Goal: Task Accomplishment & Management: Manage account settings

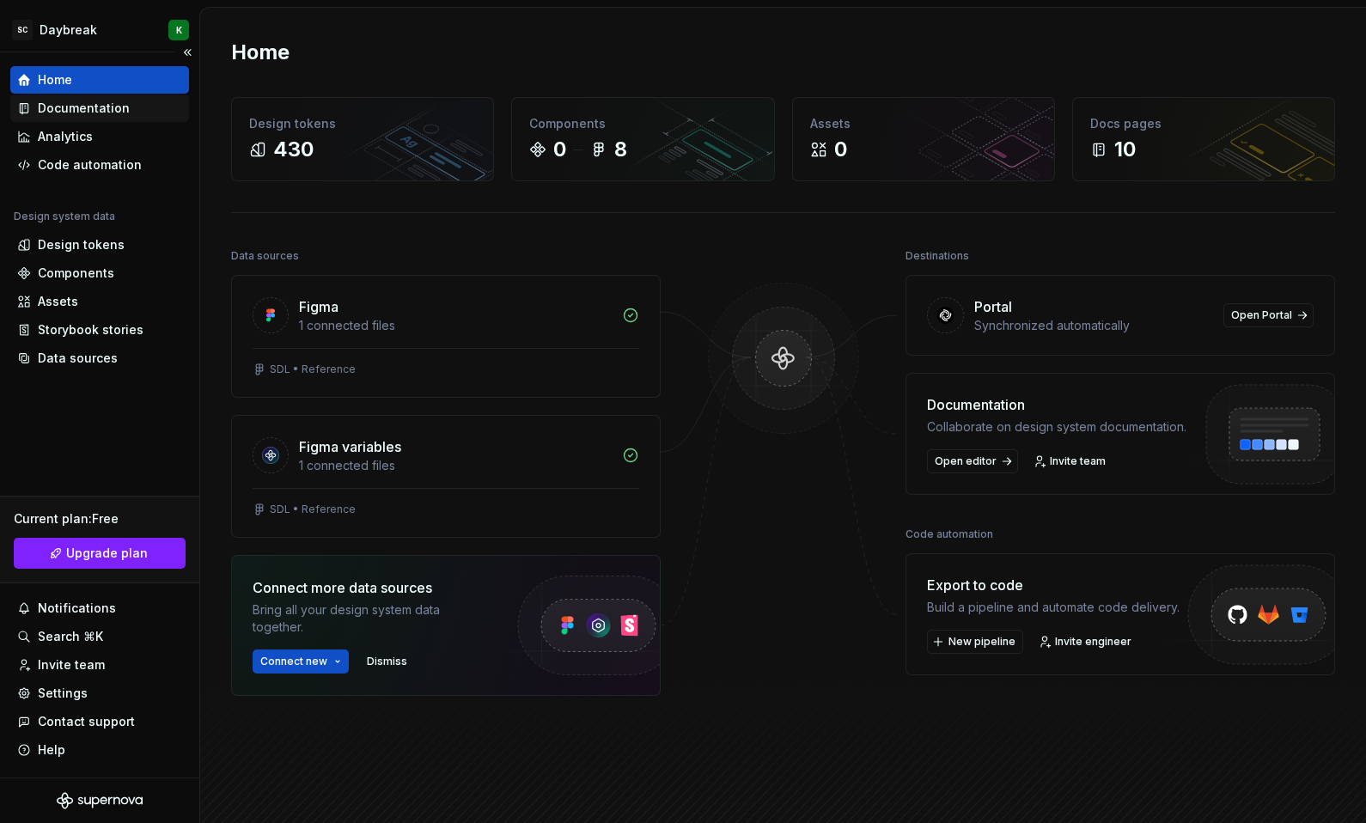
click at [52, 101] on div "Documentation" at bounding box center [84, 108] width 92 height 17
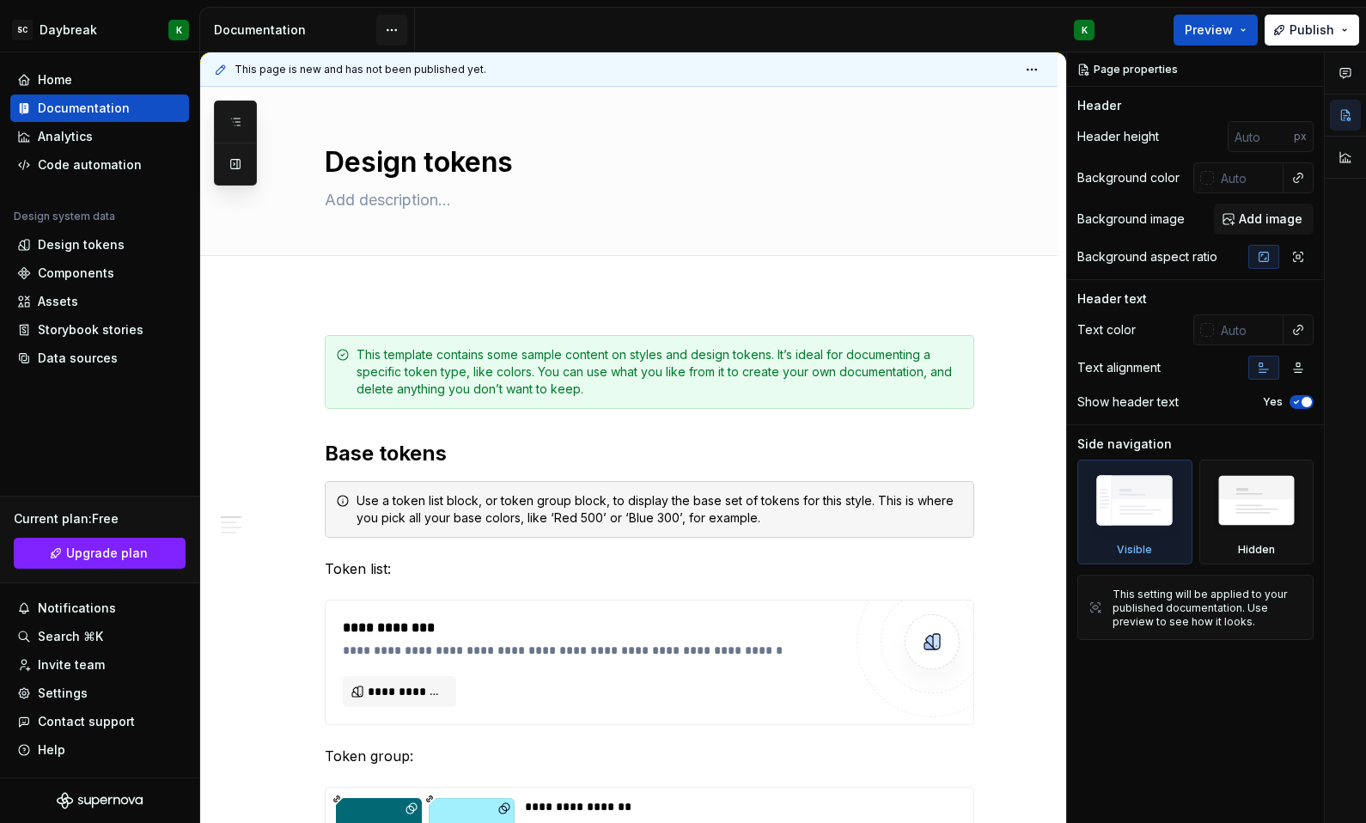
click at [388, 35] on html "SC Daybreak K Home Documentation Analytics Code automation Design system data D…" at bounding box center [683, 411] width 1366 height 823
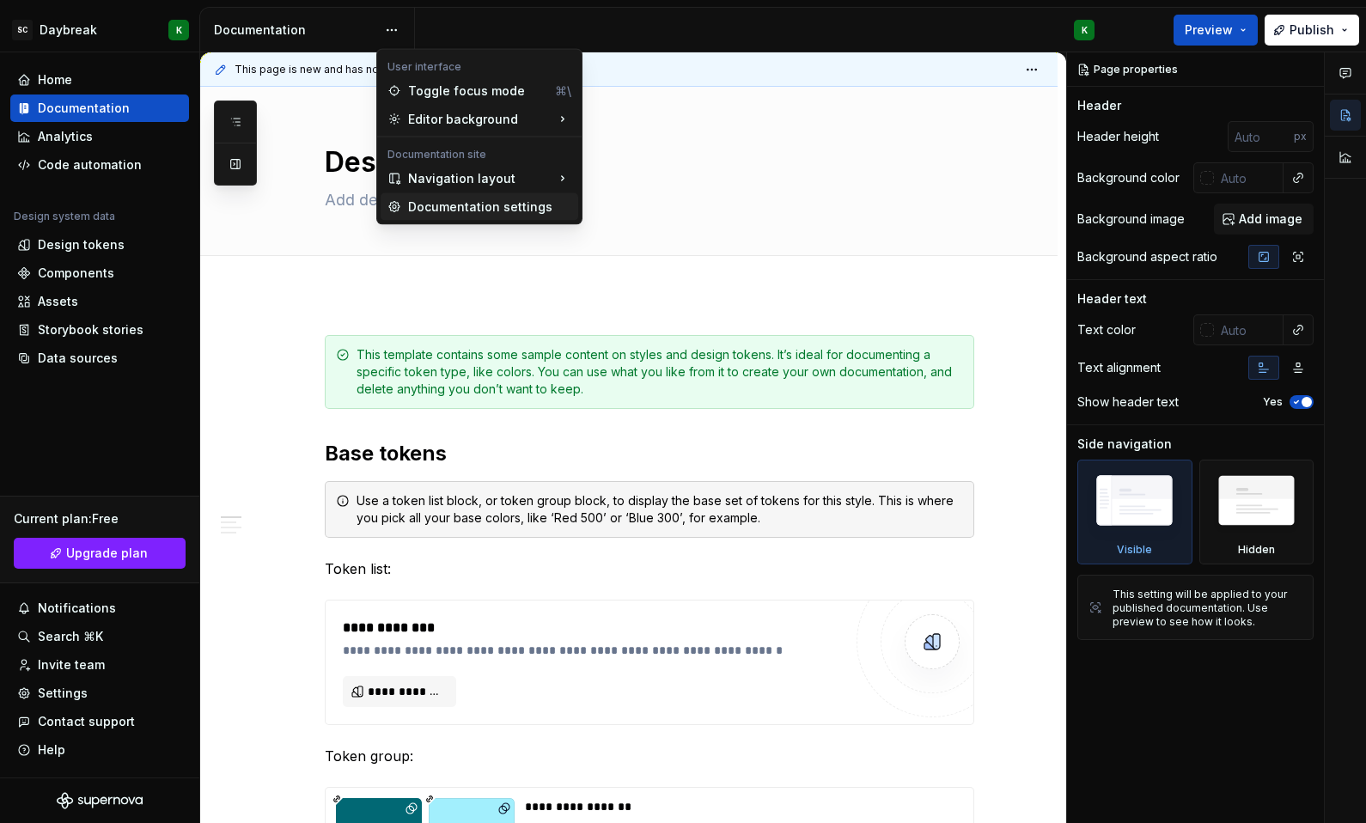
click at [414, 205] on div "Documentation settings" at bounding box center [489, 207] width 163 height 17
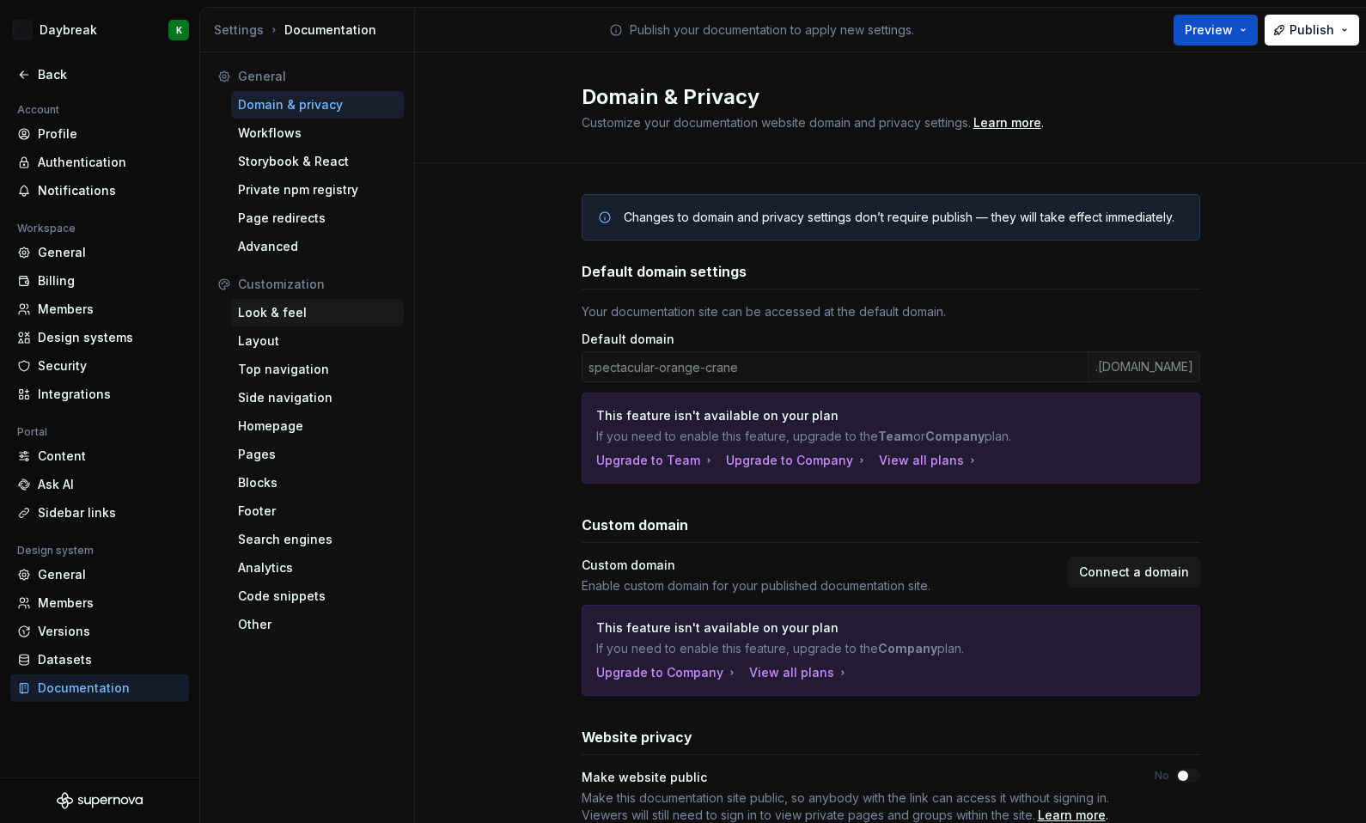
click at [272, 325] on div "Look & feel" at bounding box center [317, 312] width 173 height 27
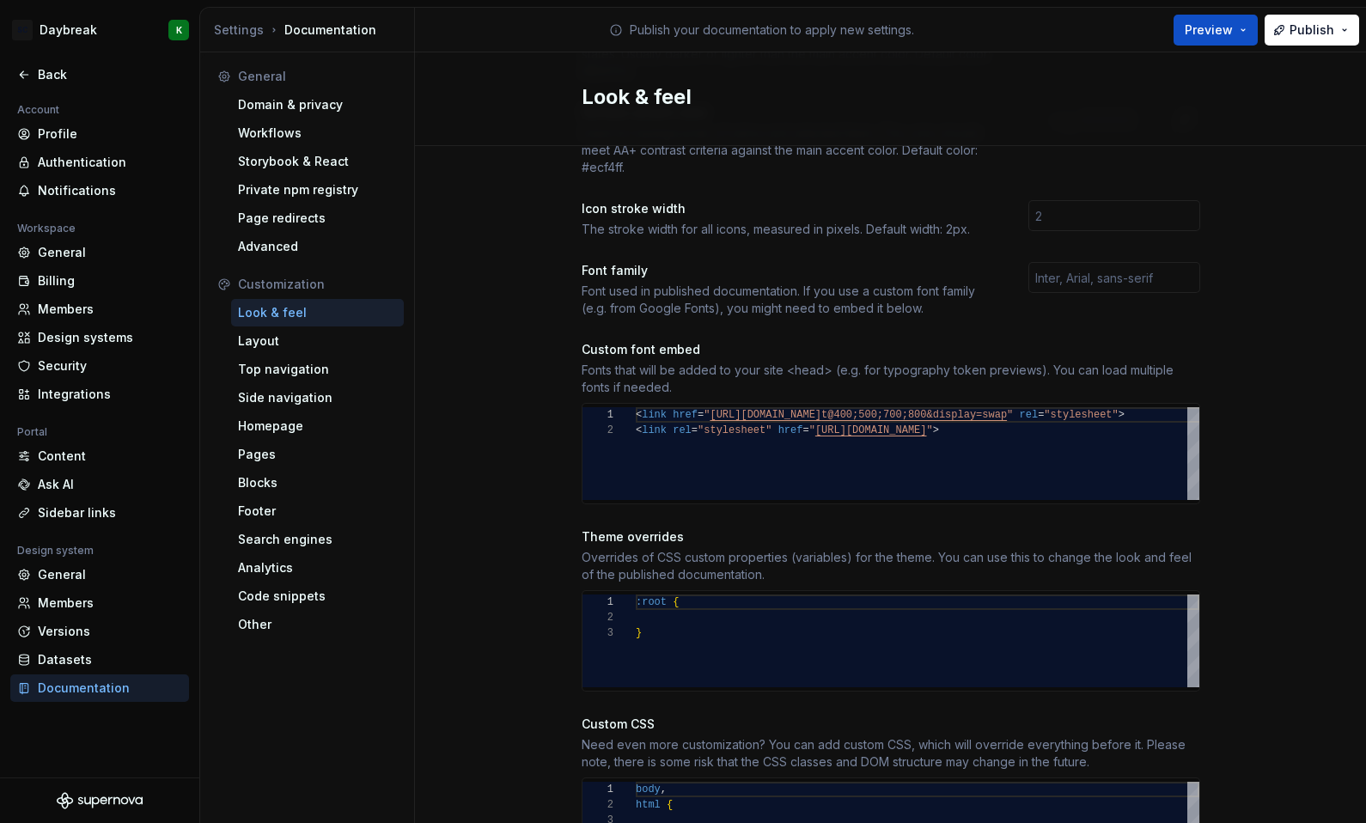
scroll to position [565, 0]
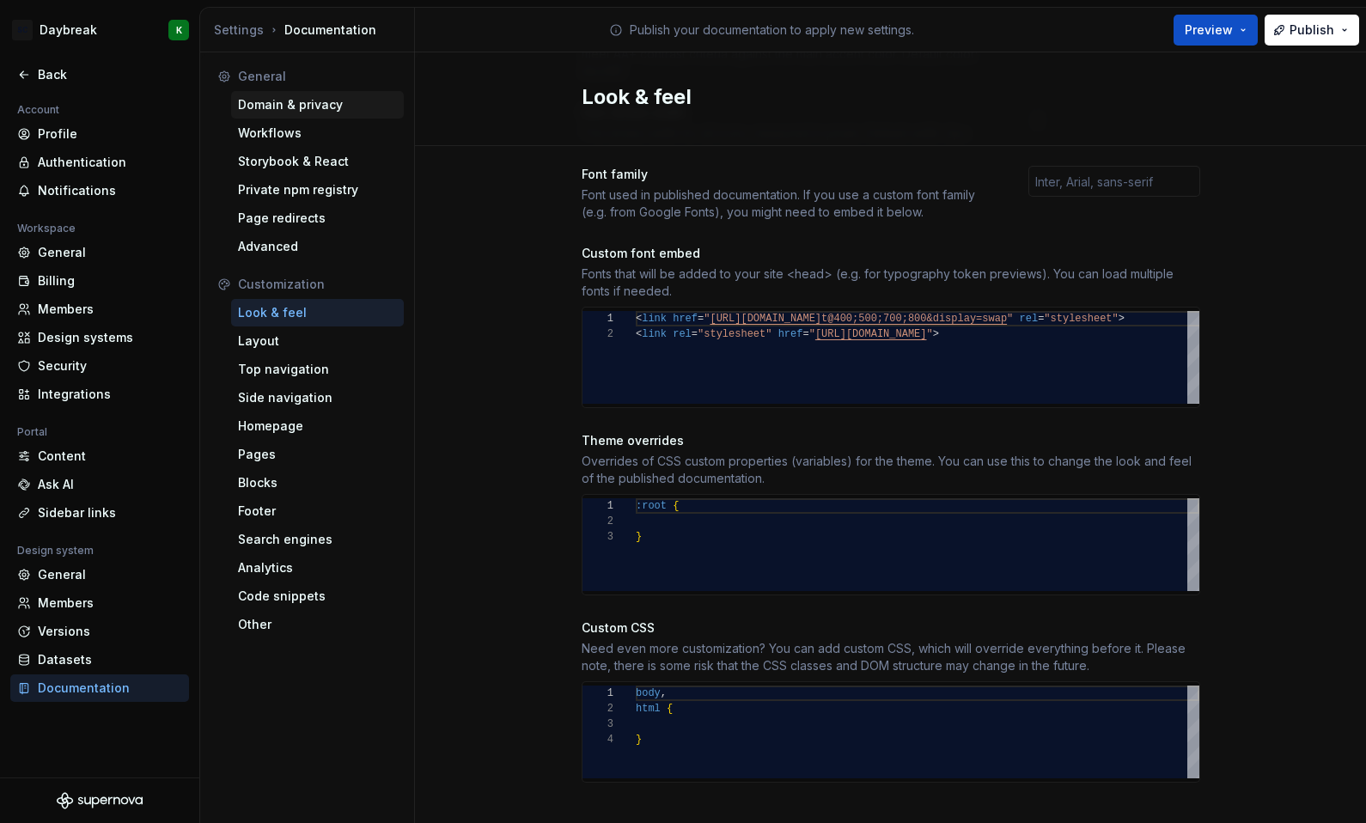
click at [254, 104] on div "Domain & privacy" at bounding box center [317, 104] width 159 height 17
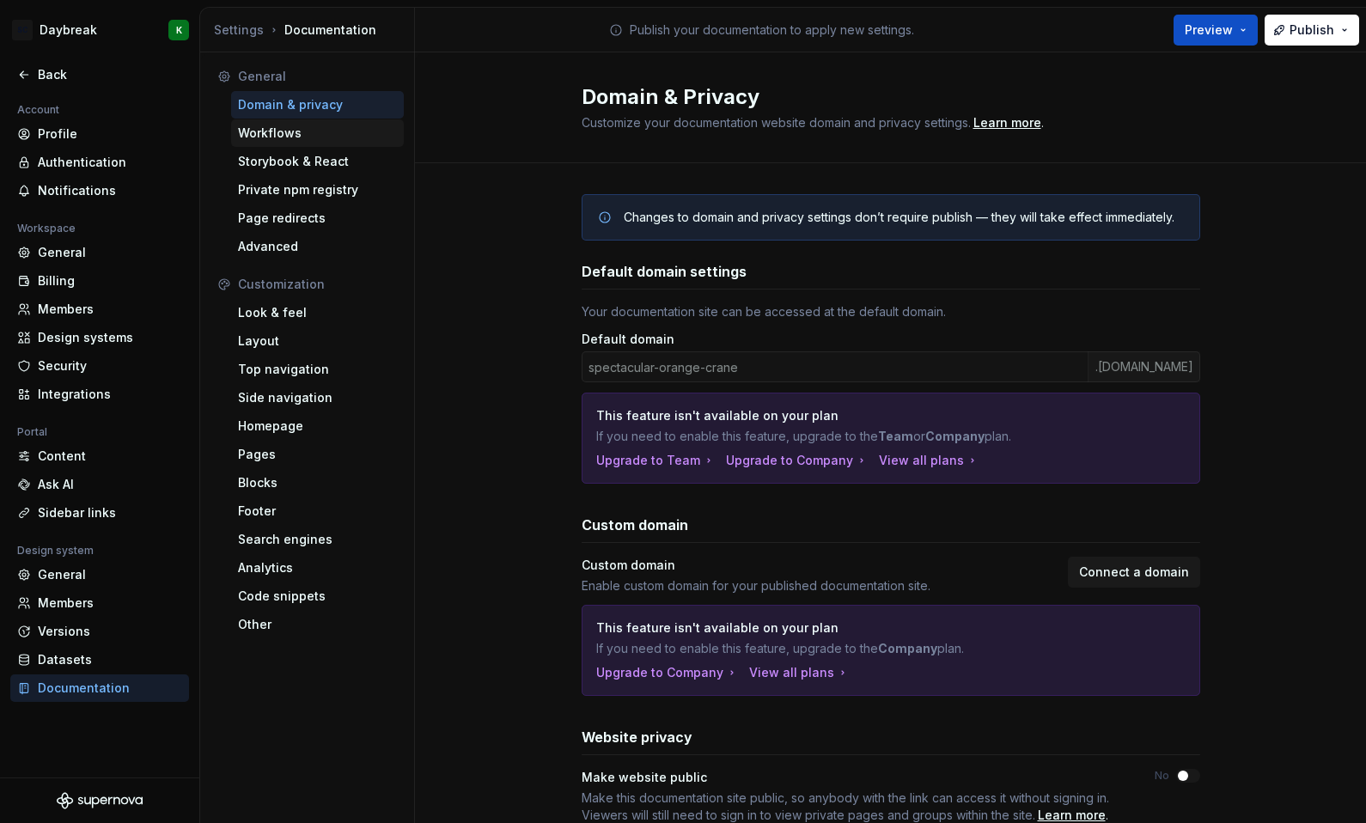
click at [326, 141] on div "Workflows" at bounding box center [317, 133] width 159 height 17
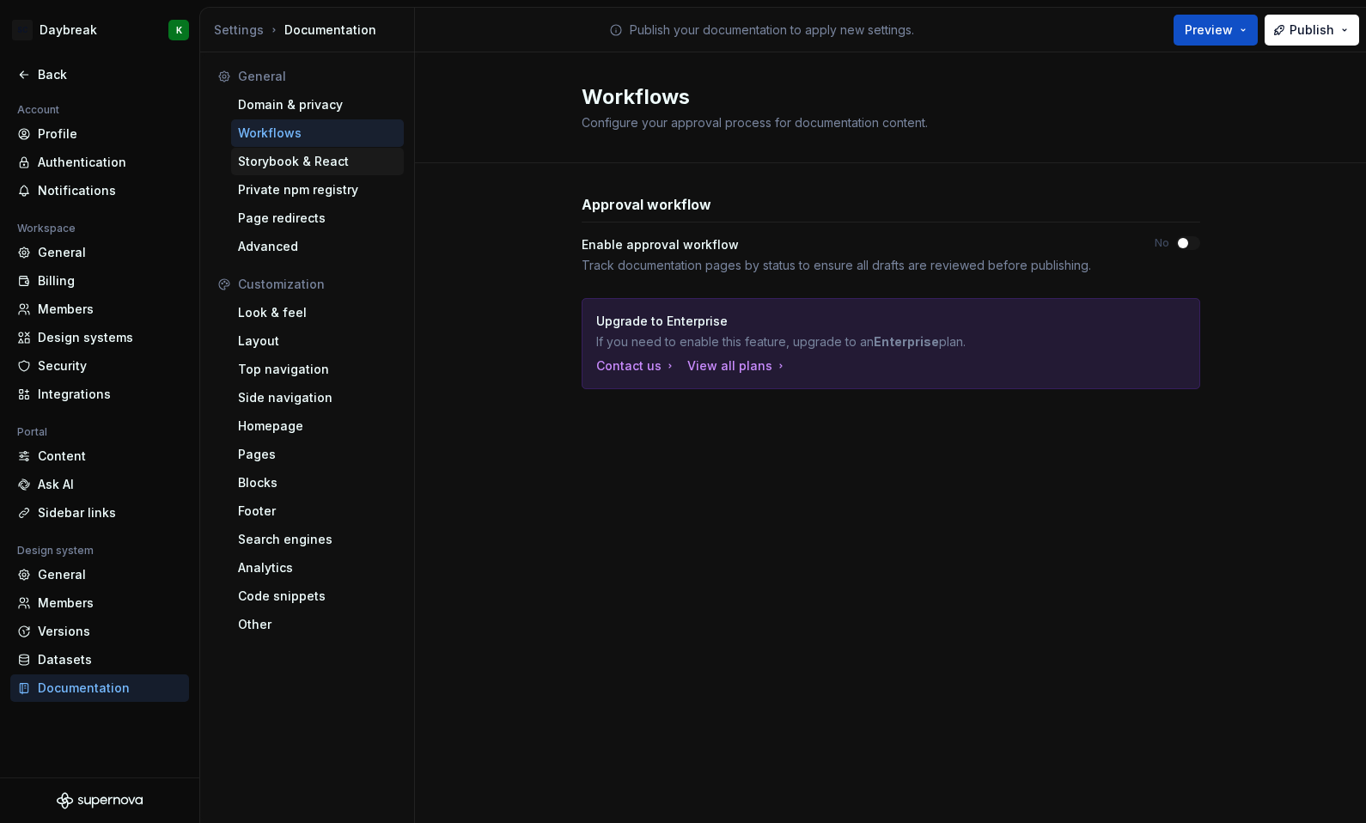
click at [327, 162] on div "Storybook & React" at bounding box center [317, 161] width 159 height 17
type textarea "*"
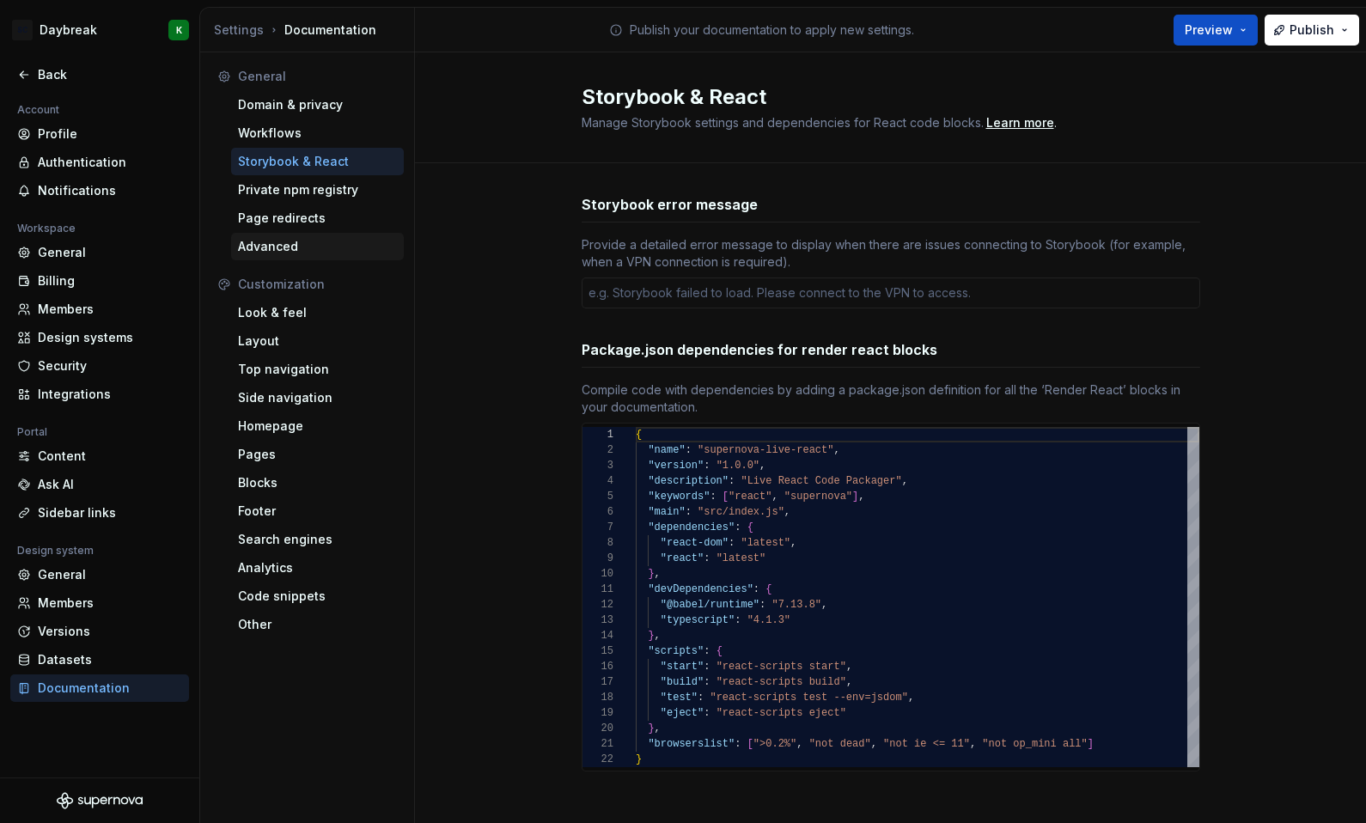
click at [302, 241] on div "Advanced" at bounding box center [317, 246] width 159 height 17
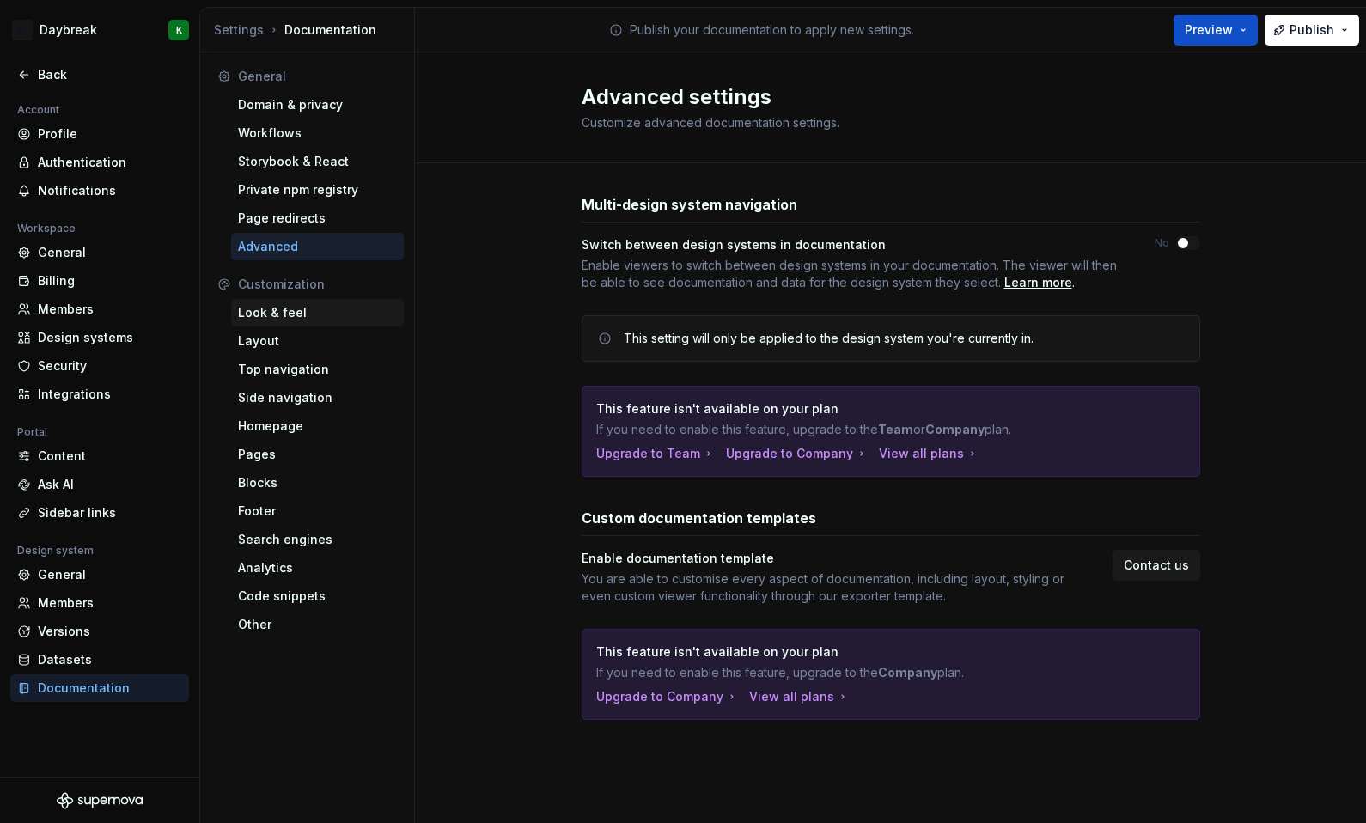
click at [315, 306] on div "Look & feel" at bounding box center [317, 312] width 159 height 17
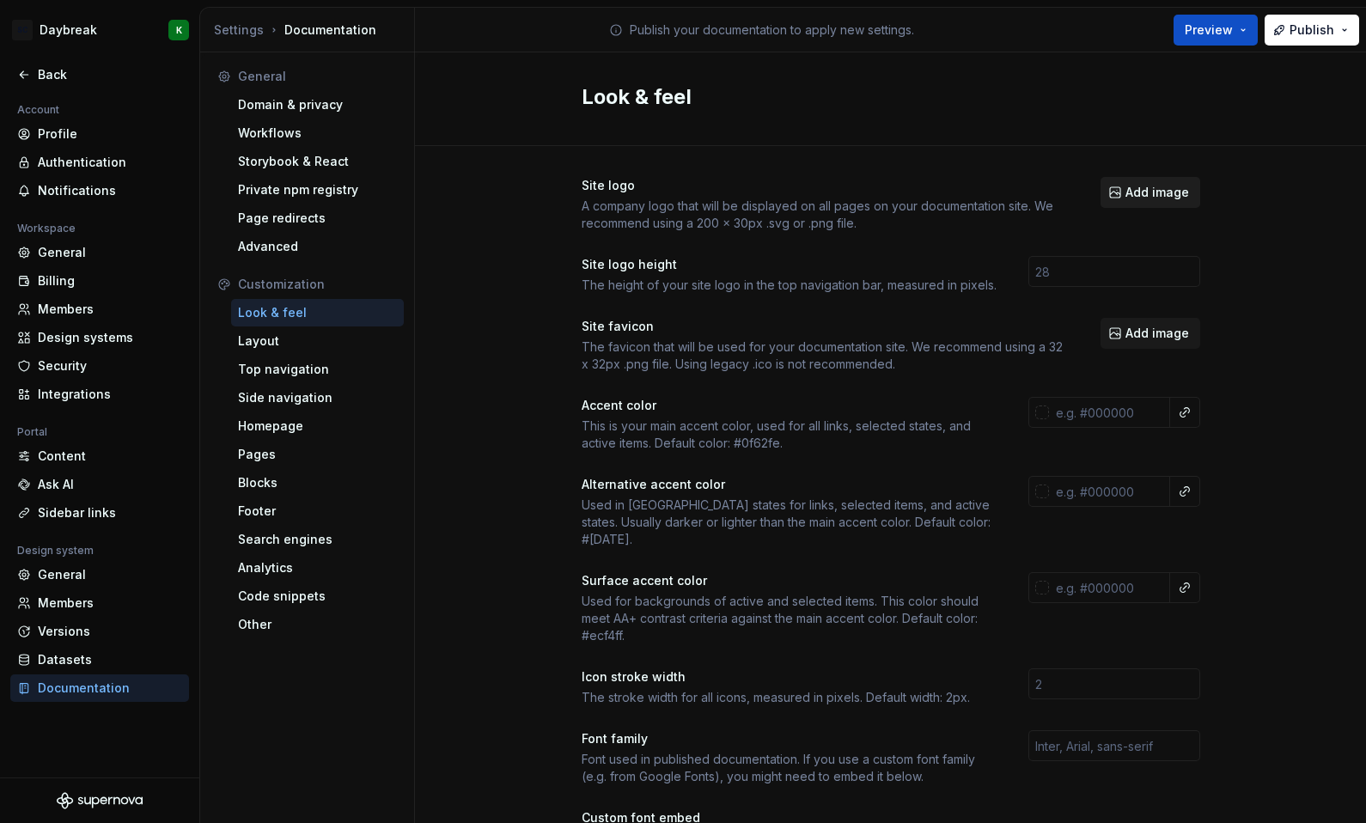
click at [1146, 191] on span "Add image" at bounding box center [1158, 192] width 64 height 17
click at [1109, 410] on input "text" at bounding box center [1109, 412] width 121 height 31
paste input "00525C"
click at [1092, 498] on input "text" at bounding box center [1109, 491] width 121 height 31
type input "#00525C"
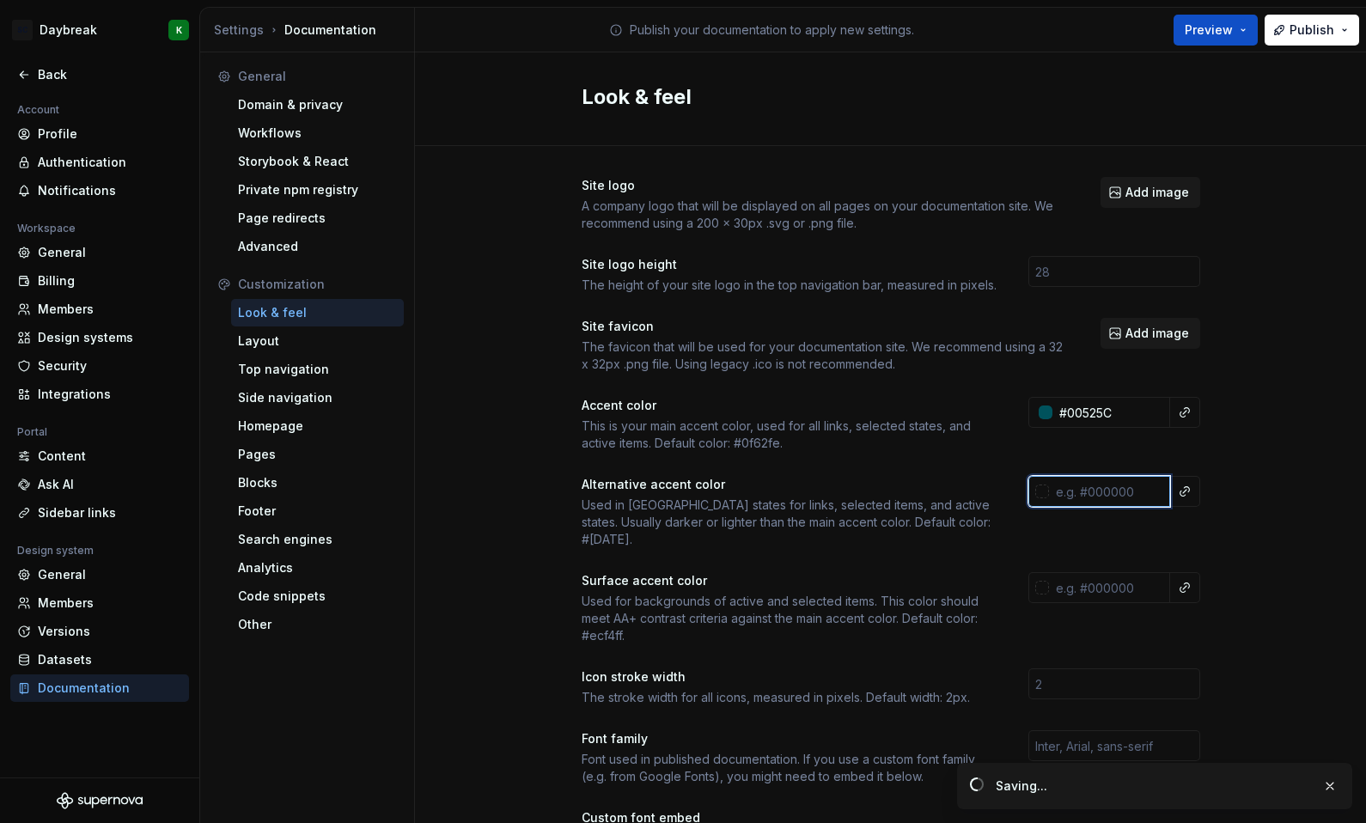
paste input "00525C"
type input "00525C"
type input "#00525cff"
paste input "004851"
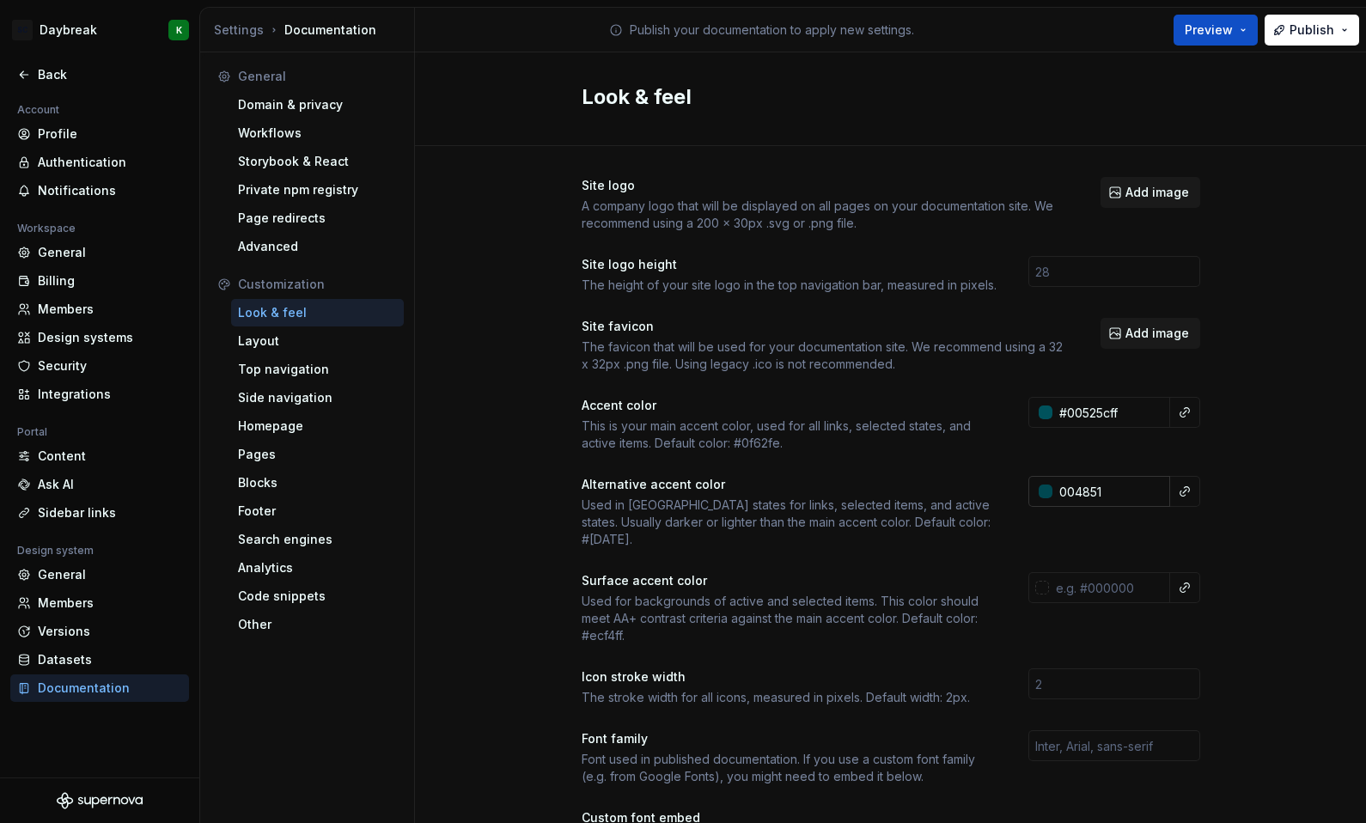
type input "#004851"
type input "#004851ff"
click at [1091, 572] on input "text" at bounding box center [1109, 587] width 121 height 31
paste input "F8FAFA"
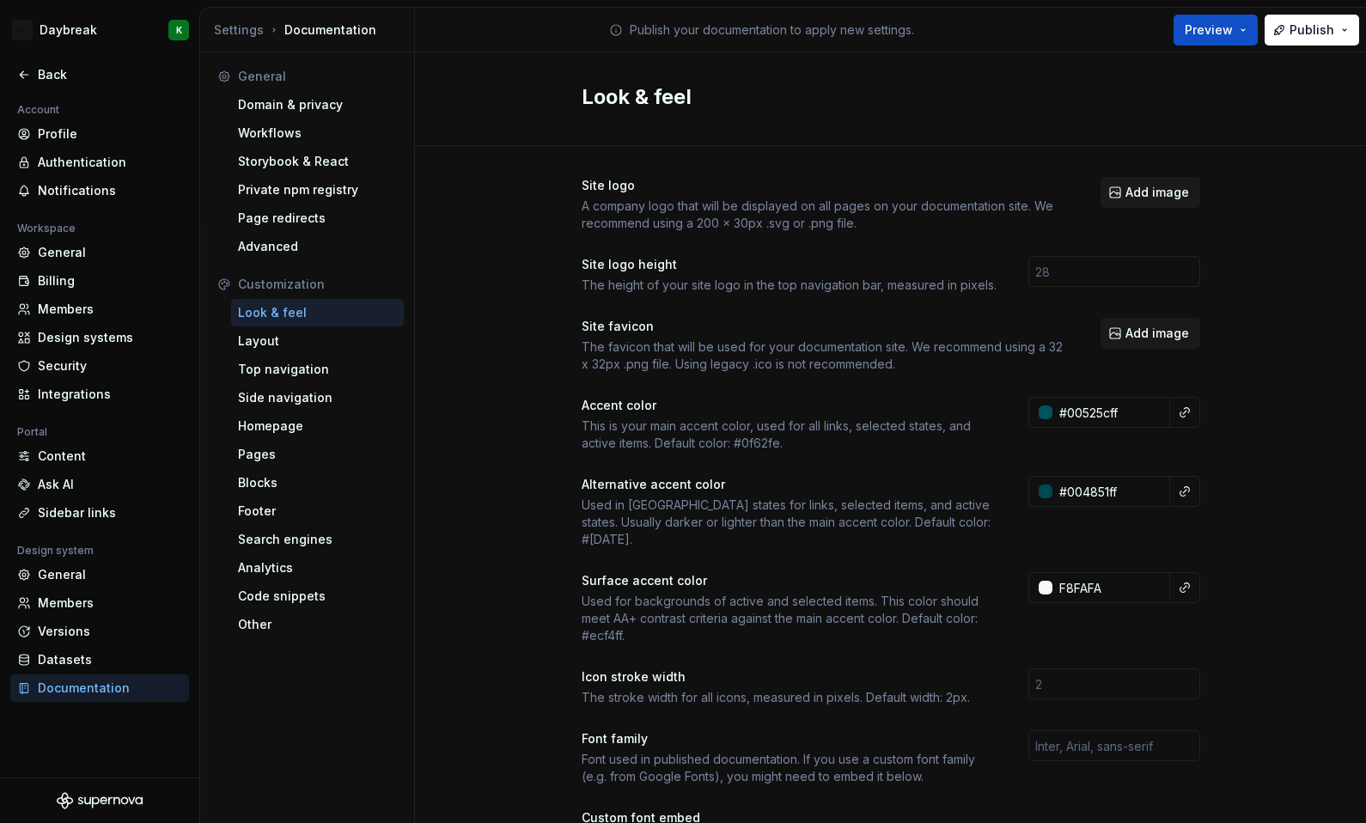
click at [1234, 608] on div "Site logo A company logo that will be displayed on all pages on your documentat…" at bounding box center [890, 779] width 951 height 1267
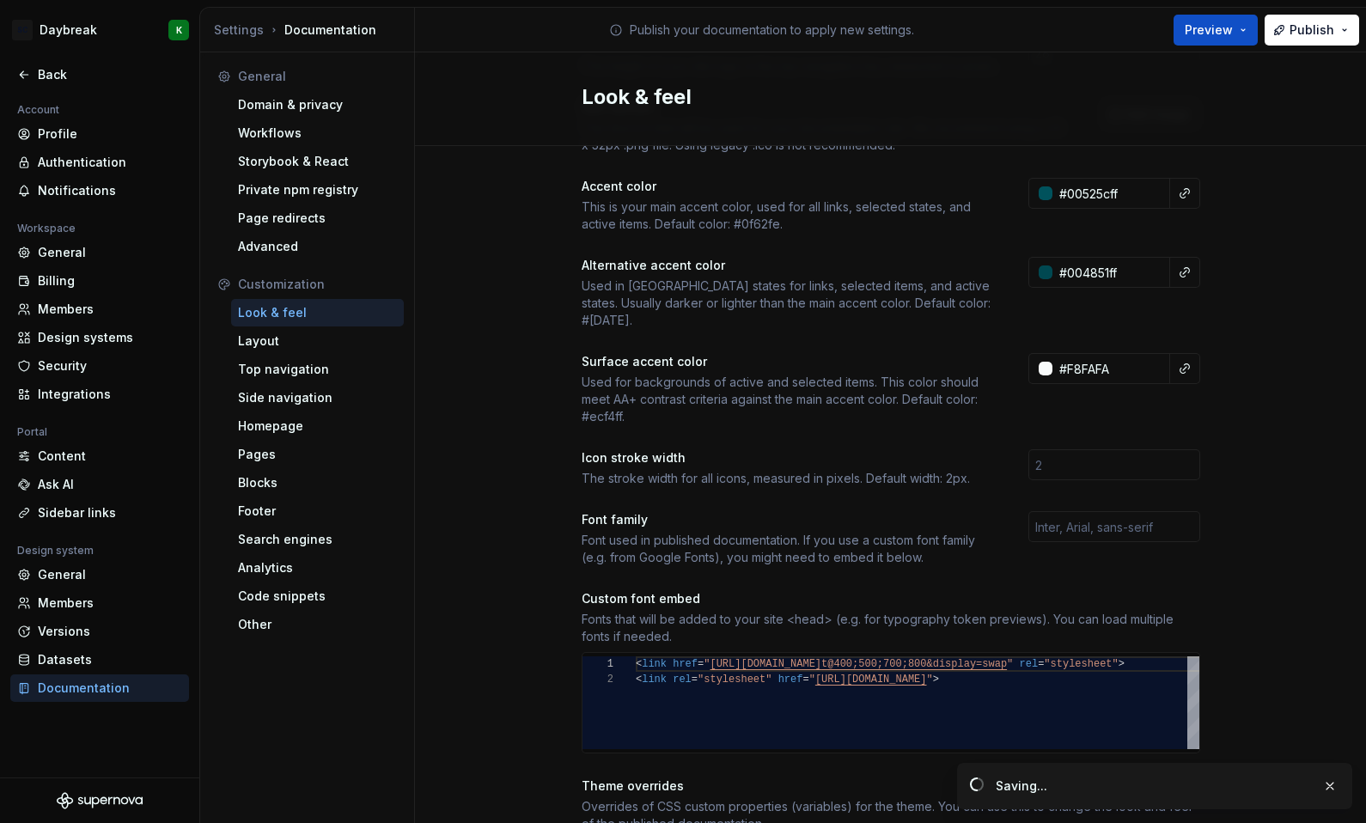
scroll to position [229, 0]
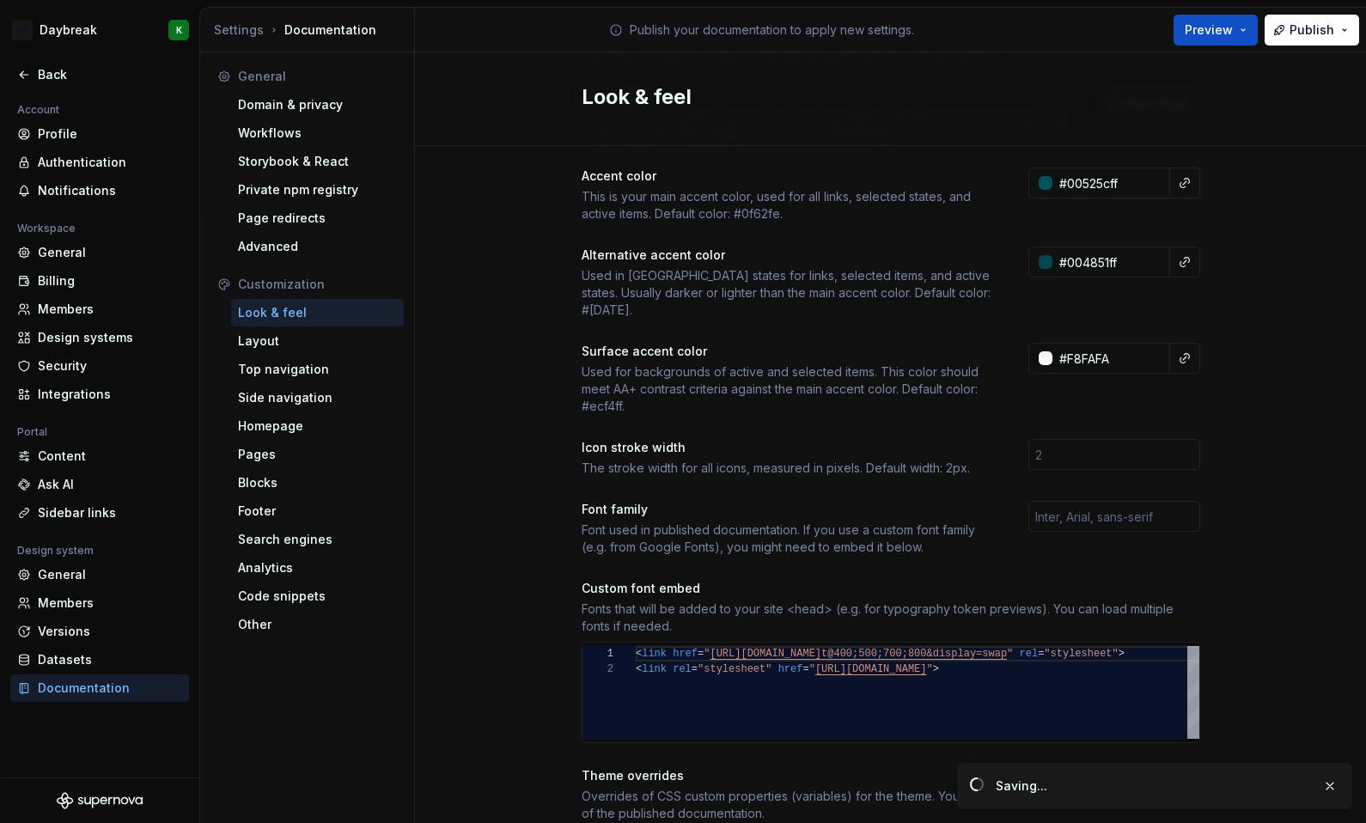
type input "#f8fafaff"
click at [1087, 443] on input "number" at bounding box center [1115, 454] width 172 height 31
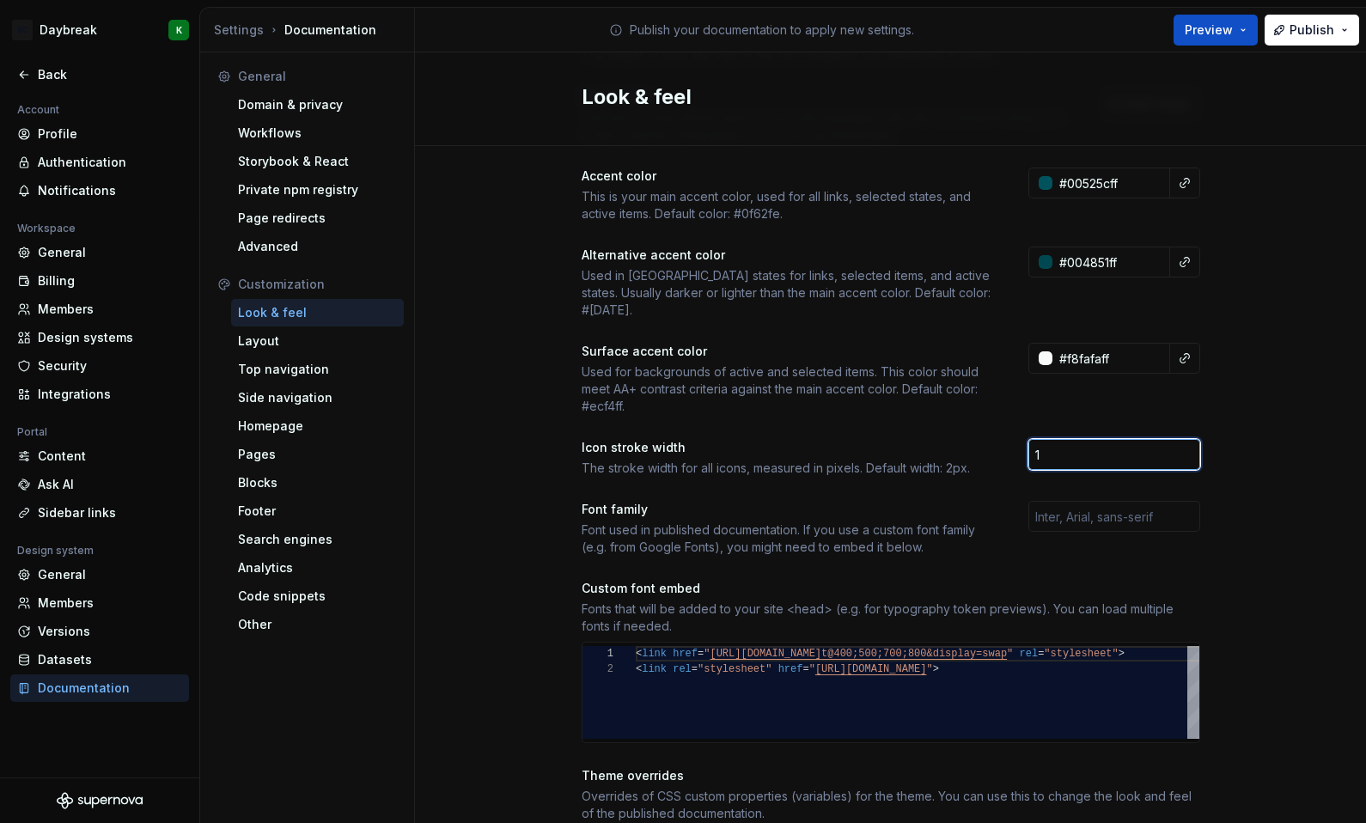
type input "1"
click at [1207, 513] on div "Site logo A company logo that will be displayed on all pages on your documentat…" at bounding box center [890, 550] width 951 height 1267
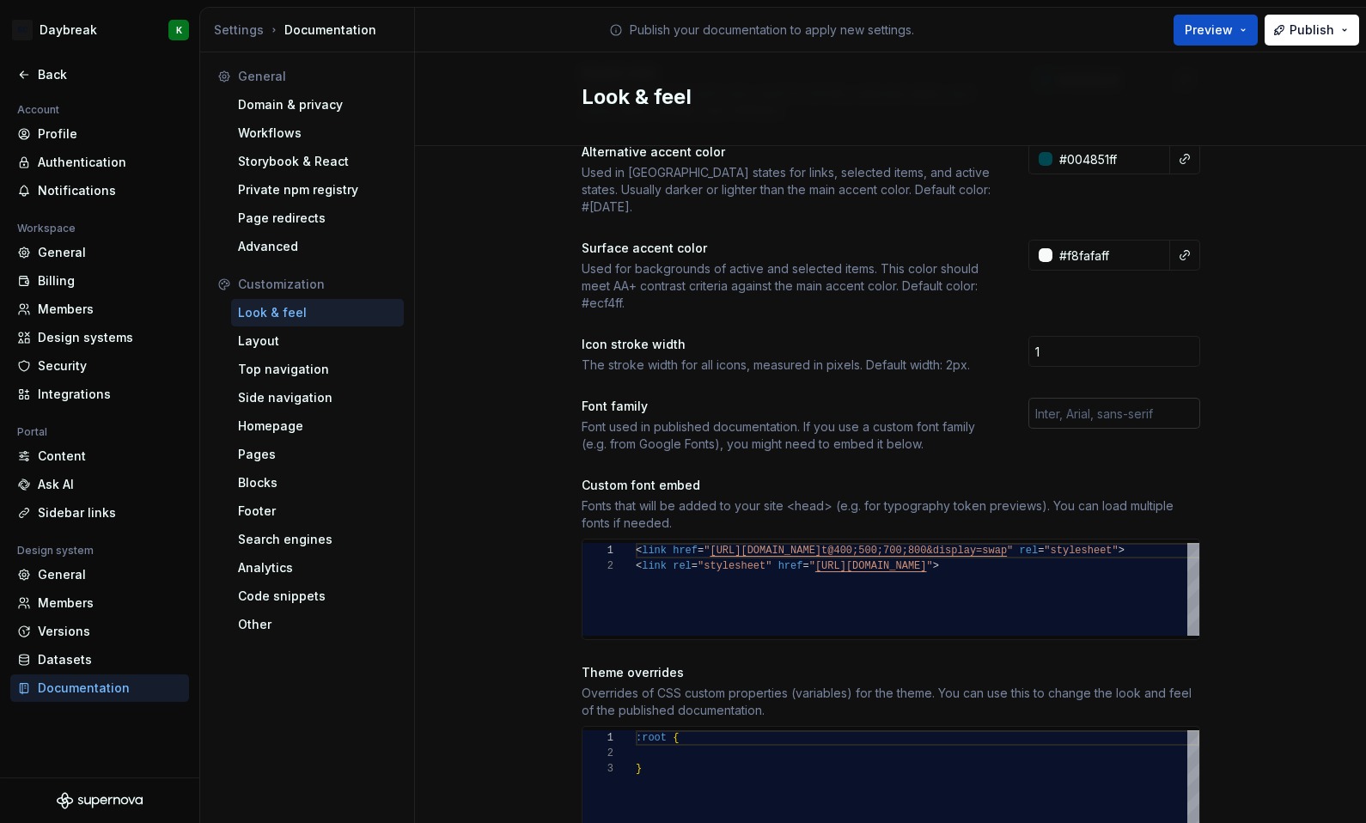
scroll to position [295, 0]
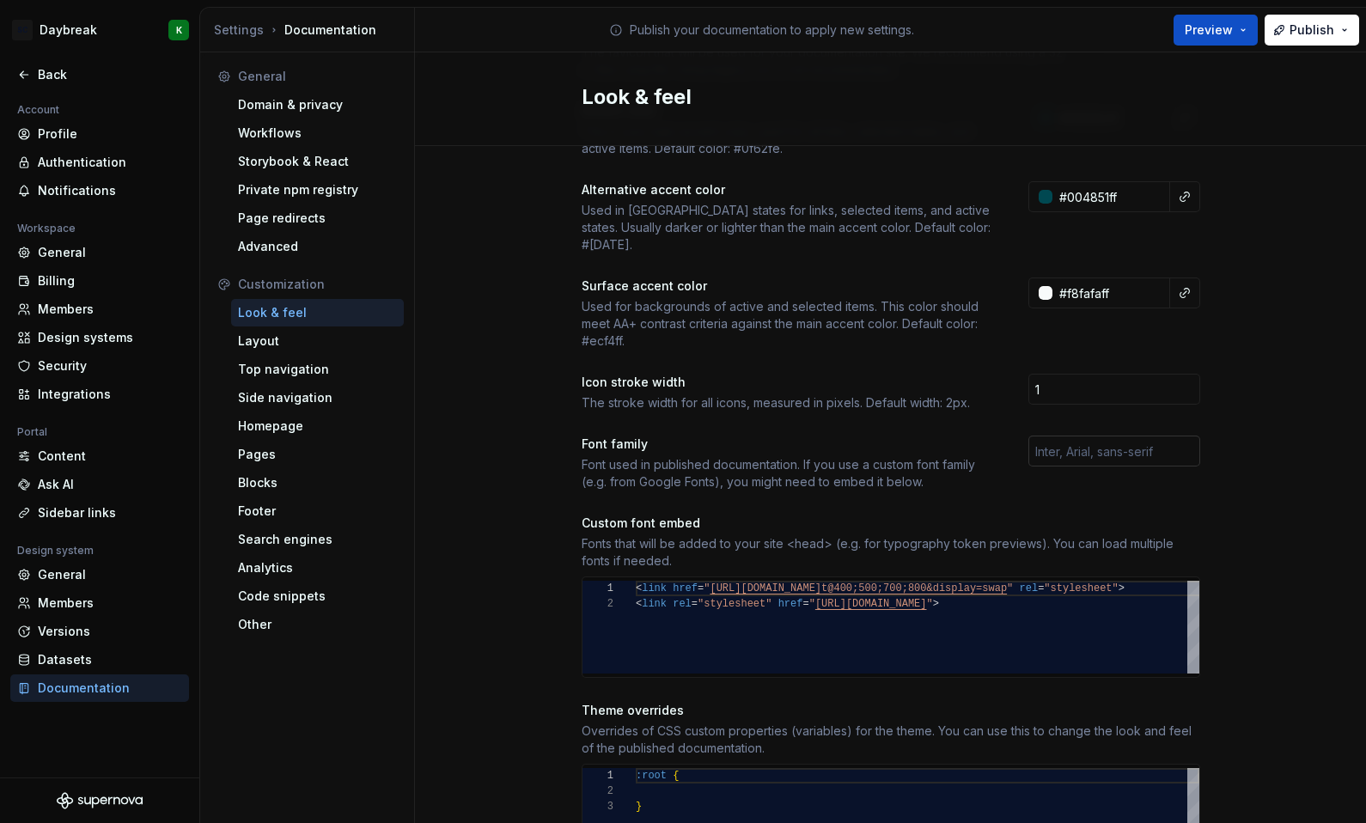
click at [1106, 443] on input "text" at bounding box center [1115, 451] width 172 height 31
type input "P22 Mackinac Pro"
type textarea "**********"
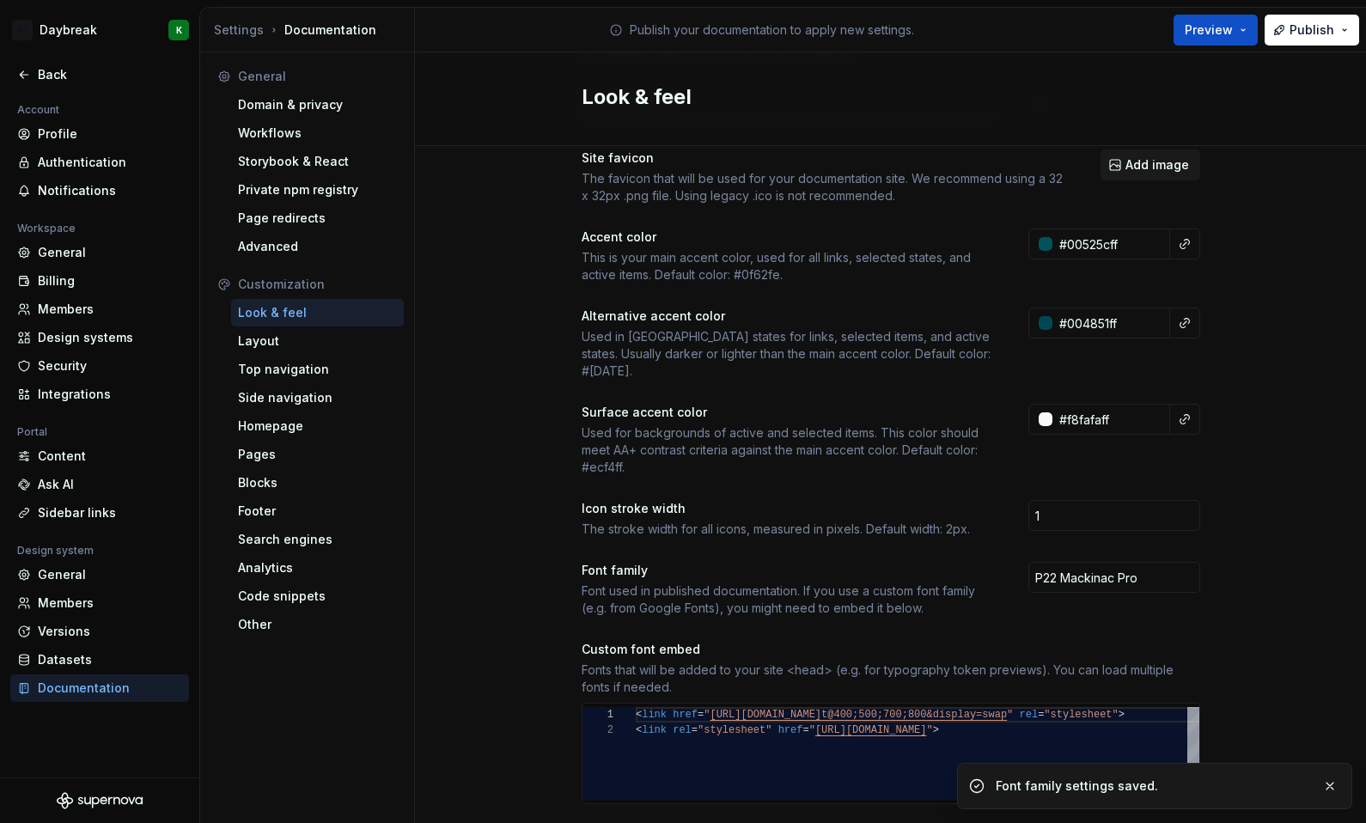
scroll to position [0, 0]
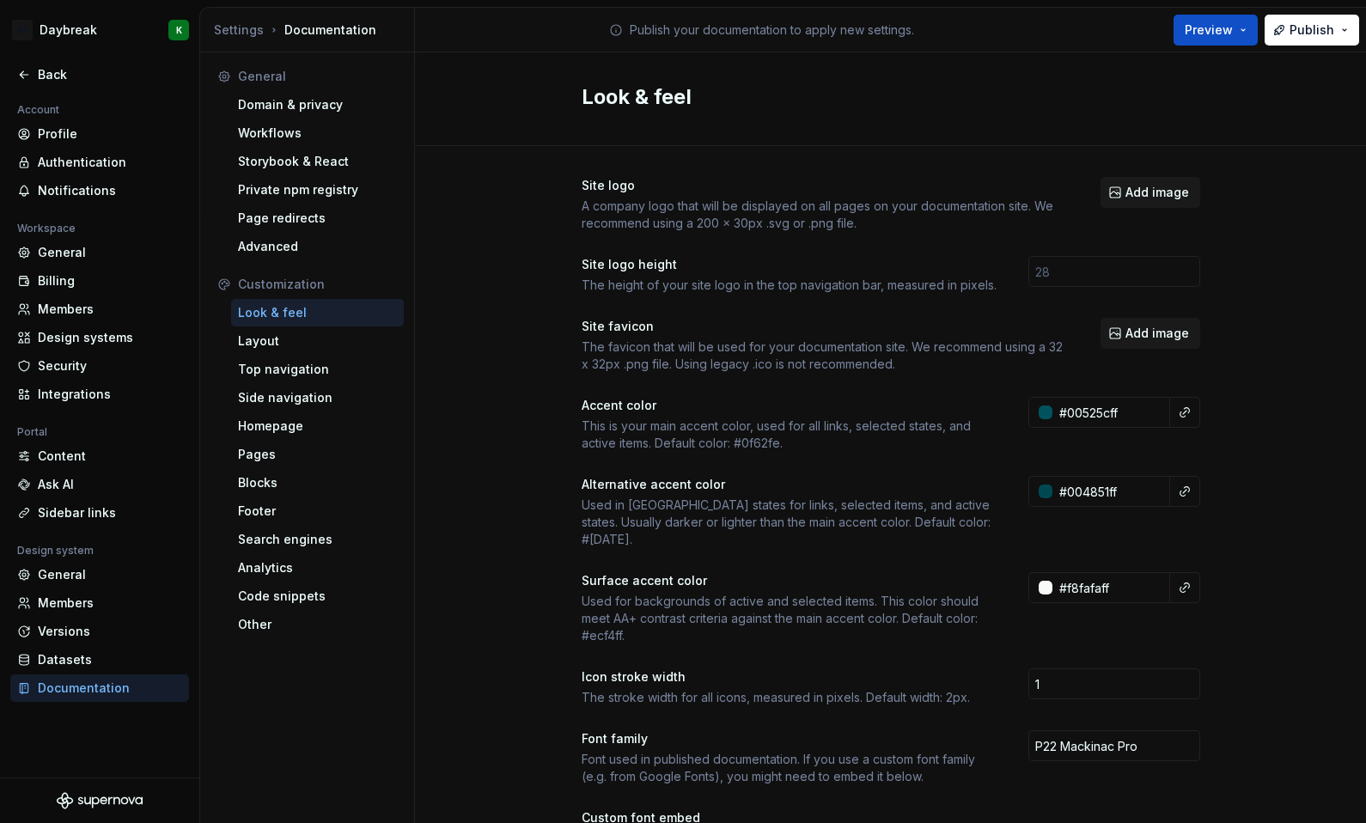
click at [1254, 324] on div "Site logo A company logo that will be displayed on all pages on your documentat…" at bounding box center [890, 779] width 951 height 1267
click at [1170, 339] on span "Add image" at bounding box center [1158, 333] width 64 height 17
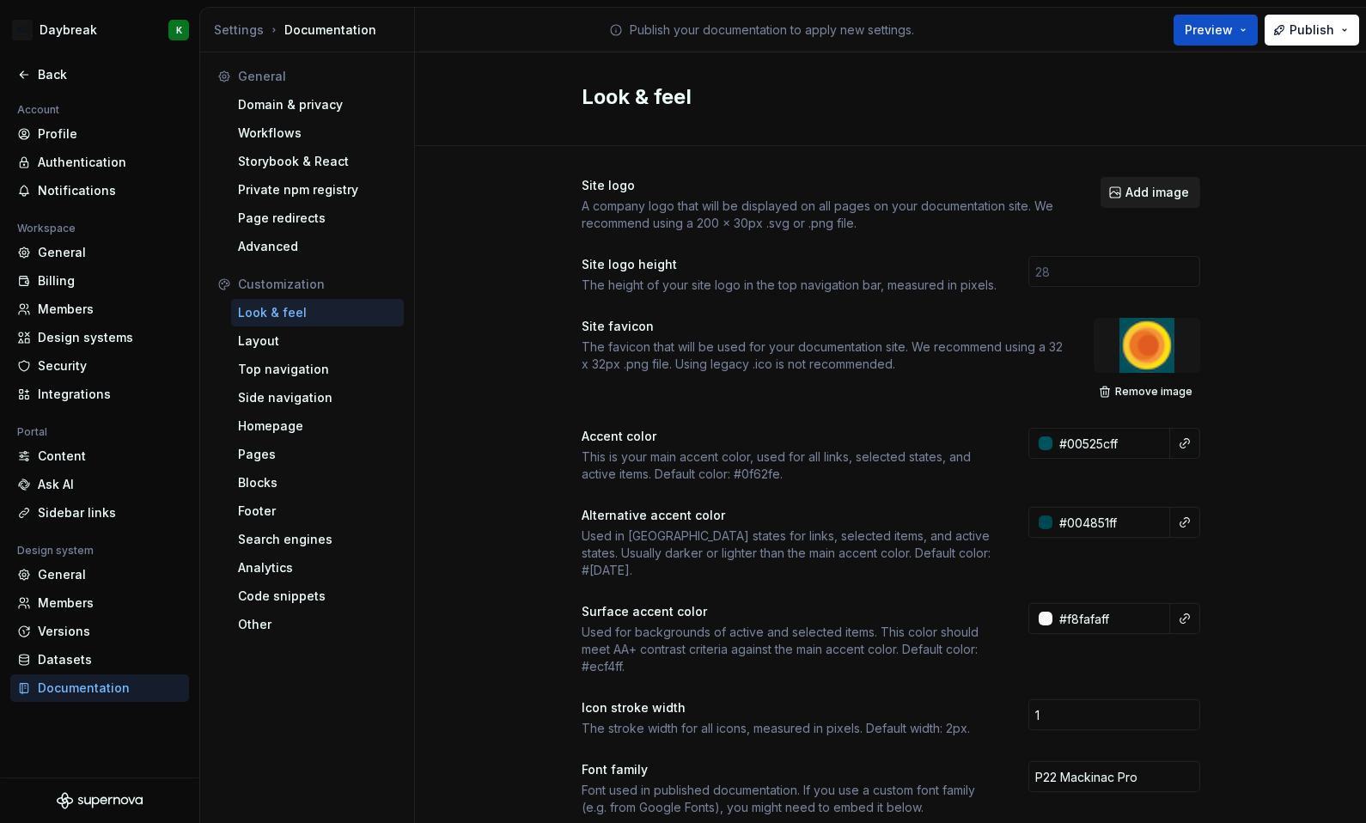
click at [1126, 194] on span "Add image" at bounding box center [1158, 192] width 64 height 17
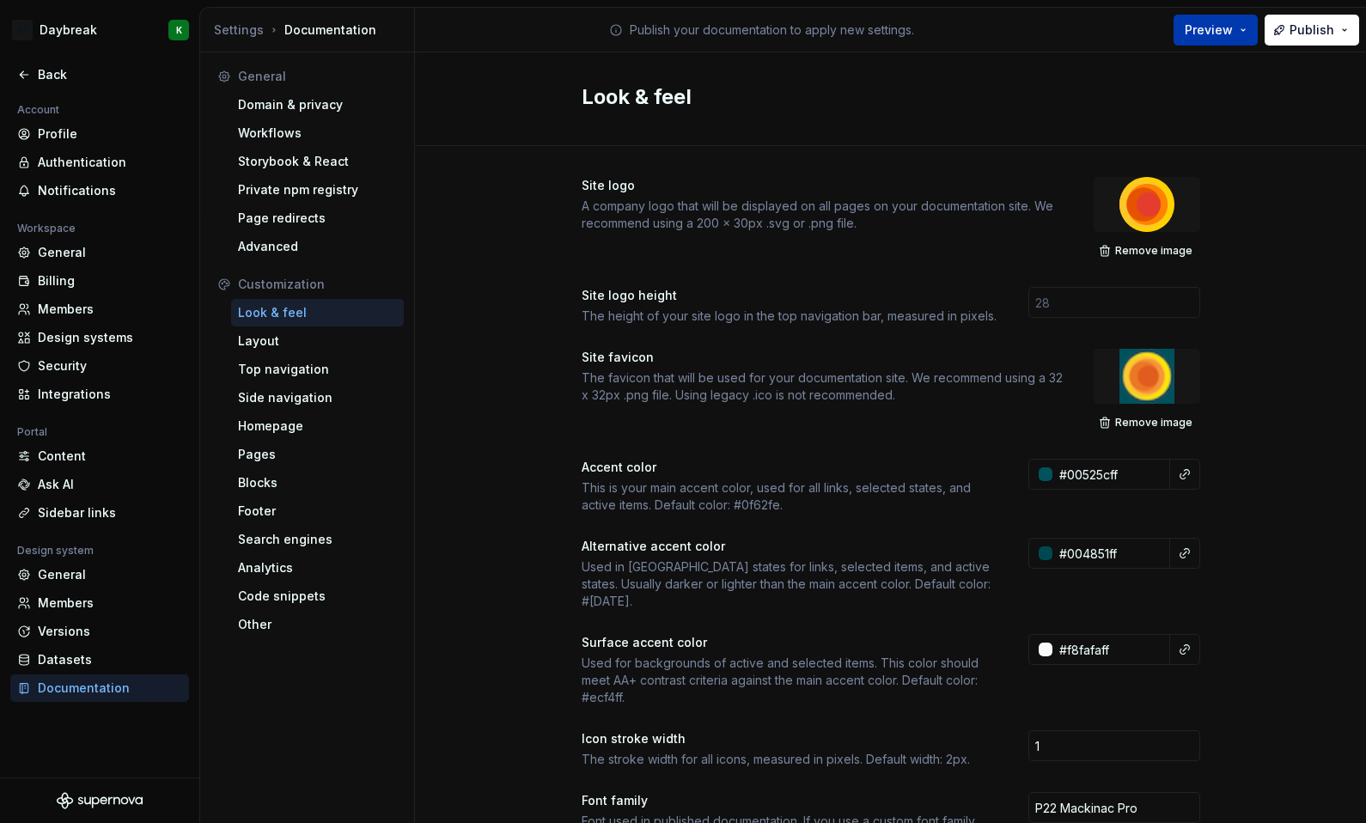
click at [1227, 31] on span "Preview" at bounding box center [1209, 29] width 48 height 17
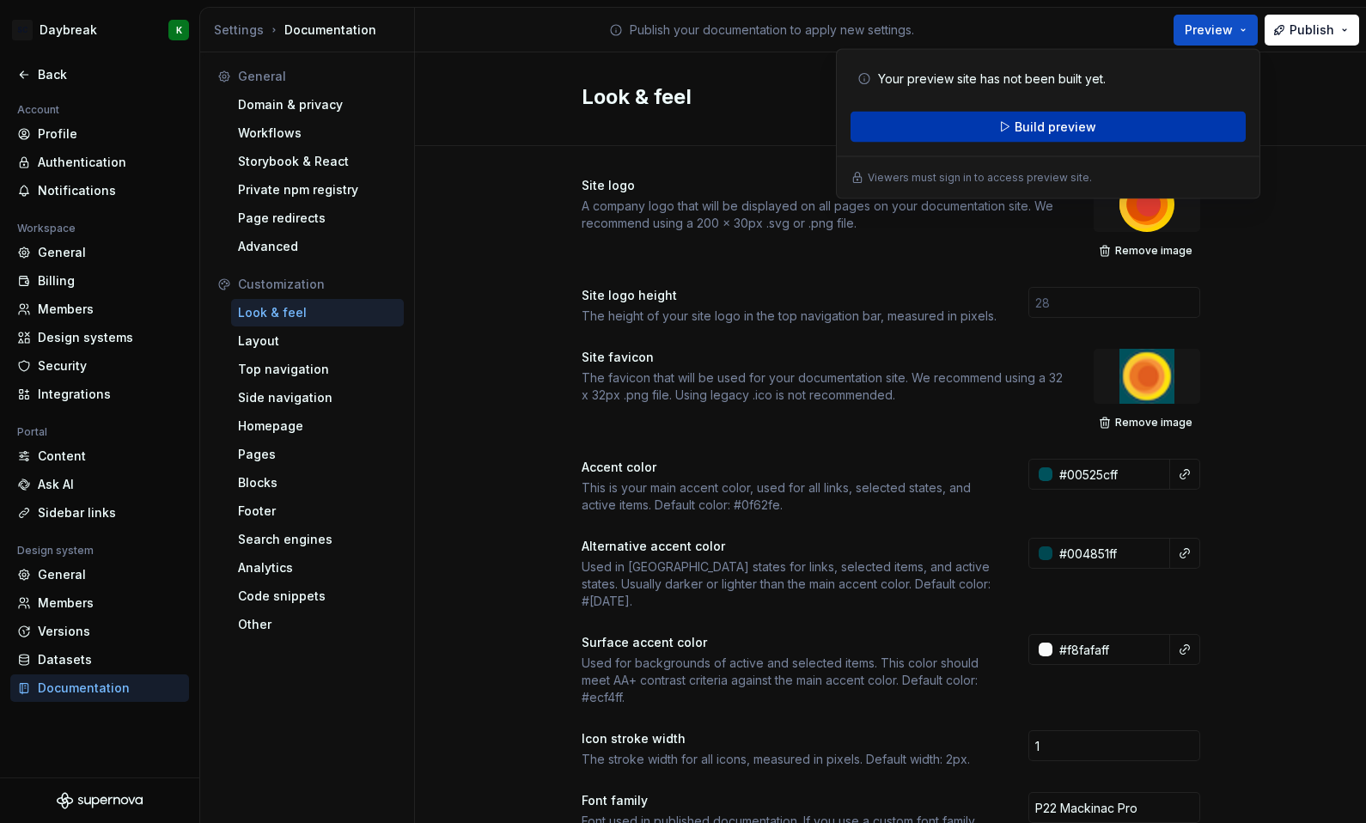
click at [1041, 129] on span "Build preview" at bounding box center [1056, 127] width 82 height 17
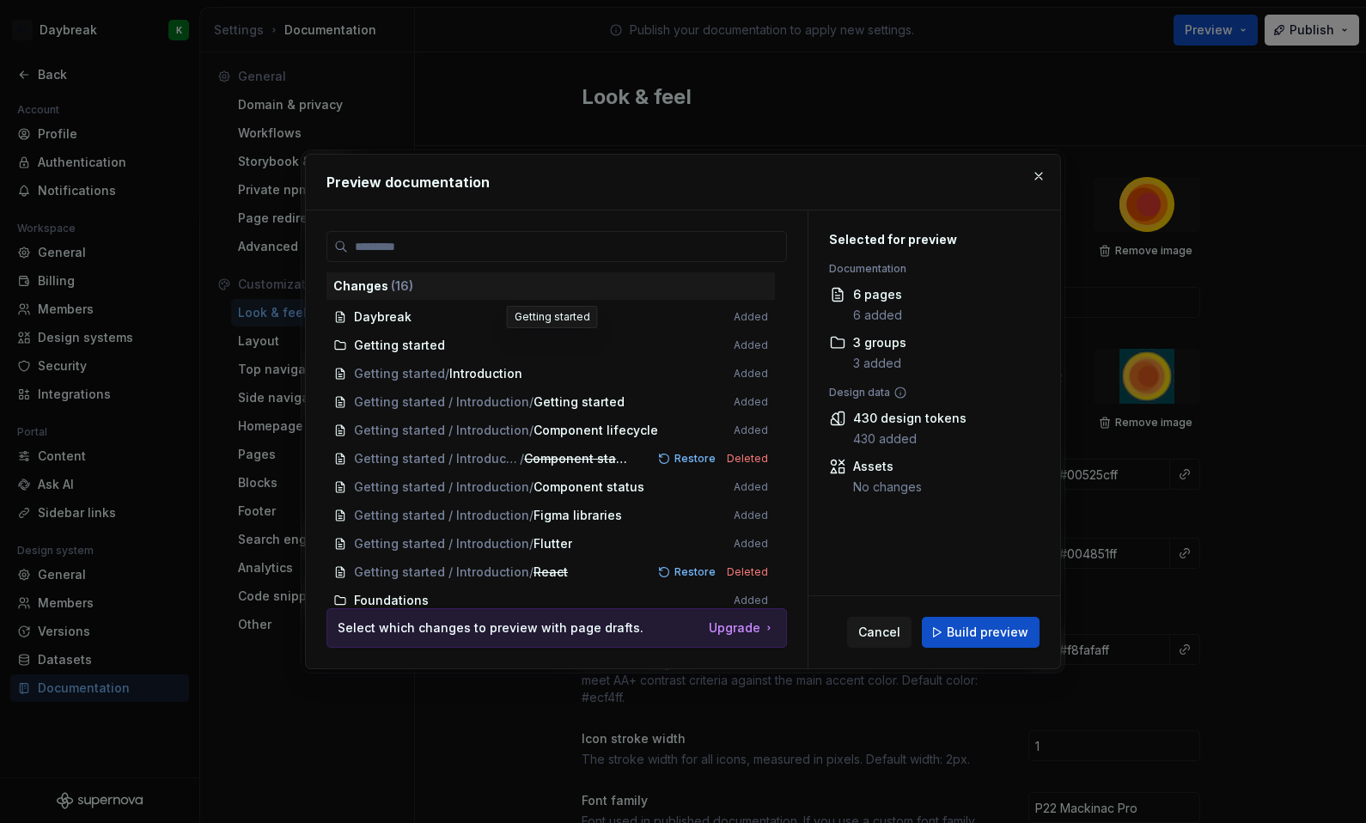
click at [372, 341] on span "Getting started Added" at bounding box center [551, 346] width 449 height 28
click at [414, 351] on span "Getting started Added" at bounding box center [551, 346] width 449 height 28
click at [877, 634] on span "Cancel" at bounding box center [880, 632] width 42 height 17
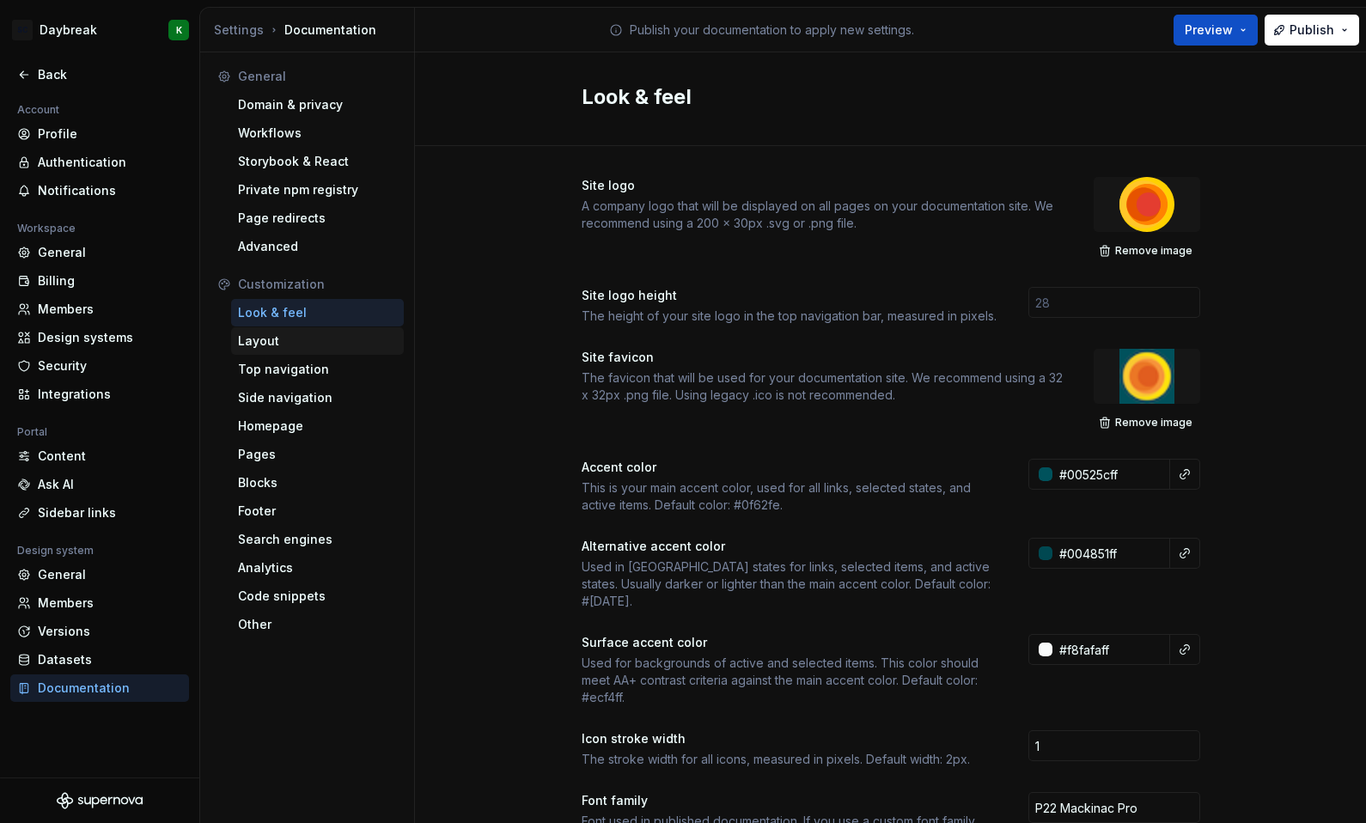
click at [306, 340] on div "Layout" at bounding box center [317, 341] width 159 height 17
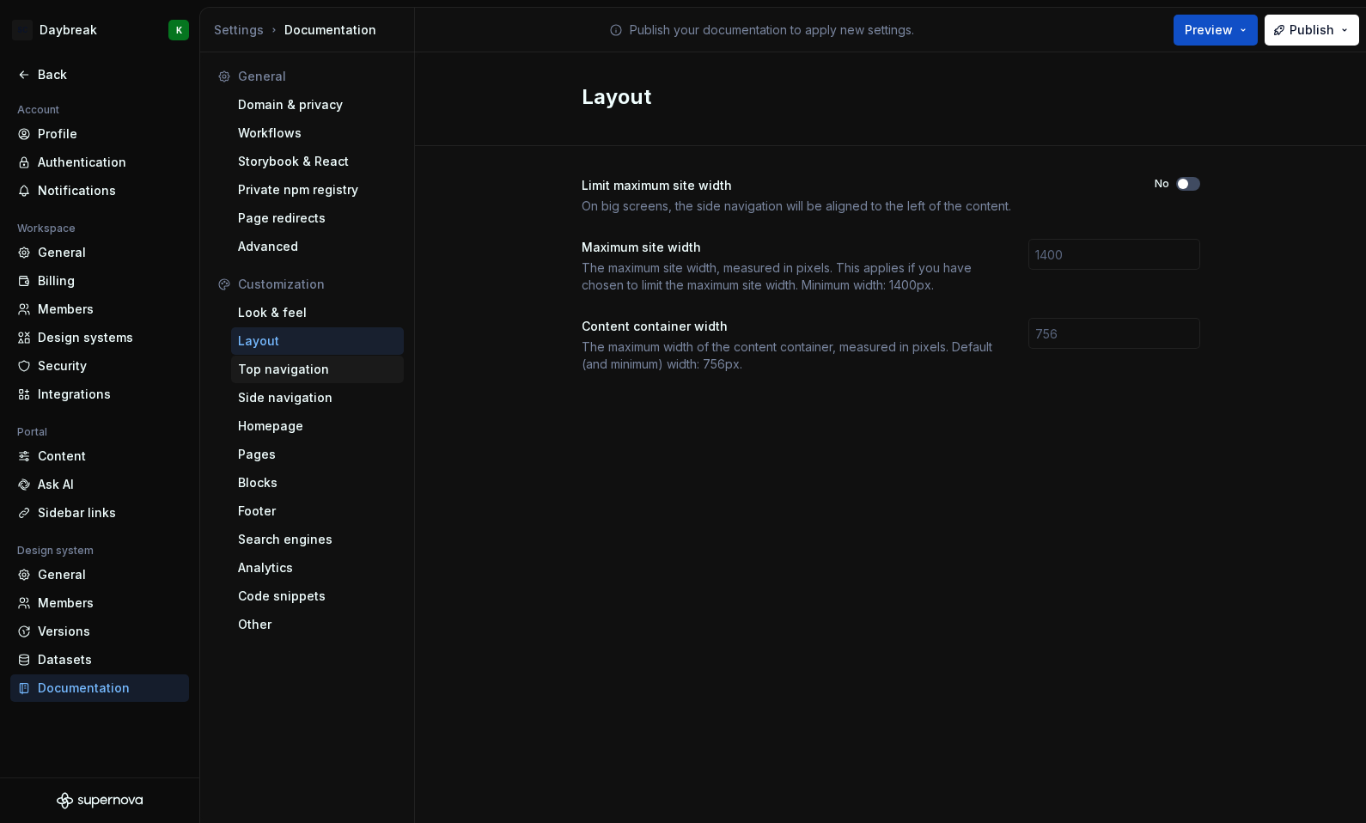
click at [291, 370] on div "Top navigation" at bounding box center [317, 369] width 159 height 17
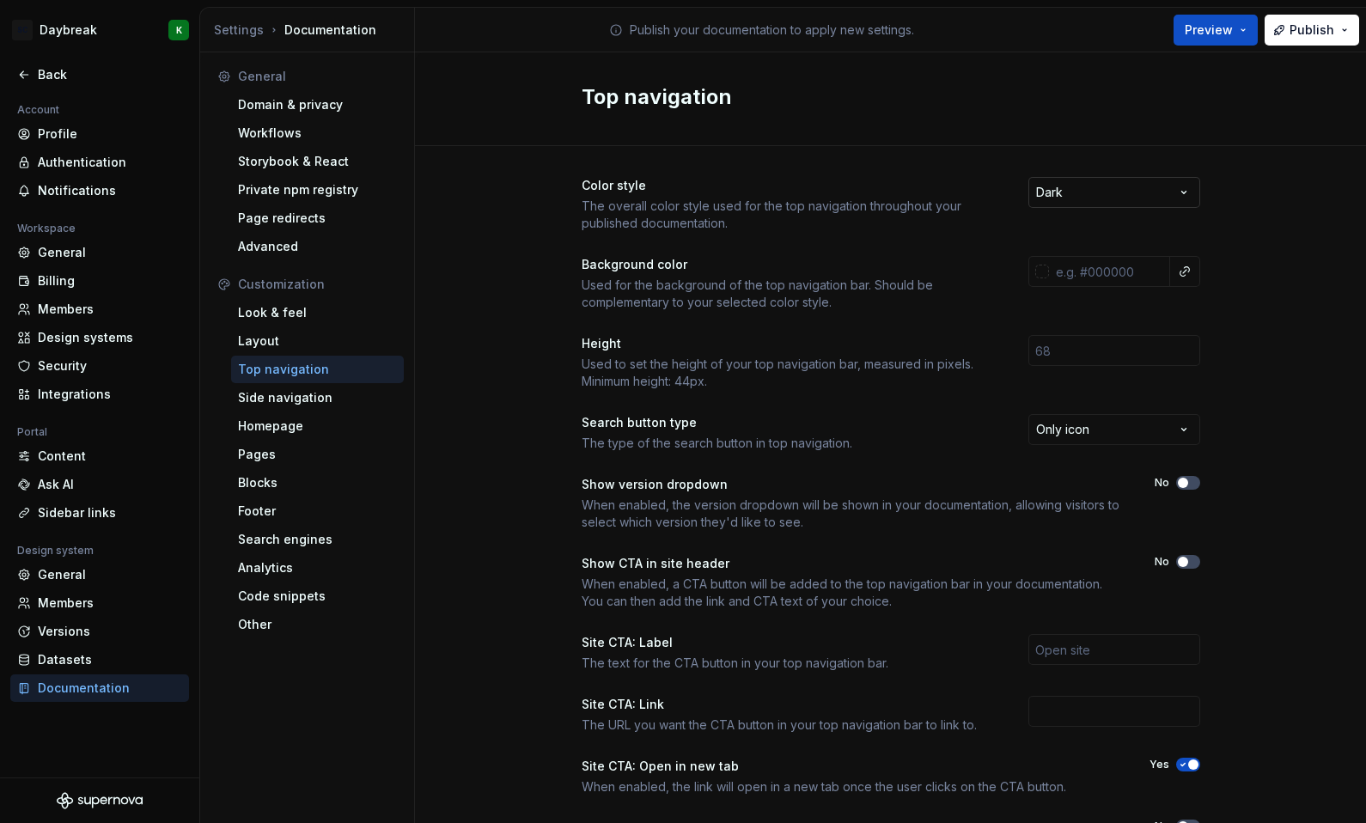
click at [1076, 199] on html "SC Daybreak K Back Account Profile Authentication Notifications Workspace Gener…" at bounding box center [683, 411] width 1366 height 823
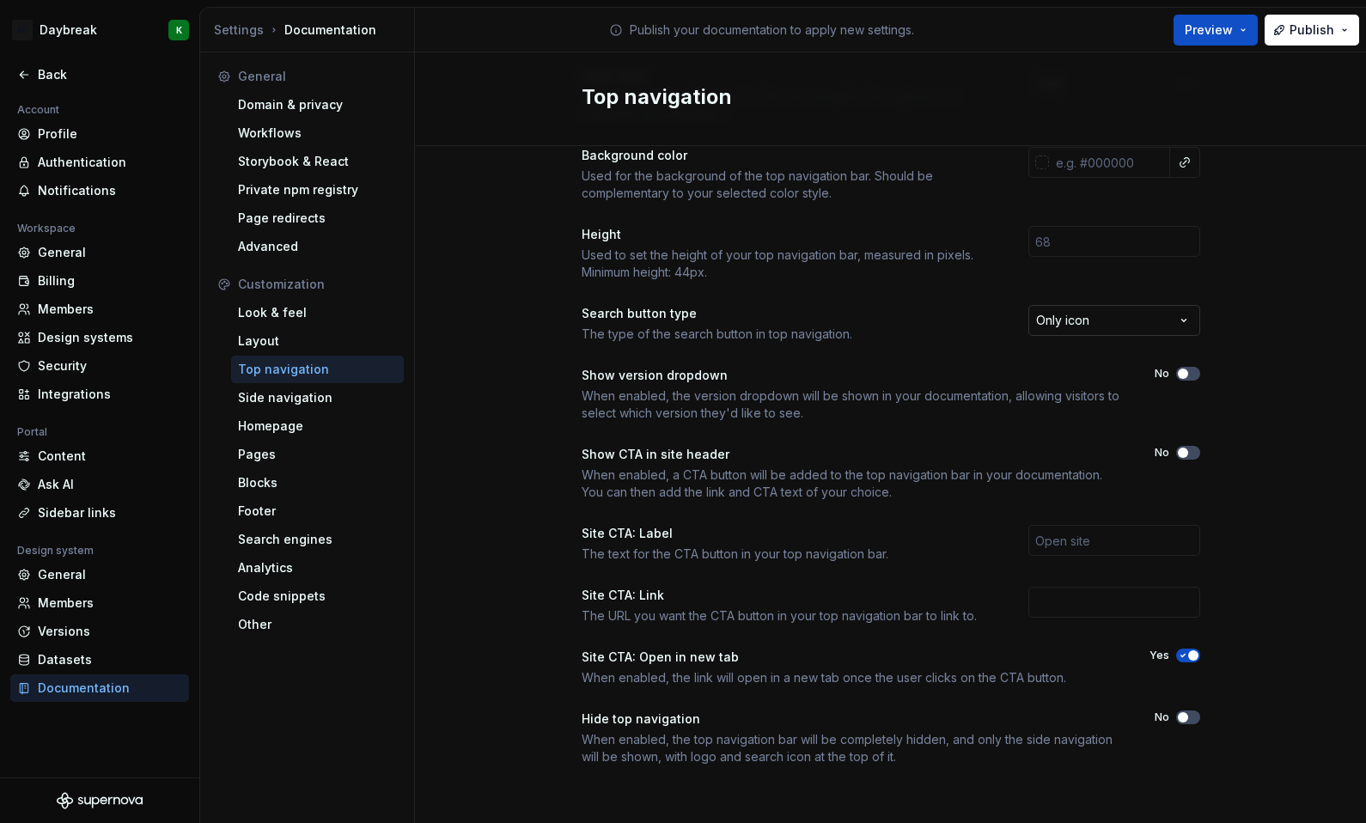
click at [1072, 315] on html "SC Daybreak K Back Account Profile Authentication Notifications Workspace Gener…" at bounding box center [683, 411] width 1366 height 823
click at [962, 338] on html "SC Daybreak K Back Account Profile Authentication Notifications Workspace Gener…" at bounding box center [683, 411] width 1366 height 823
click at [1178, 374] on span "button" at bounding box center [1183, 374] width 10 height 10
click at [269, 404] on div "Side navigation" at bounding box center [317, 397] width 159 height 17
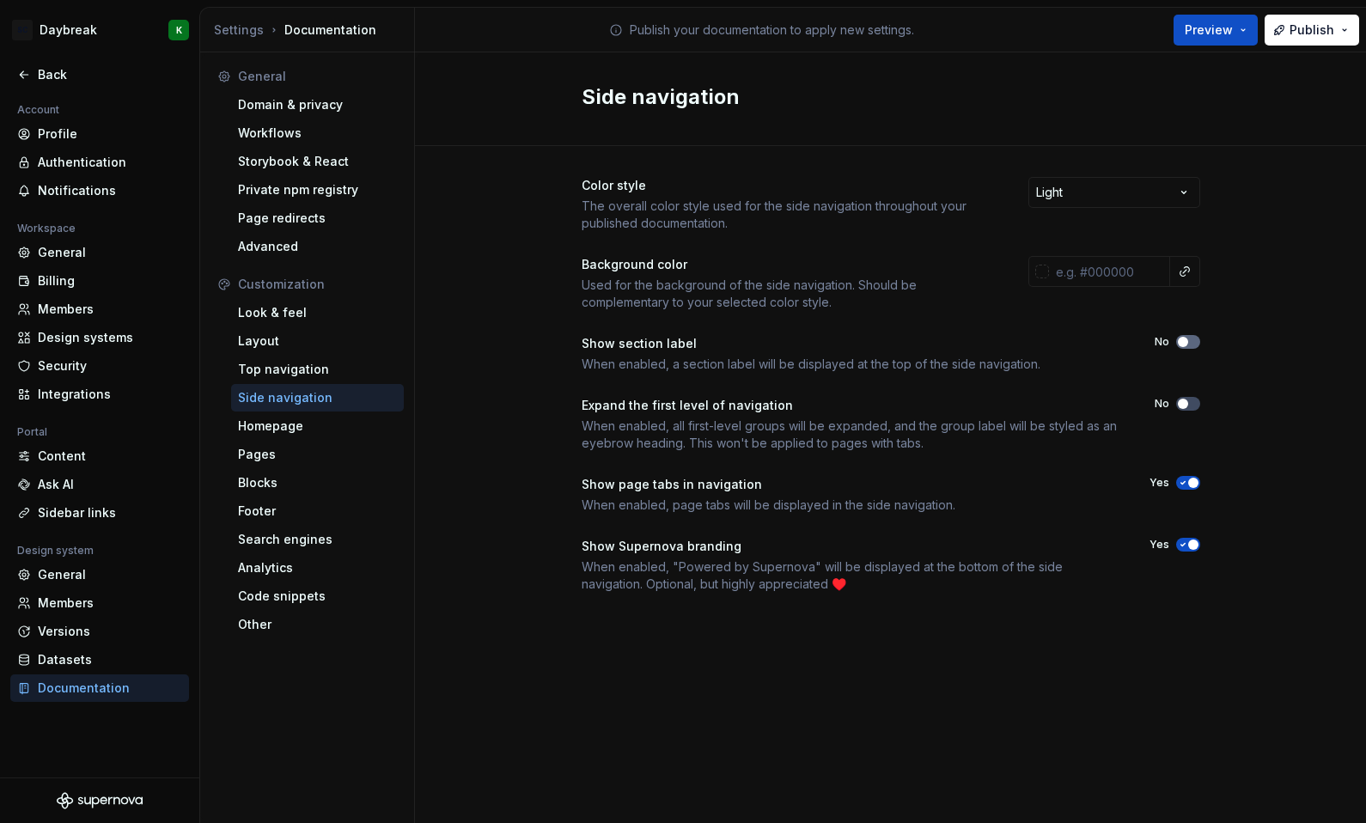
click at [1186, 345] on span "button" at bounding box center [1183, 342] width 10 height 10
click at [284, 430] on div "Homepage" at bounding box center [317, 426] width 159 height 17
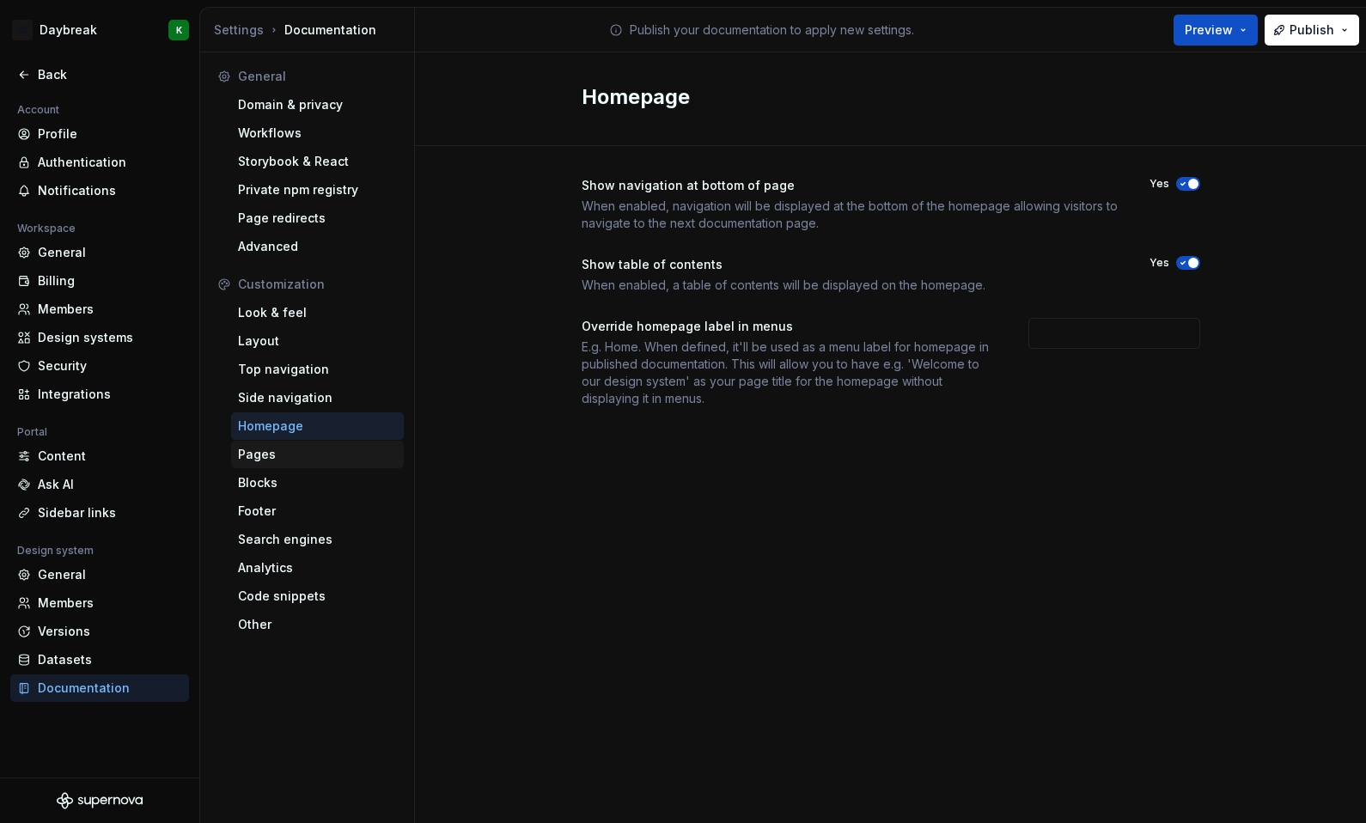
click at [267, 459] on div "Pages" at bounding box center [317, 454] width 159 height 17
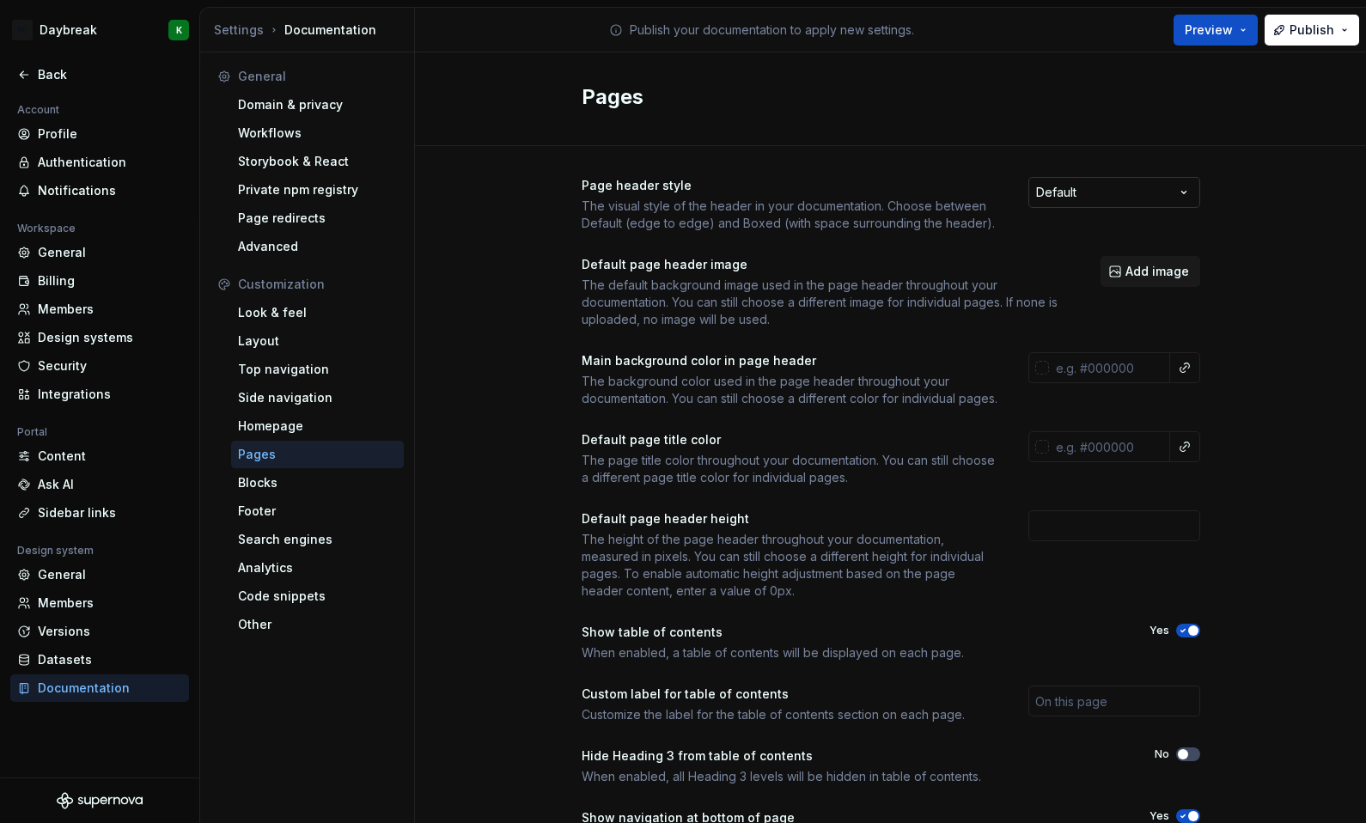
click at [1090, 186] on html "SC Daybreak K Back Account Profile Authentication Notifications Workspace Gener…" at bounding box center [683, 411] width 1366 height 823
click at [1276, 235] on html "SC Daybreak K Back Account Profile Authentication Notifications Workspace Gener…" at bounding box center [683, 411] width 1366 height 823
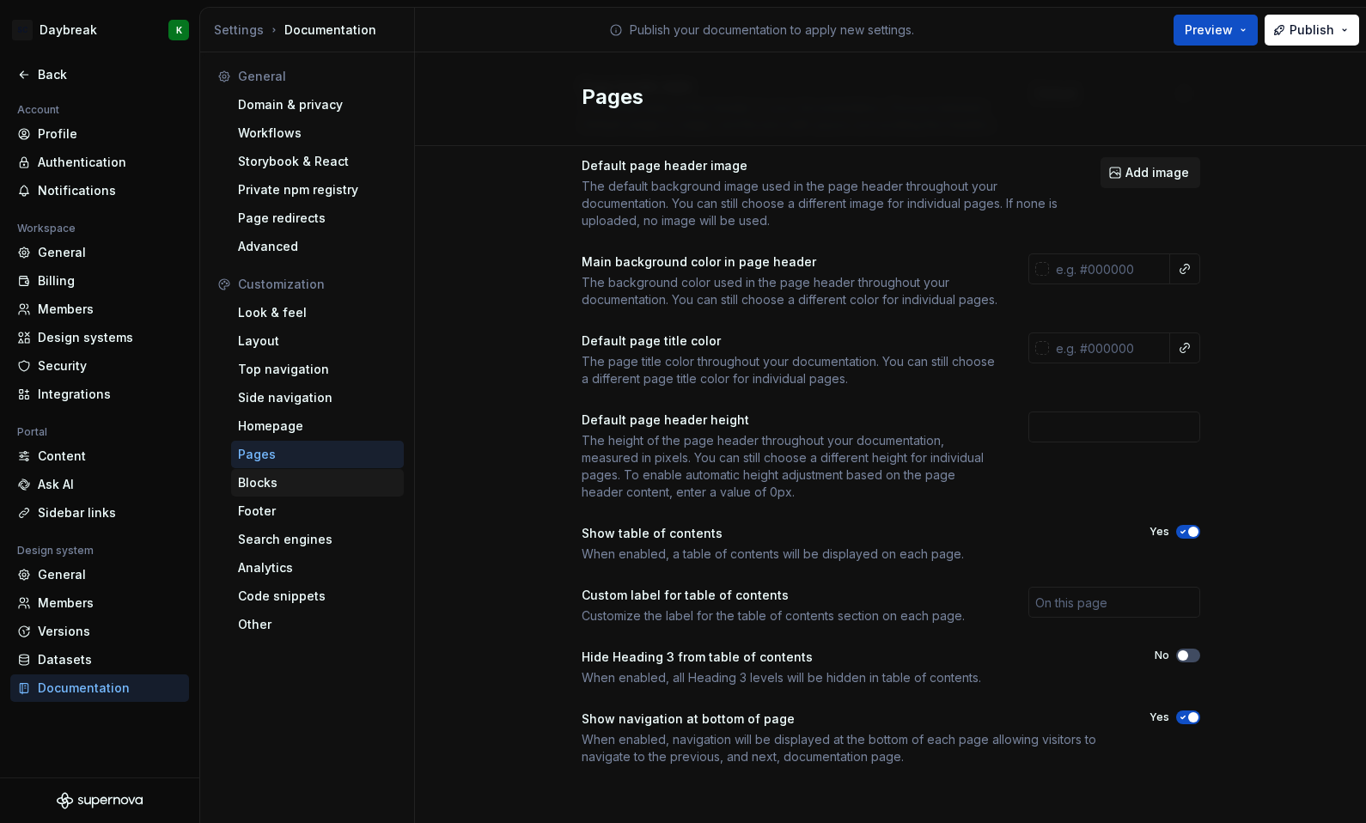
click at [256, 485] on div "Blocks" at bounding box center [317, 482] width 159 height 17
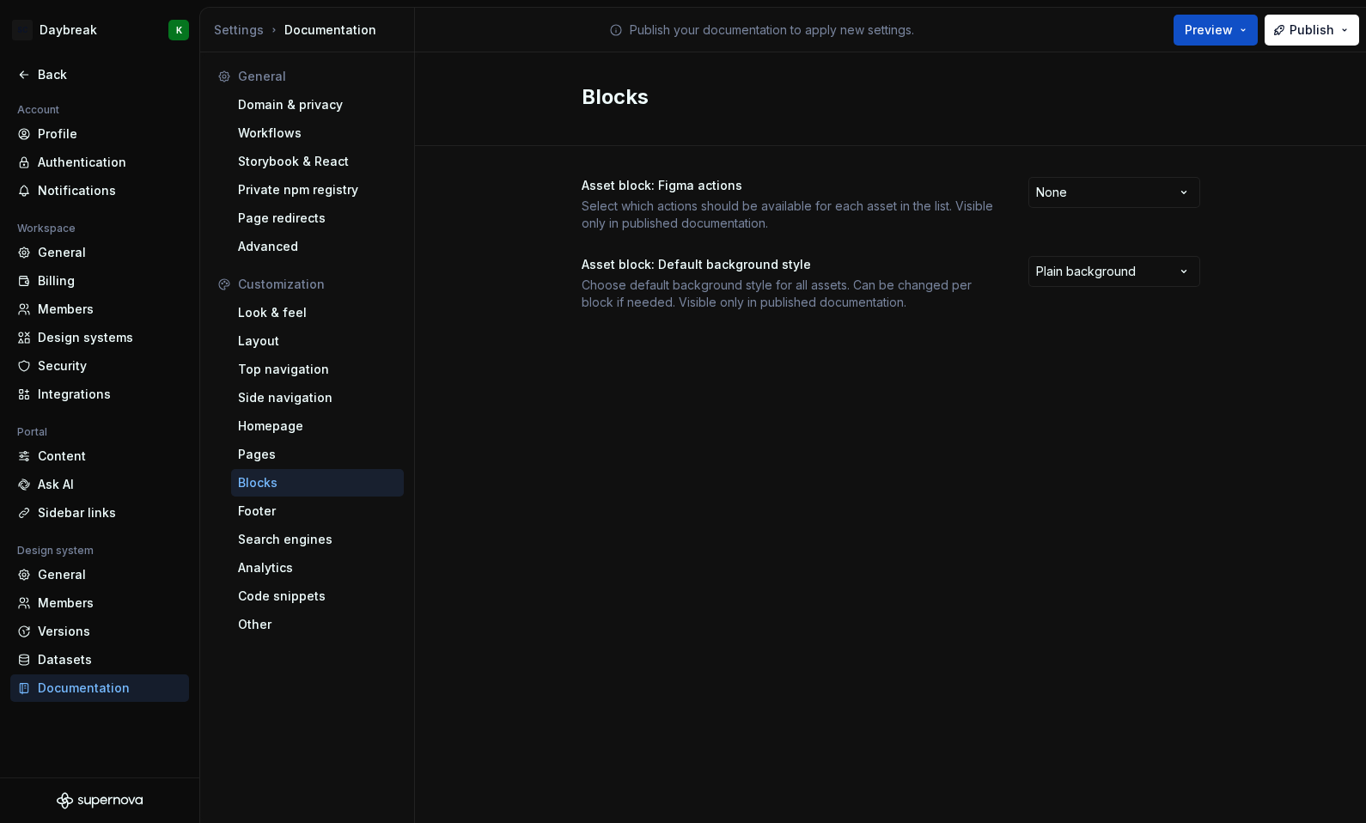
click at [610, 209] on div "Select which actions should be available for each asset in the list. Visible on…" at bounding box center [790, 215] width 416 height 34
click at [1130, 200] on html "SC Daybreak K Back Account Profile Authentication Notifications Workspace Gener…" at bounding box center [683, 411] width 1366 height 823
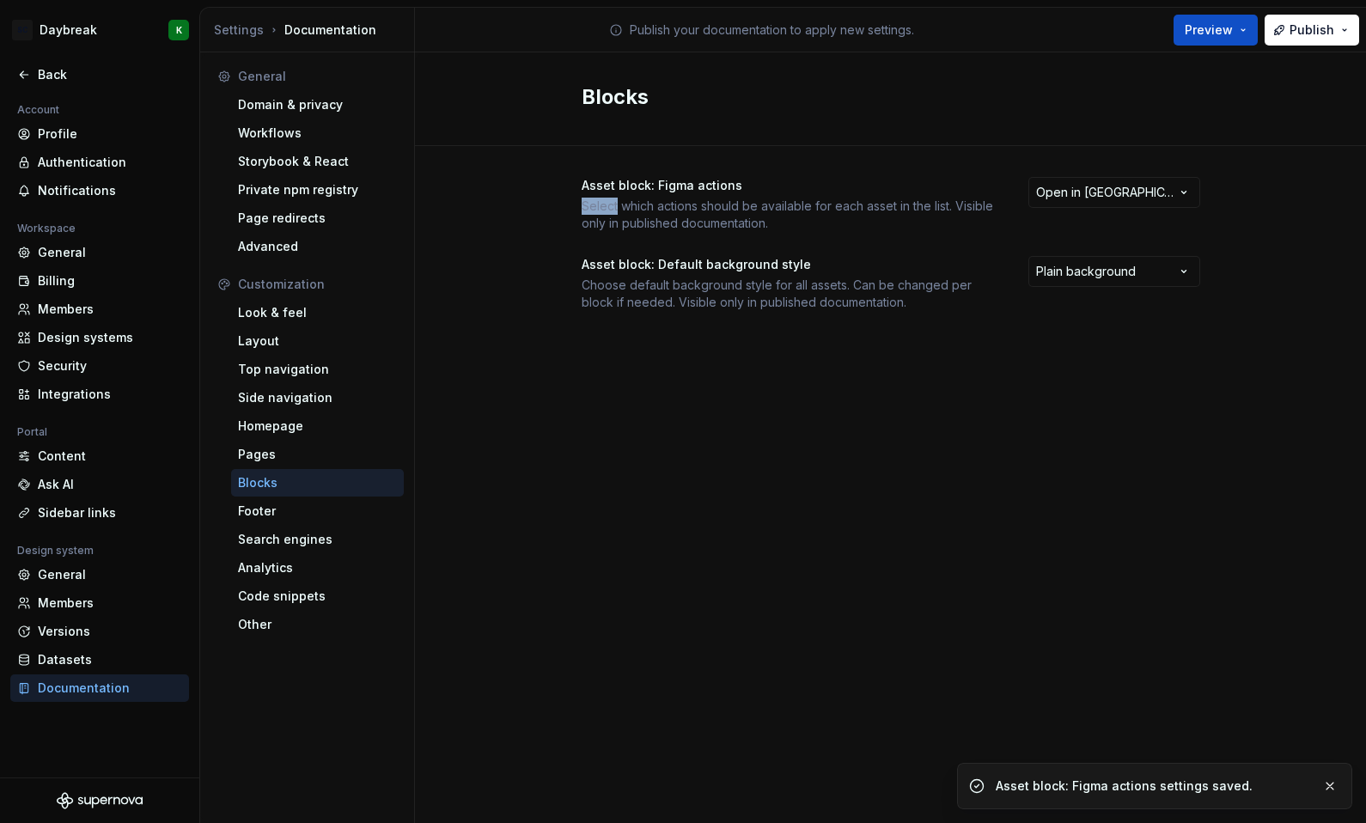
click at [1019, 455] on div "Blocks Asset block: Figma actions Select which actions should be available for …" at bounding box center [890, 437] width 951 height 771
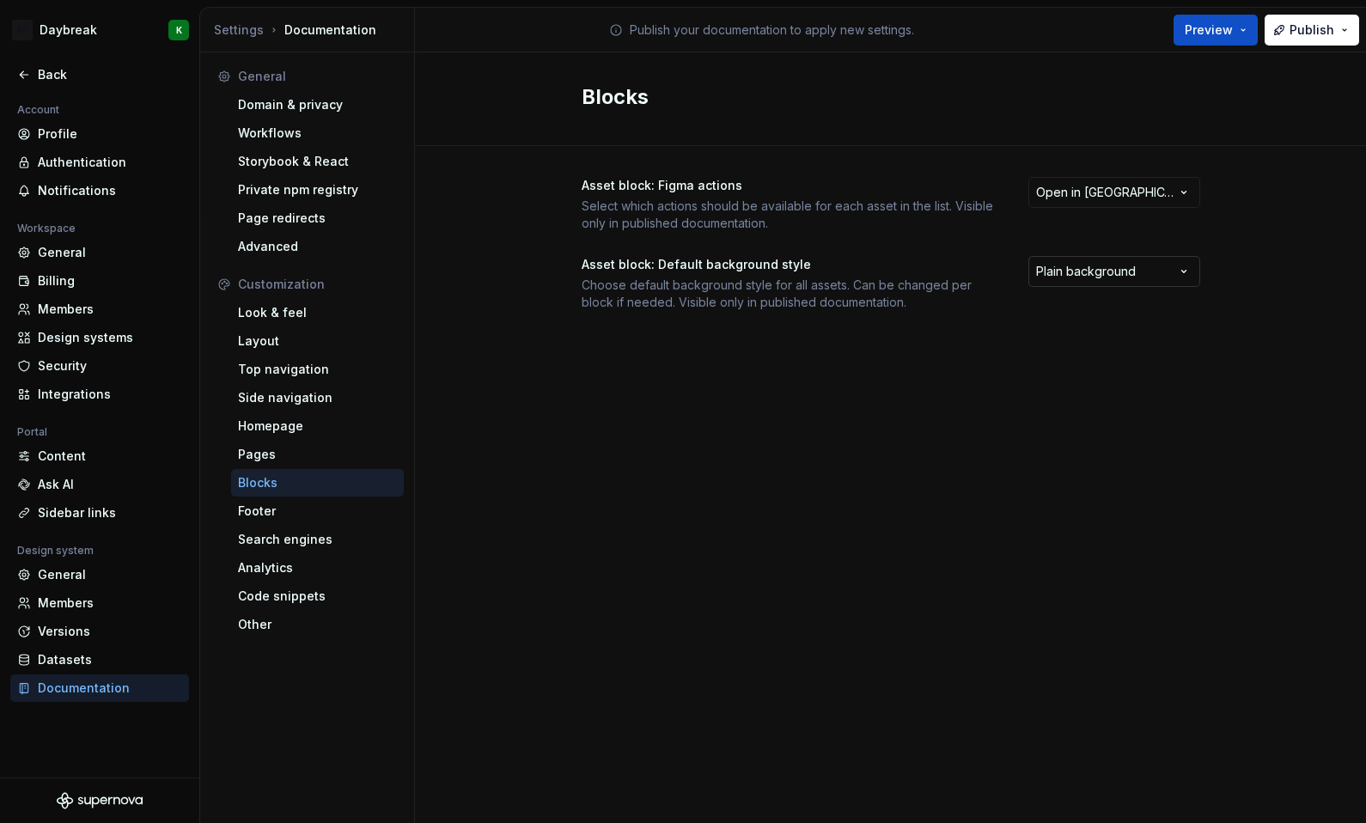
click at [1100, 284] on html "SC Daybreak K Back Account Profile Authentication Notifications Workspace Gener…" at bounding box center [683, 411] width 1366 height 823
click at [908, 335] on html "SC Daybreak K Back Account Profile Authentication Notifications Workspace Gener…" at bounding box center [683, 411] width 1366 height 823
click at [321, 512] on div "Footer" at bounding box center [317, 511] width 159 height 17
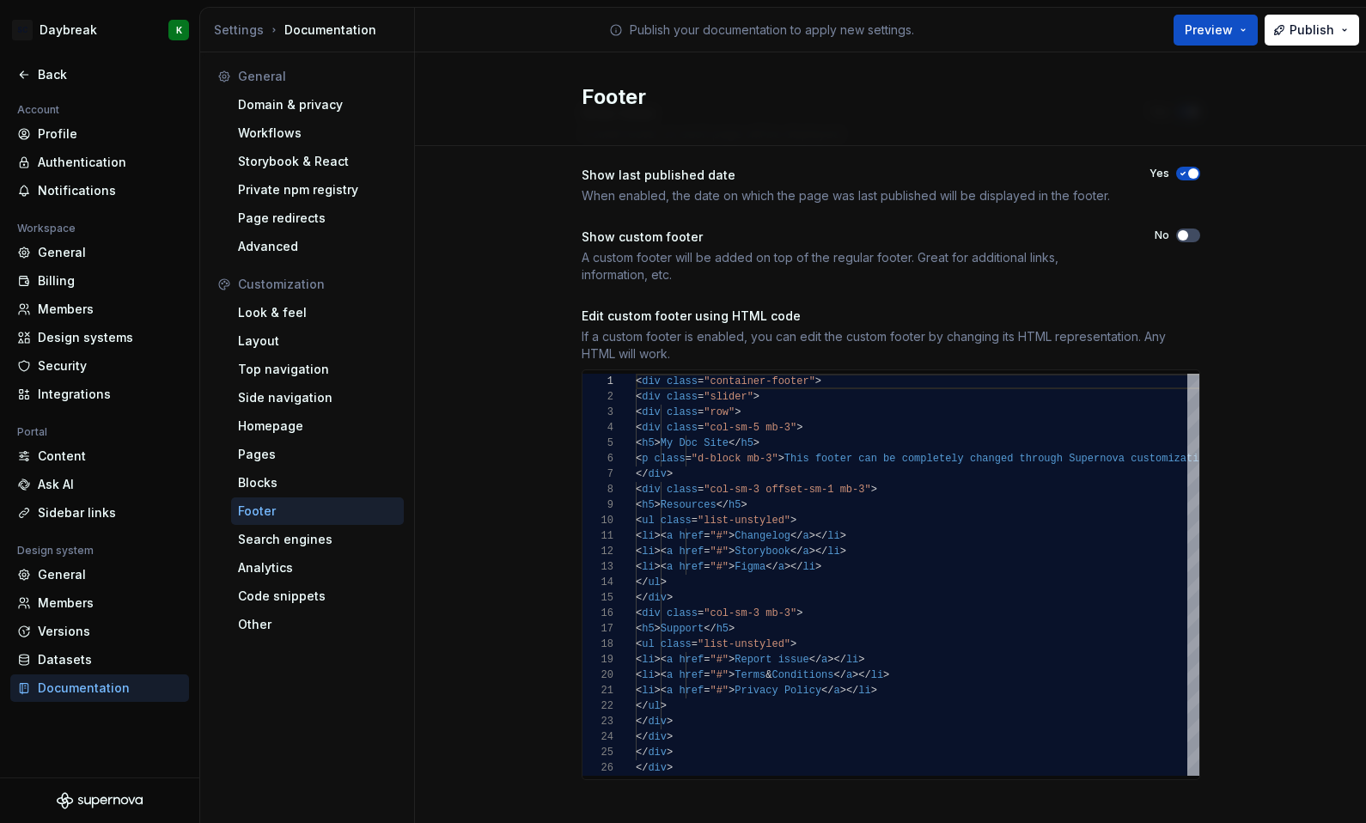
scroll to position [87, 0]
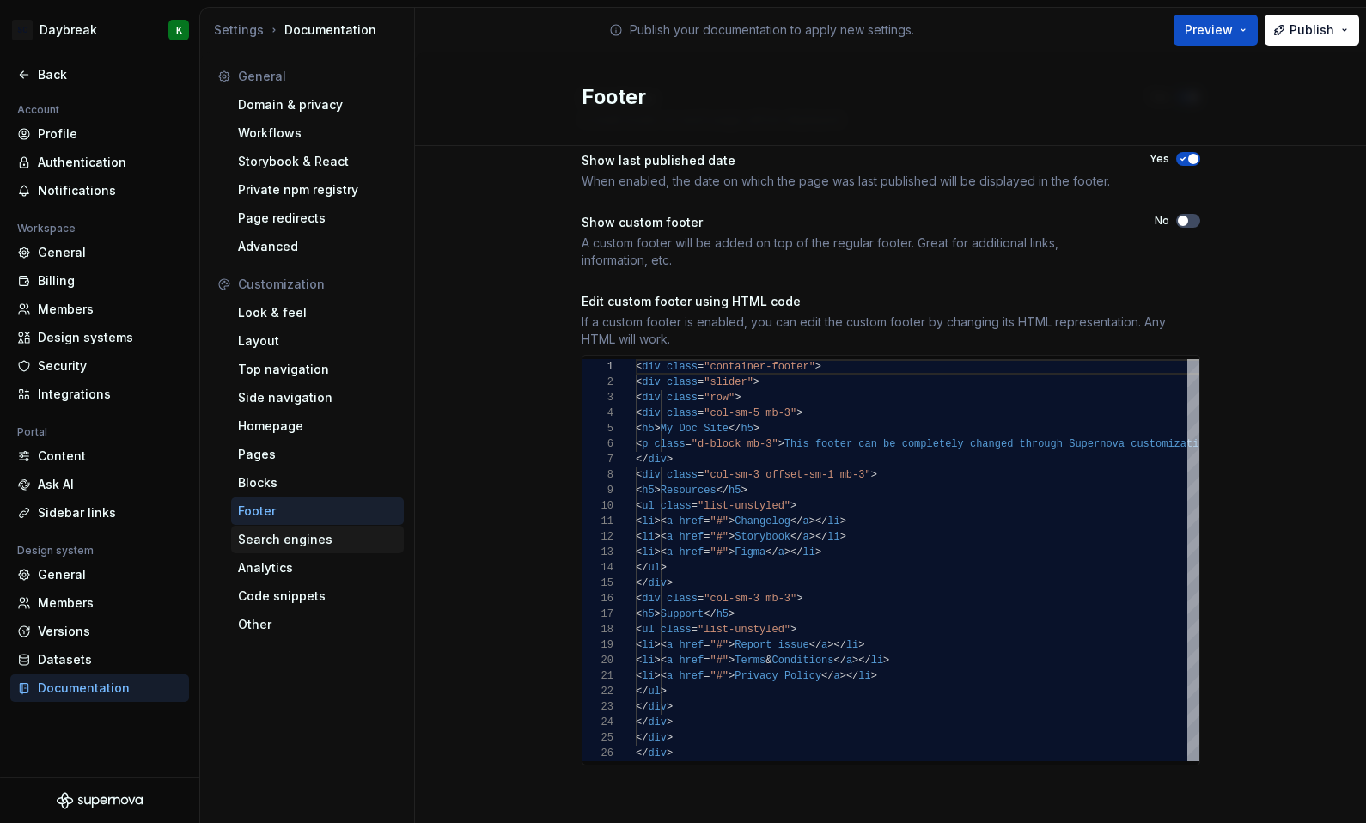
click at [278, 545] on div "Search engines" at bounding box center [317, 539] width 159 height 17
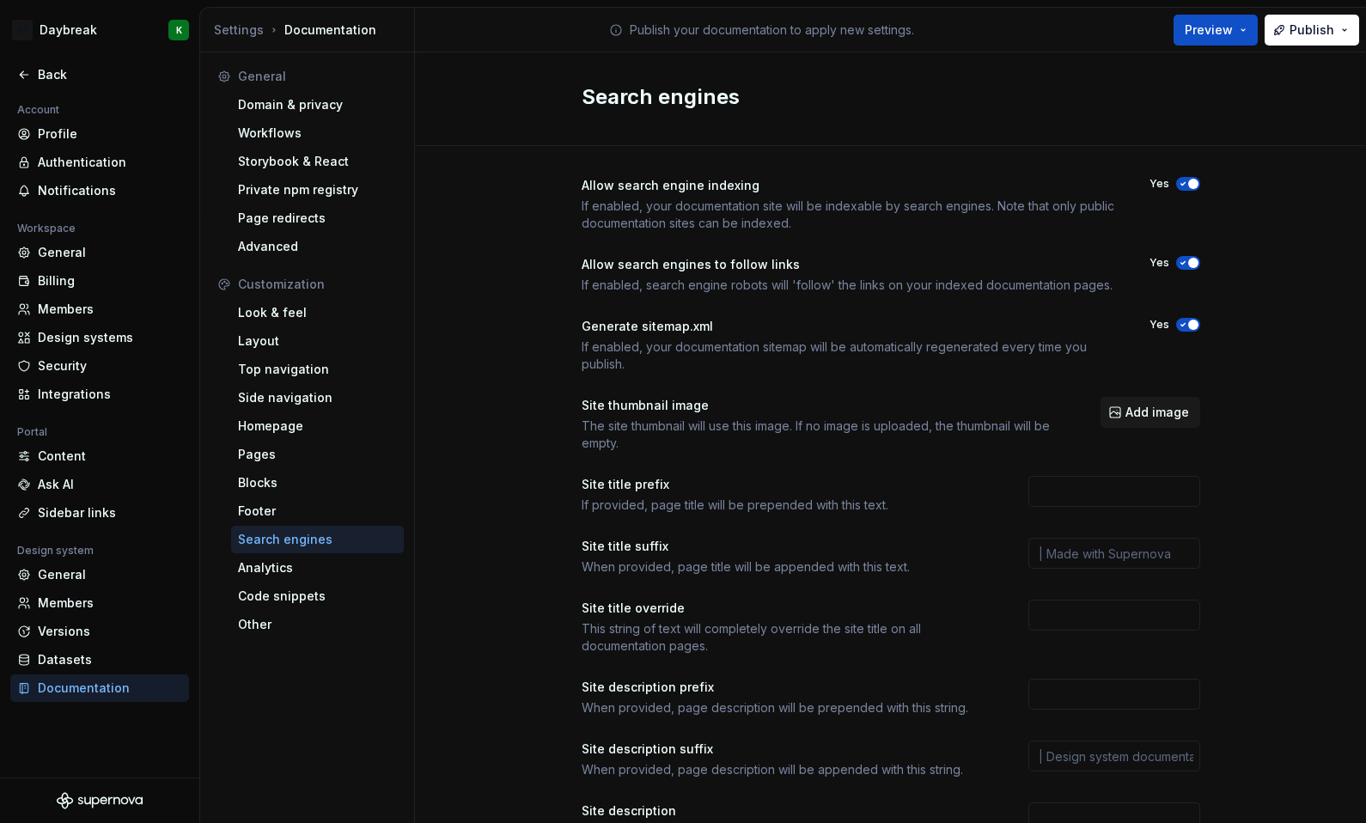
click at [278, 545] on div "Search engines" at bounding box center [317, 539] width 159 height 17
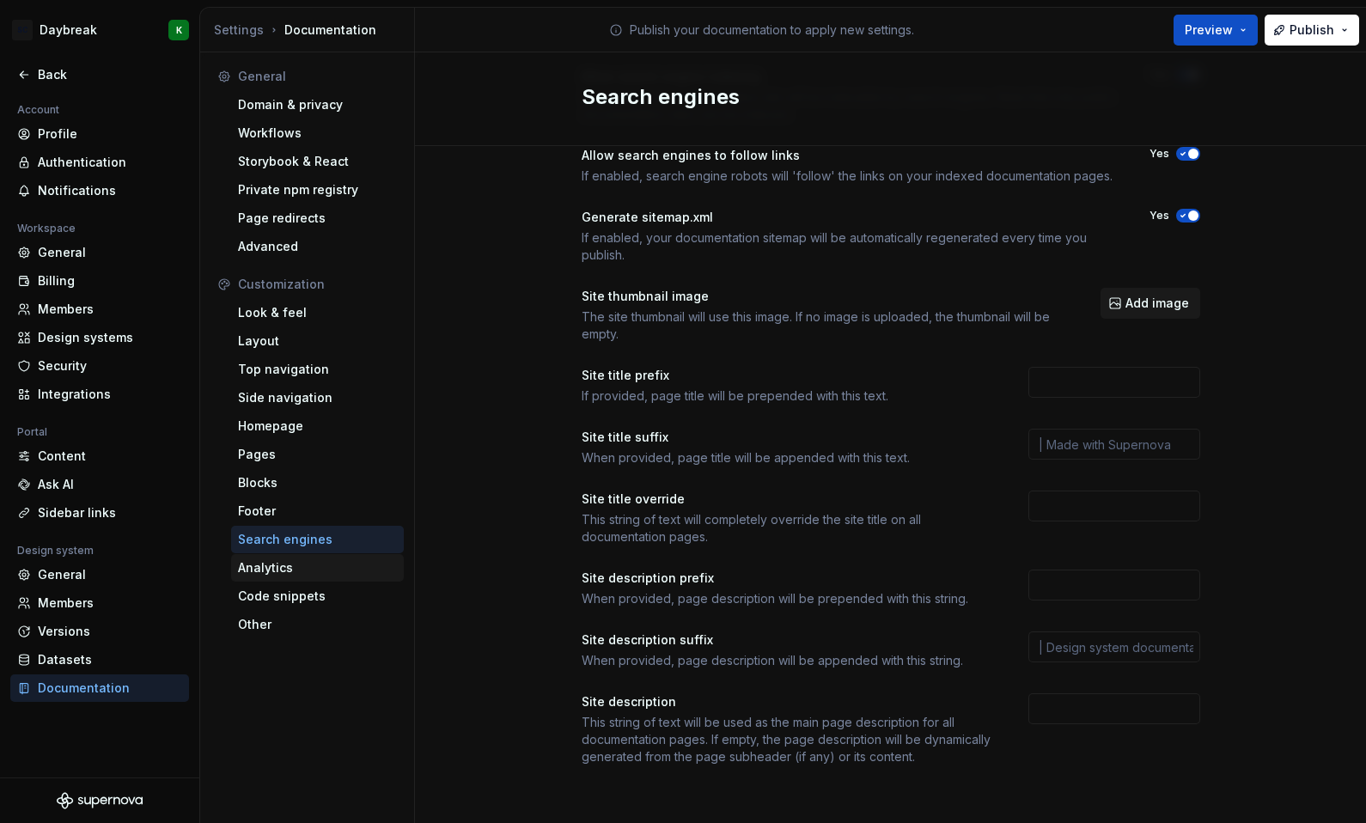
click at [271, 568] on div "Analytics" at bounding box center [317, 567] width 159 height 17
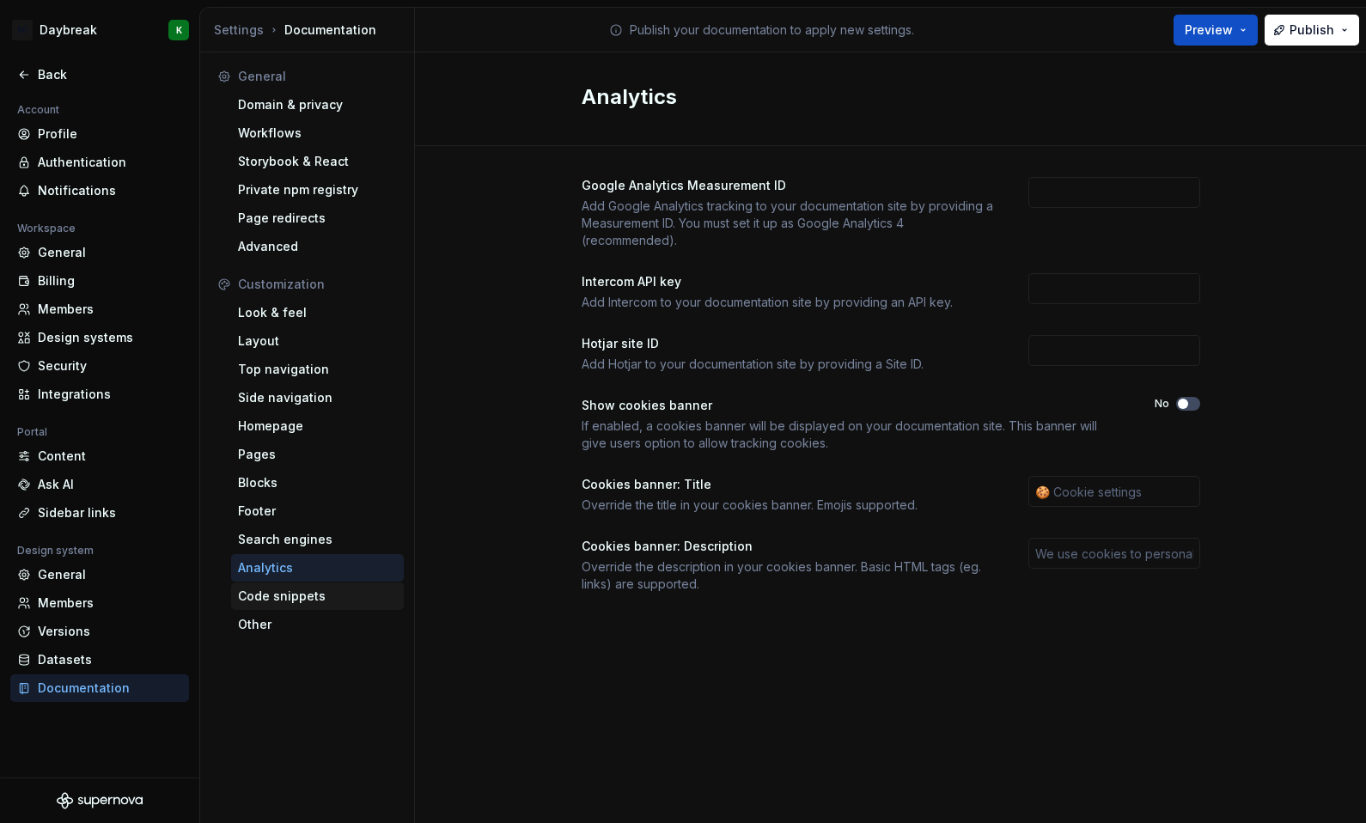
click at [272, 595] on div "Code snippets" at bounding box center [317, 596] width 159 height 17
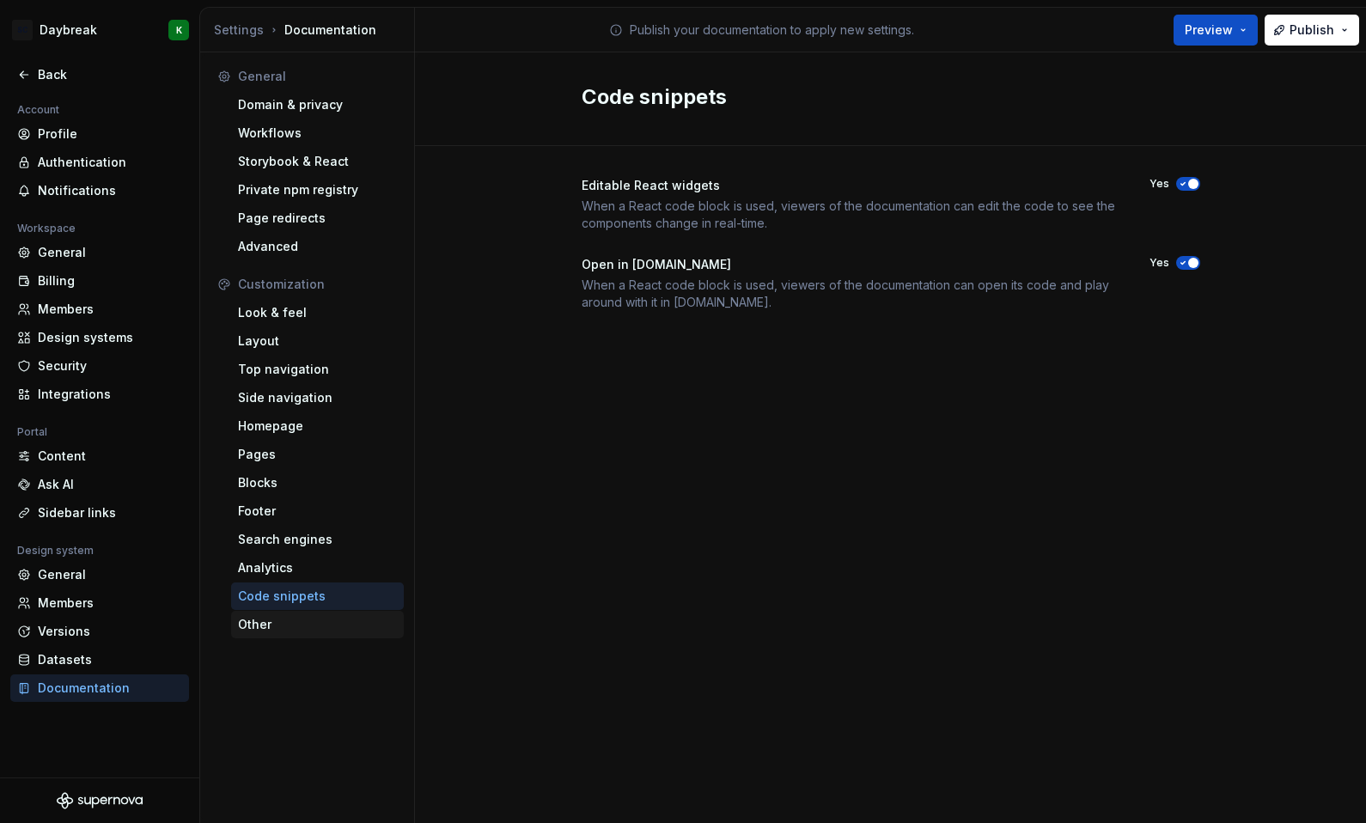
click at [253, 628] on div "Other" at bounding box center [317, 624] width 159 height 17
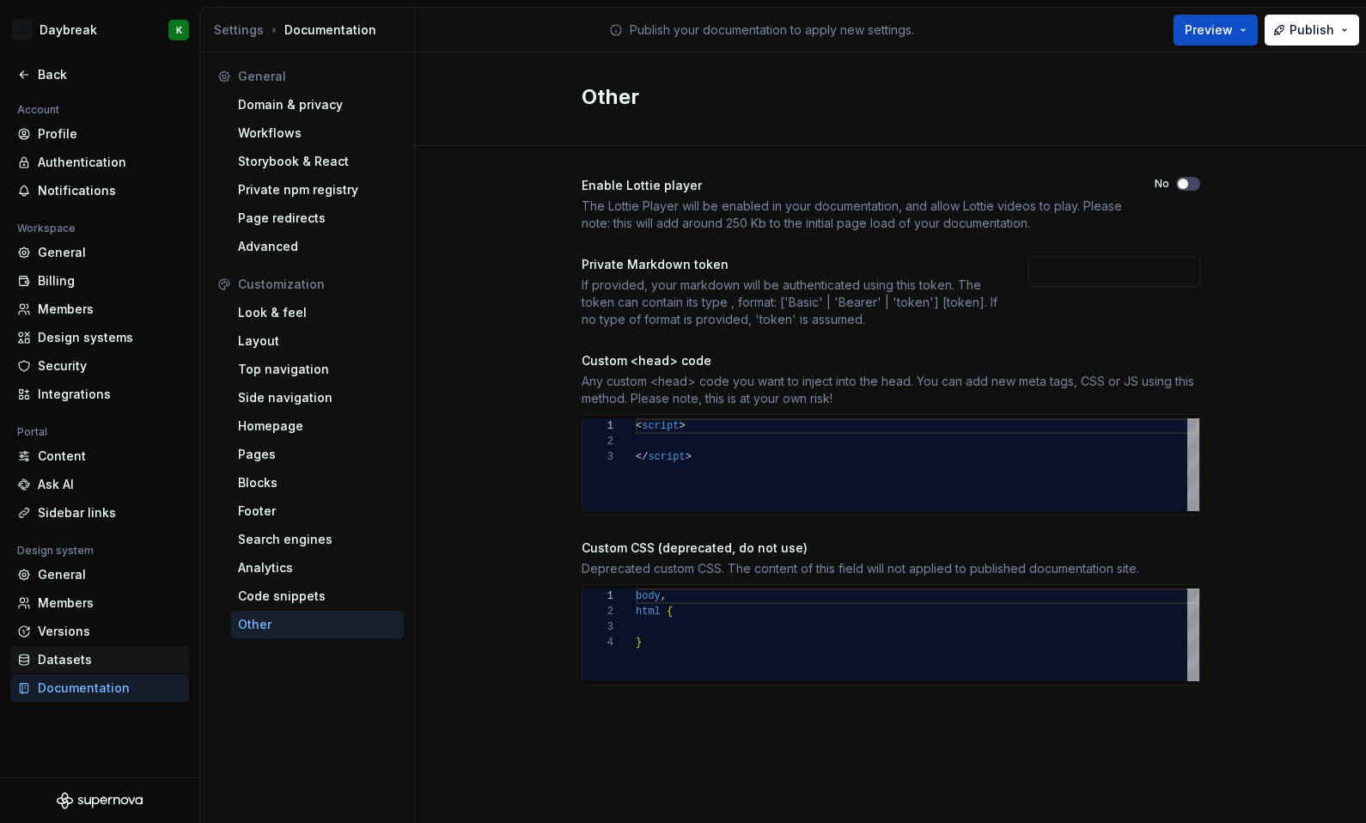
click at [74, 666] on div "Datasets" at bounding box center [110, 659] width 144 height 17
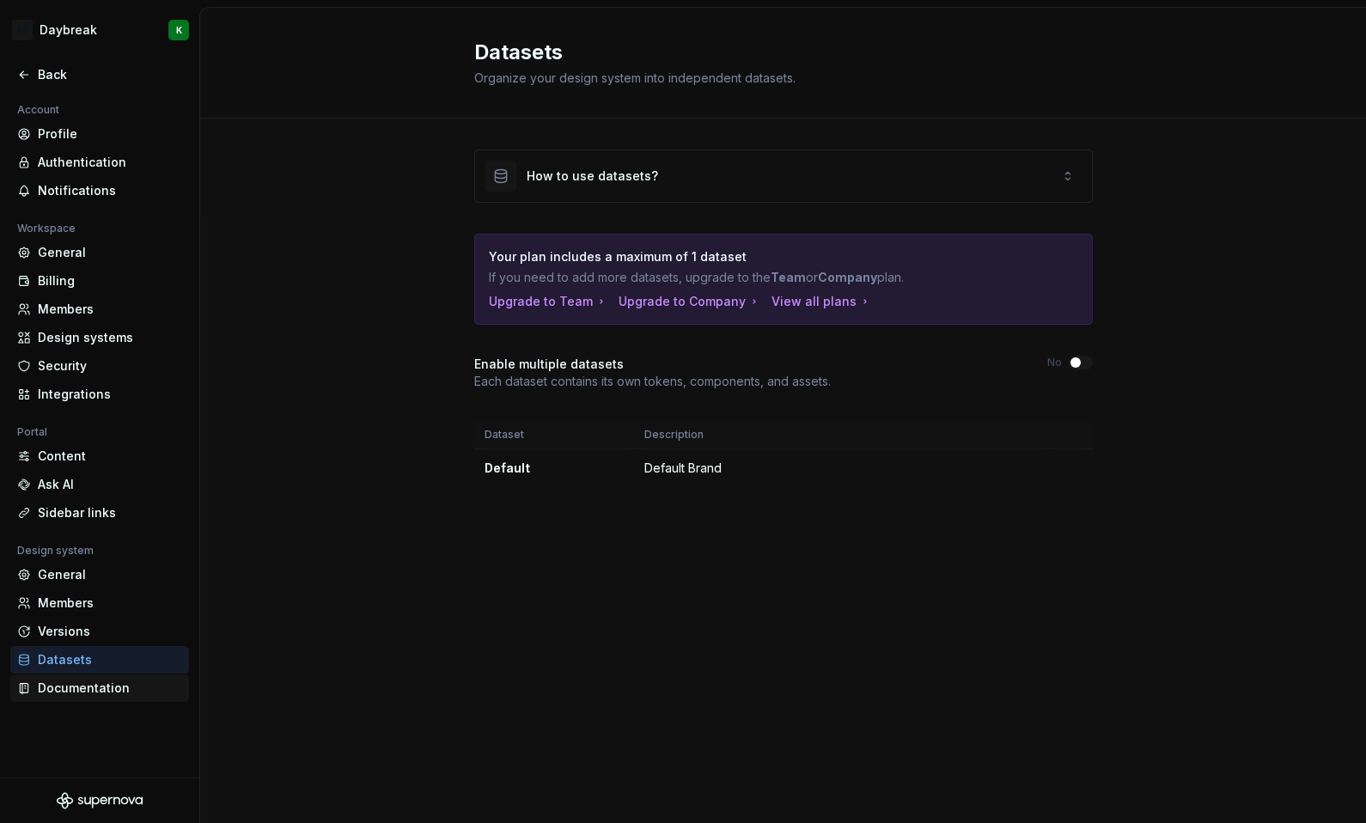
click at [100, 687] on div "Documentation" at bounding box center [110, 688] width 144 height 17
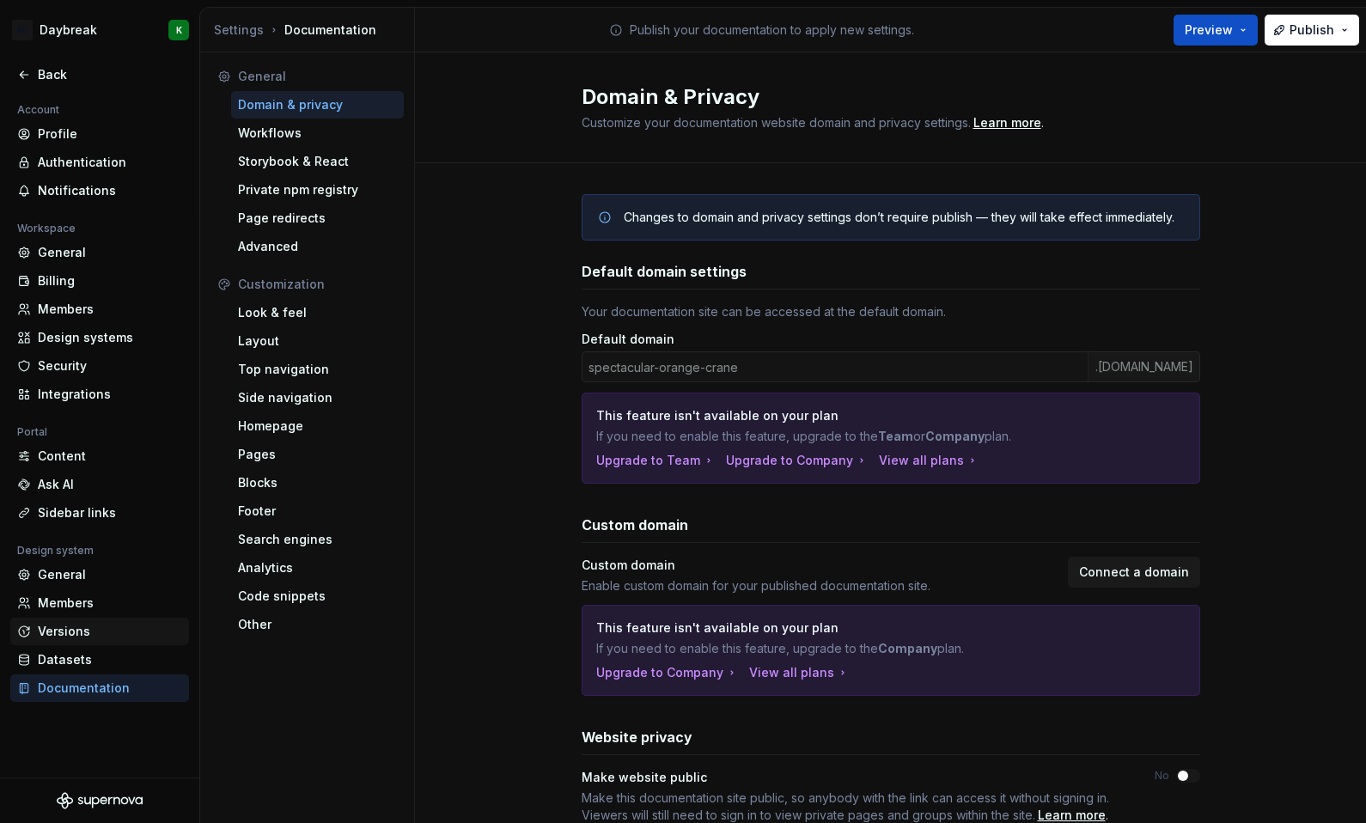
click at [82, 636] on div "Versions" at bounding box center [110, 631] width 144 height 17
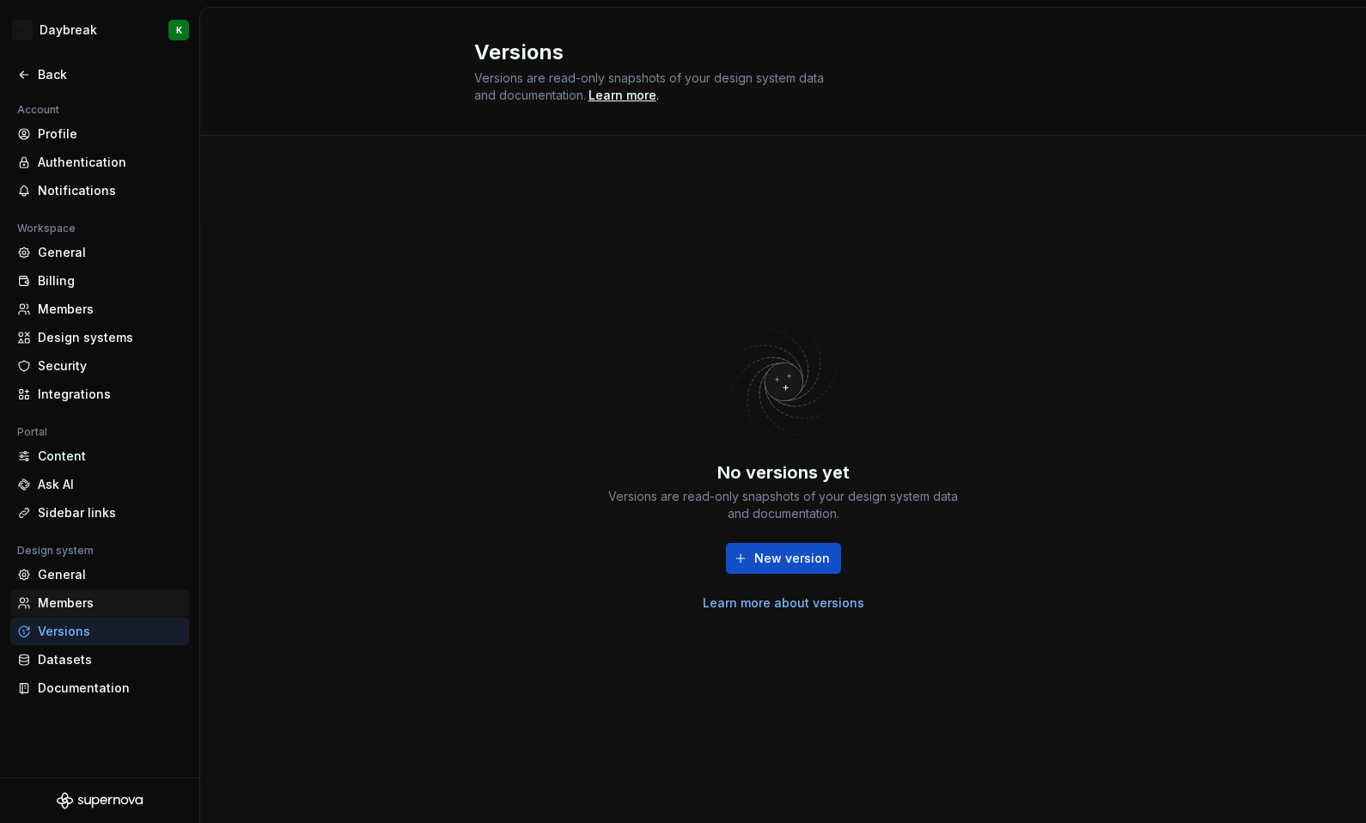
click at [65, 602] on div "Members" at bounding box center [110, 603] width 144 height 17
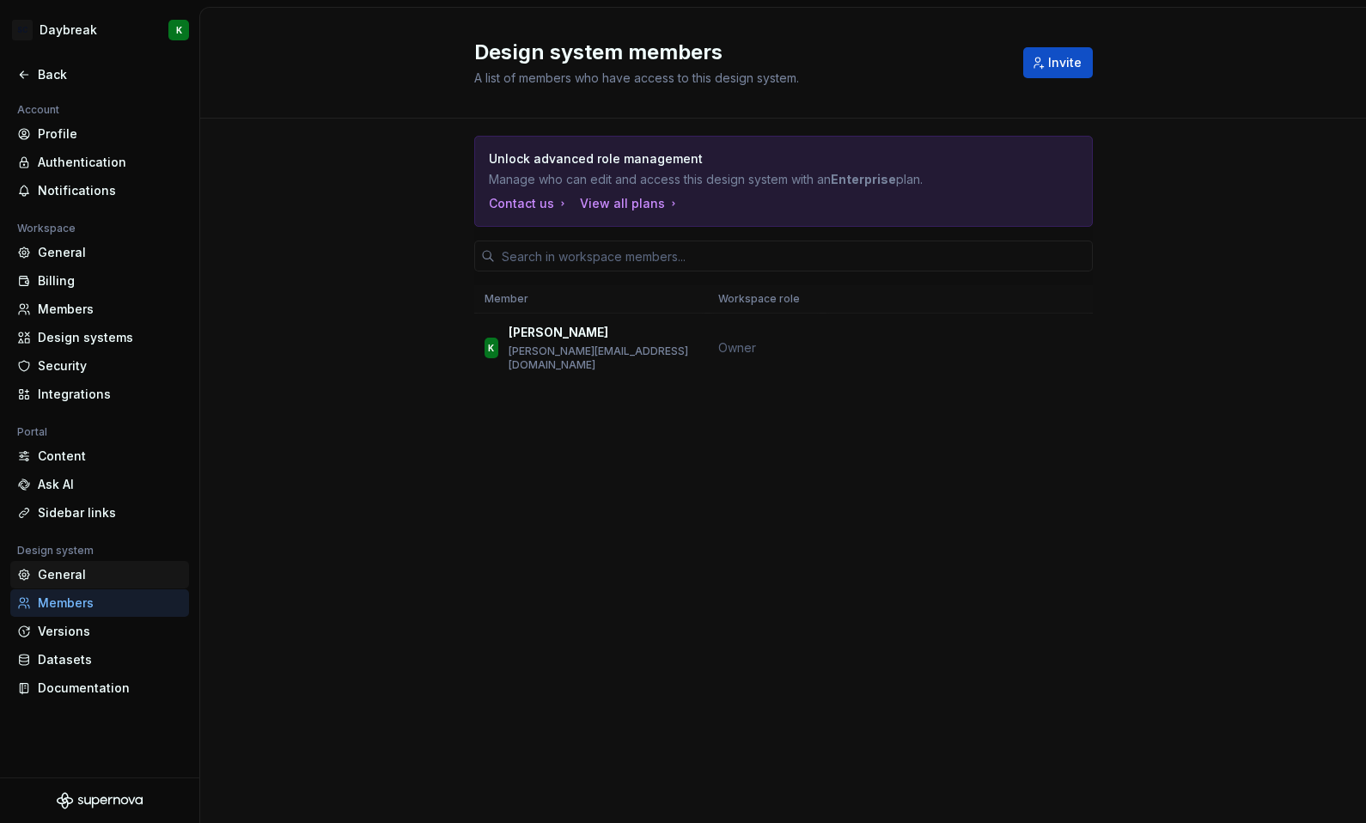
click at [62, 584] on div "General" at bounding box center [99, 574] width 179 height 27
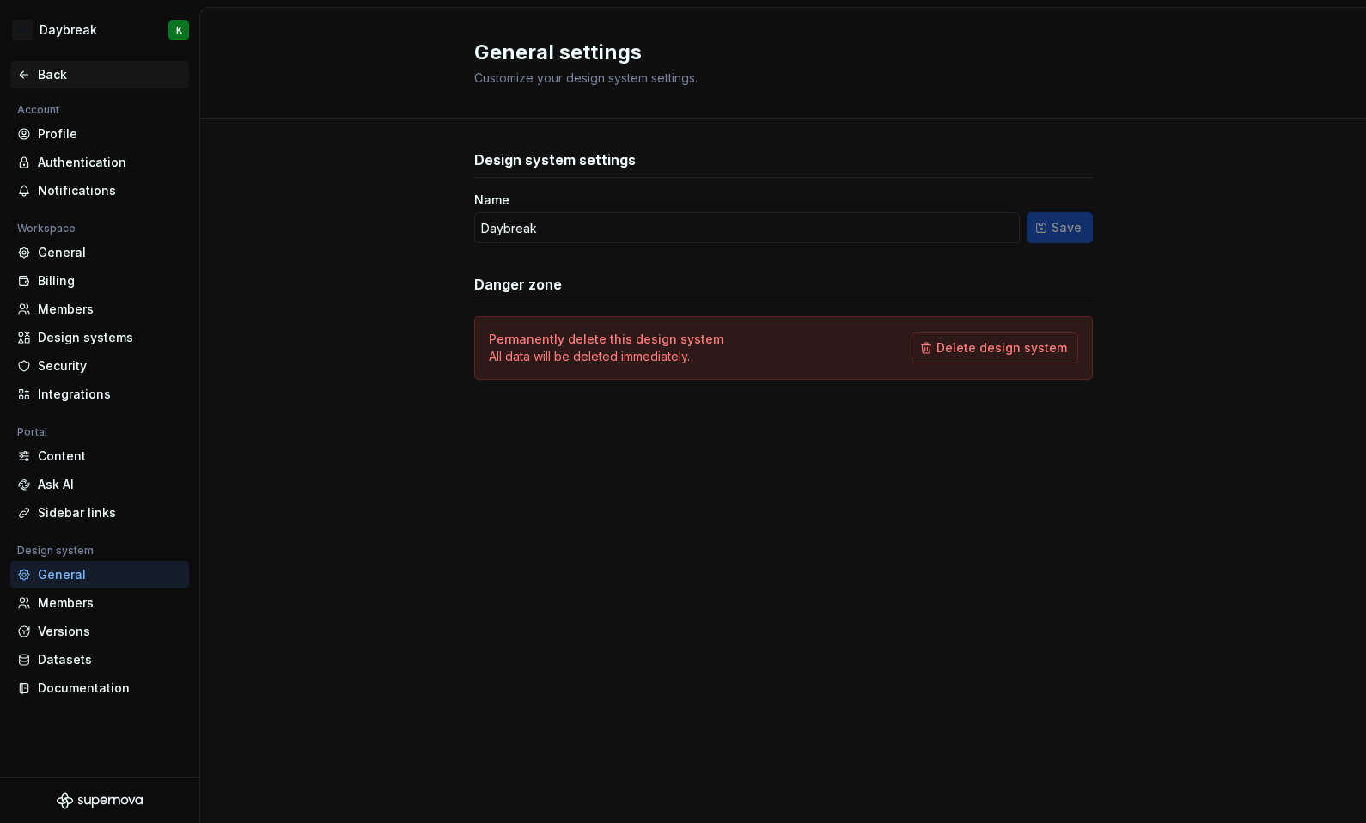
click at [21, 68] on icon at bounding box center [24, 75] width 14 height 14
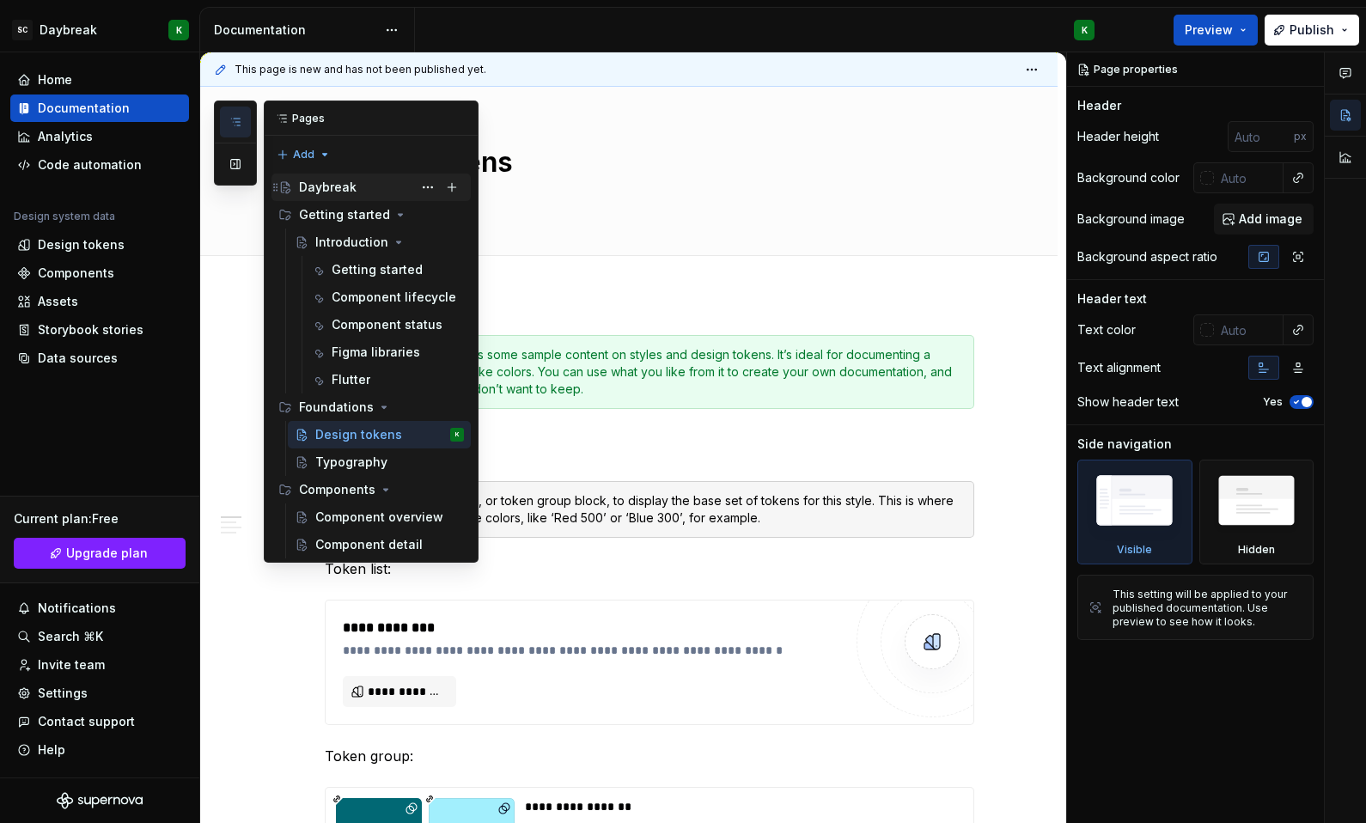
click at [331, 189] on div "Daybreak" at bounding box center [328, 187] width 58 height 17
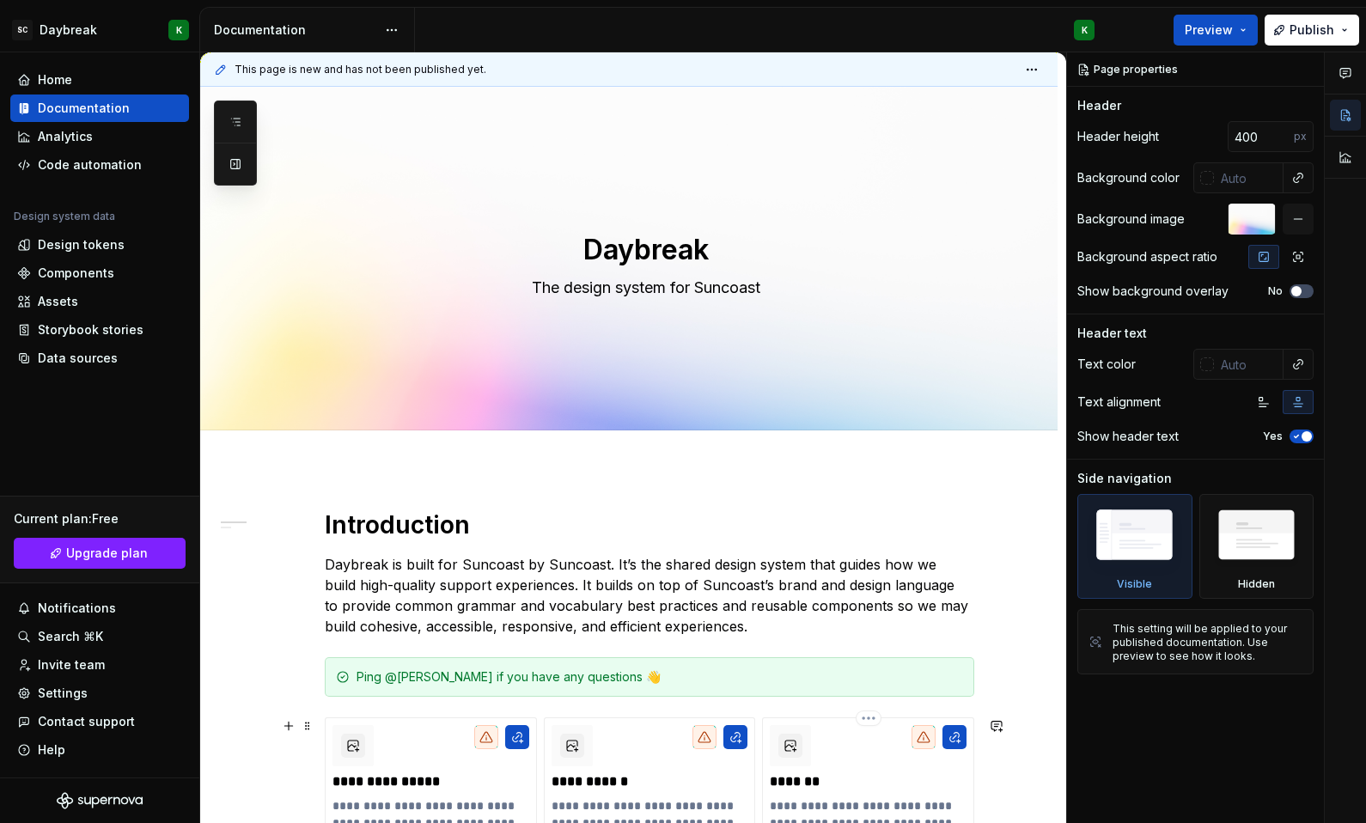
scroll to position [253, 0]
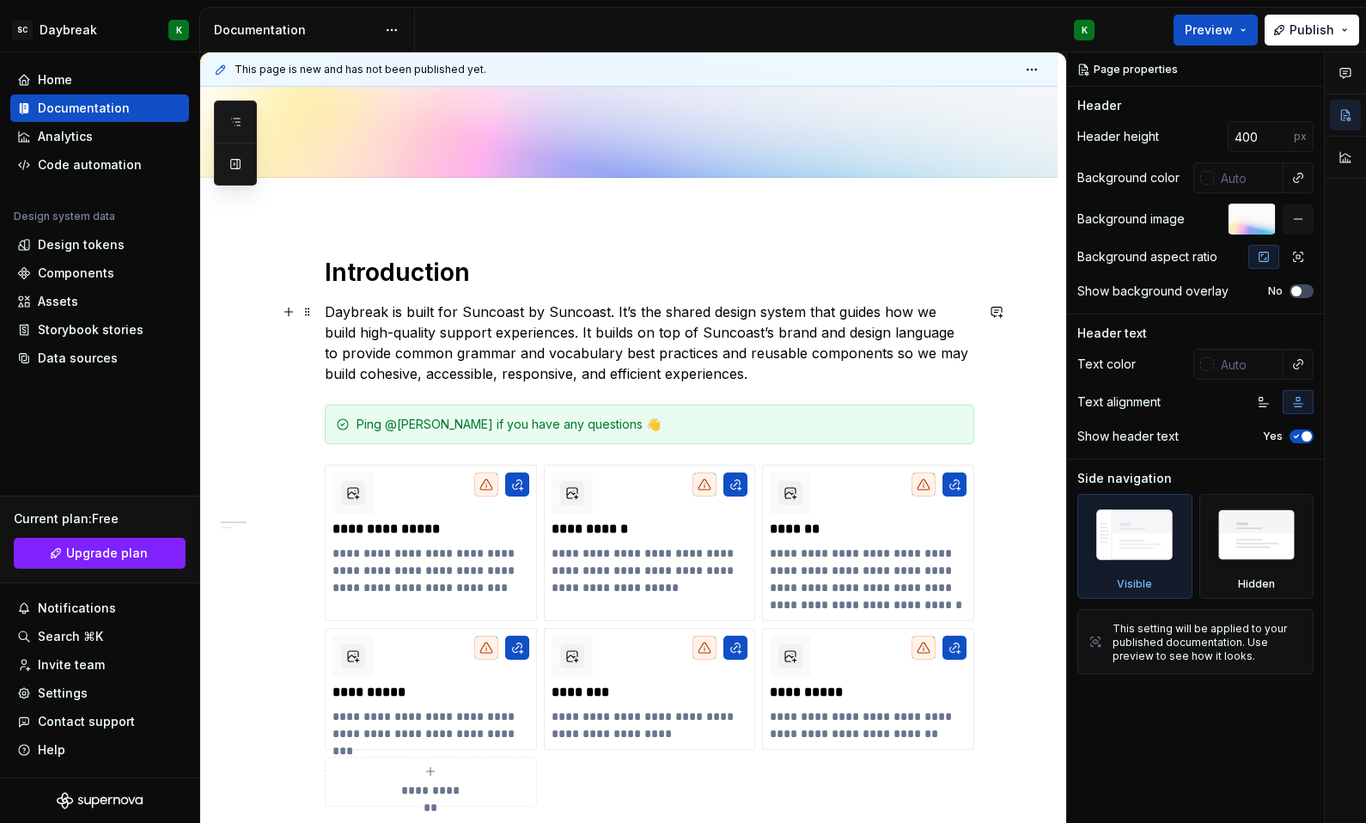
click at [467, 336] on p "Daybreak is built for Suncoast by Suncoast. It’s the shared design system that …" at bounding box center [650, 343] width 650 height 82
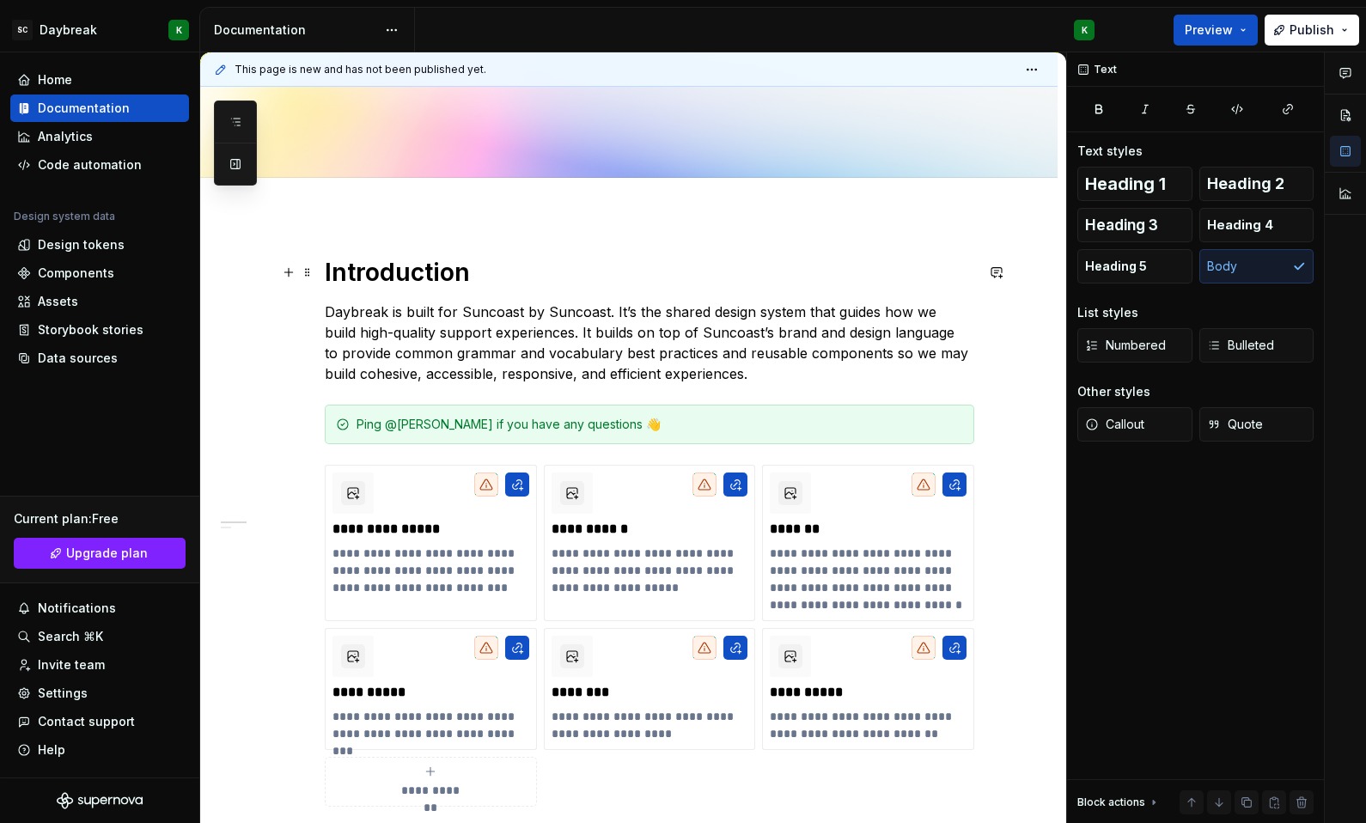
click at [410, 269] on strong "Introduction" at bounding box center [397, 272] width 145 height 29
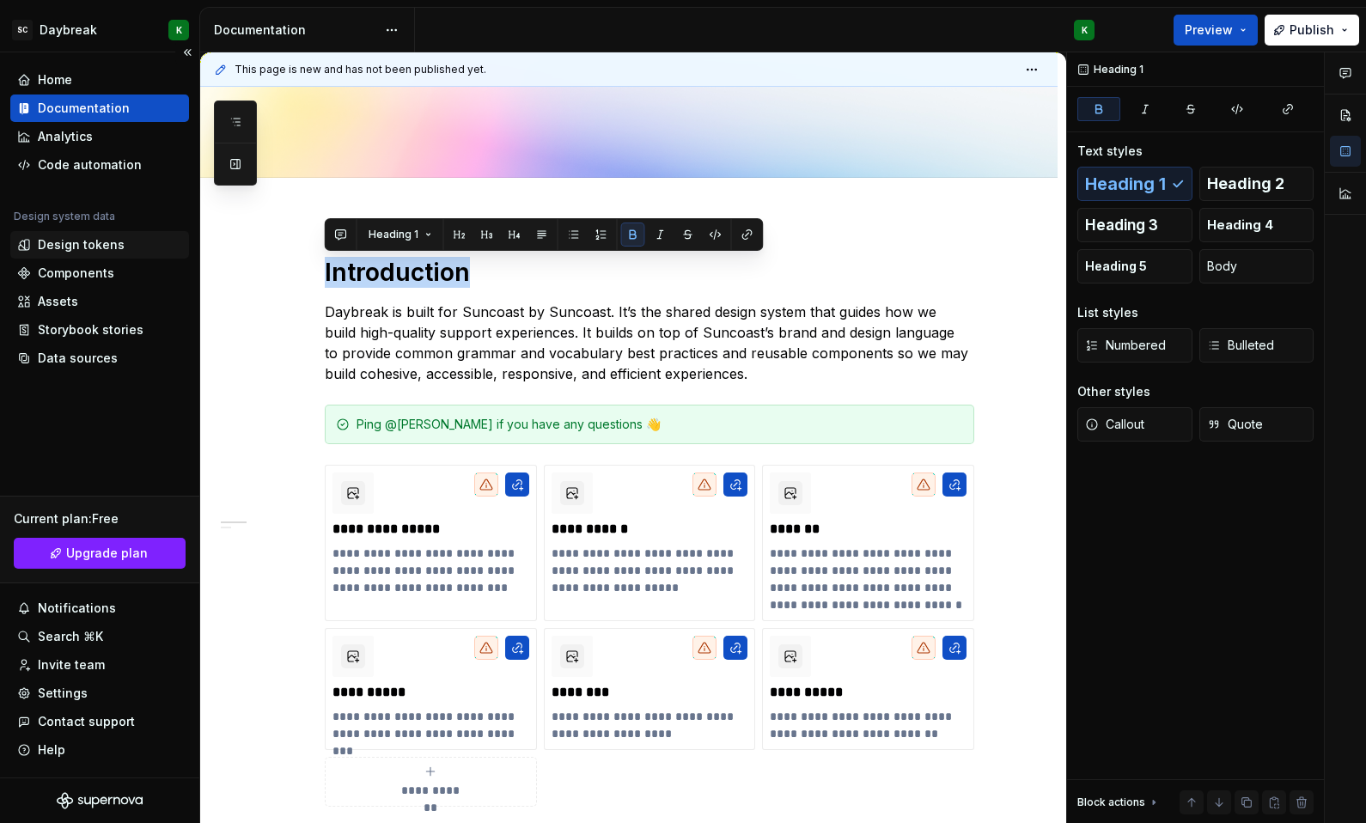
click at [61, 254] on div "Design tokens" at bounding box center [99, 244] width 179 height 27
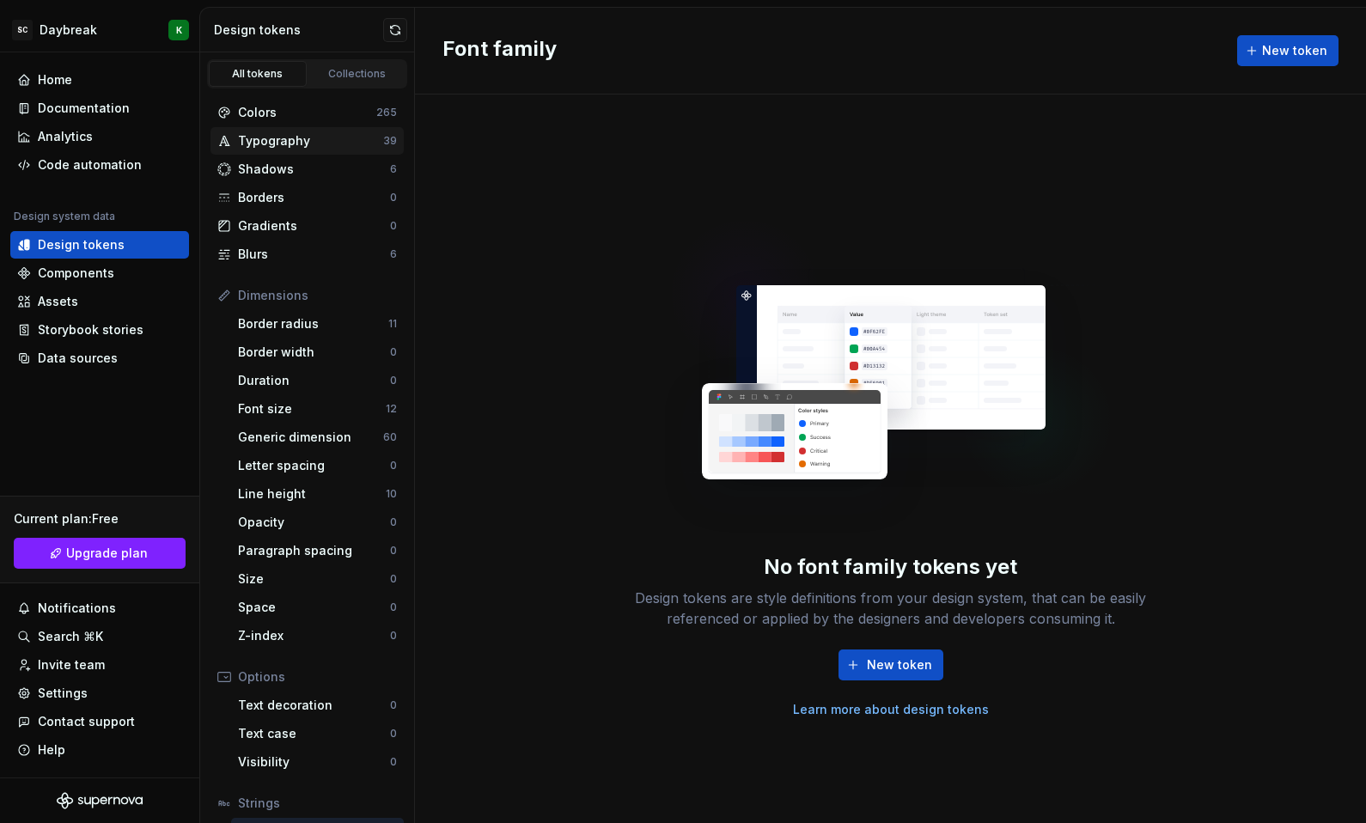
click at [247, 142] on div "Typography" at bounding box center [310, 140] width 145 height 17
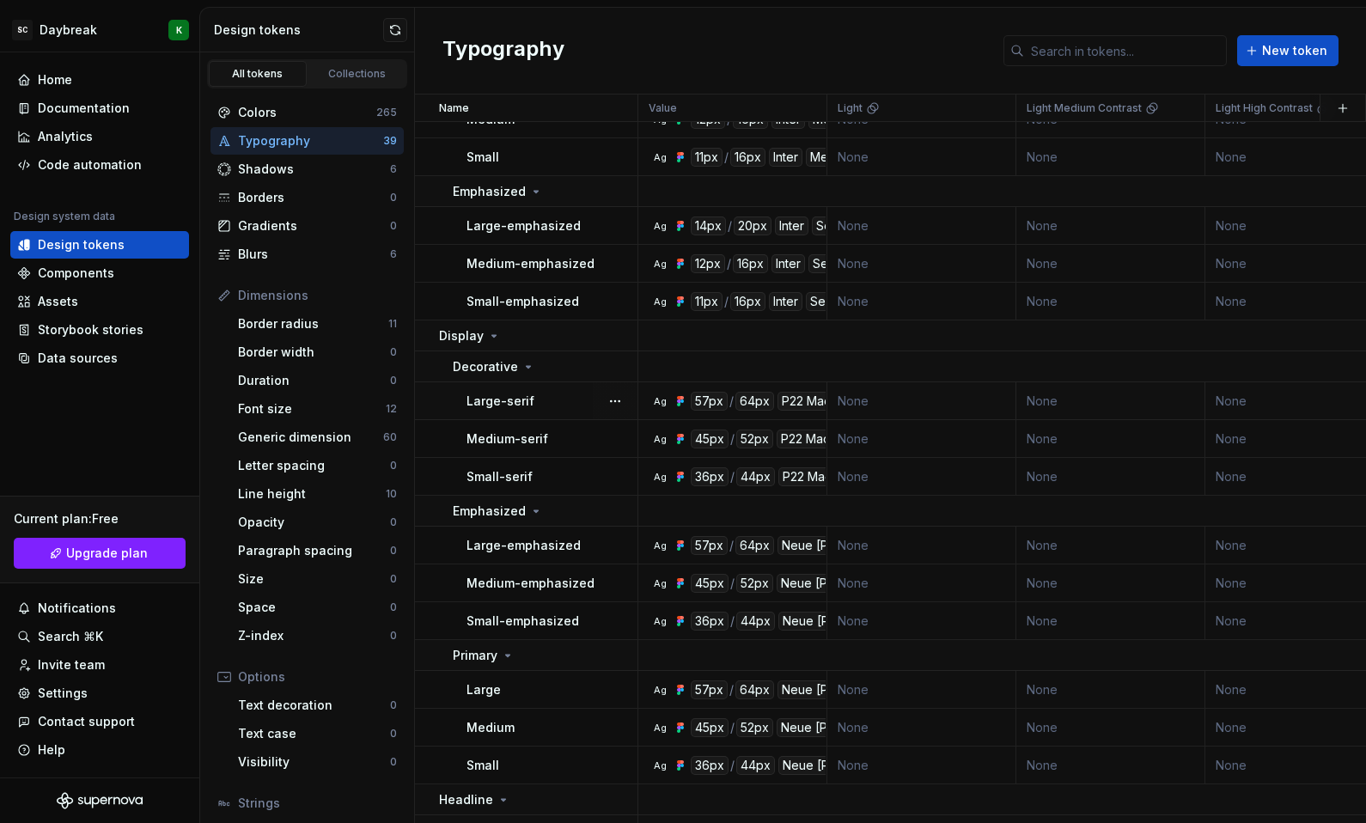
scroll to position [591, 0]
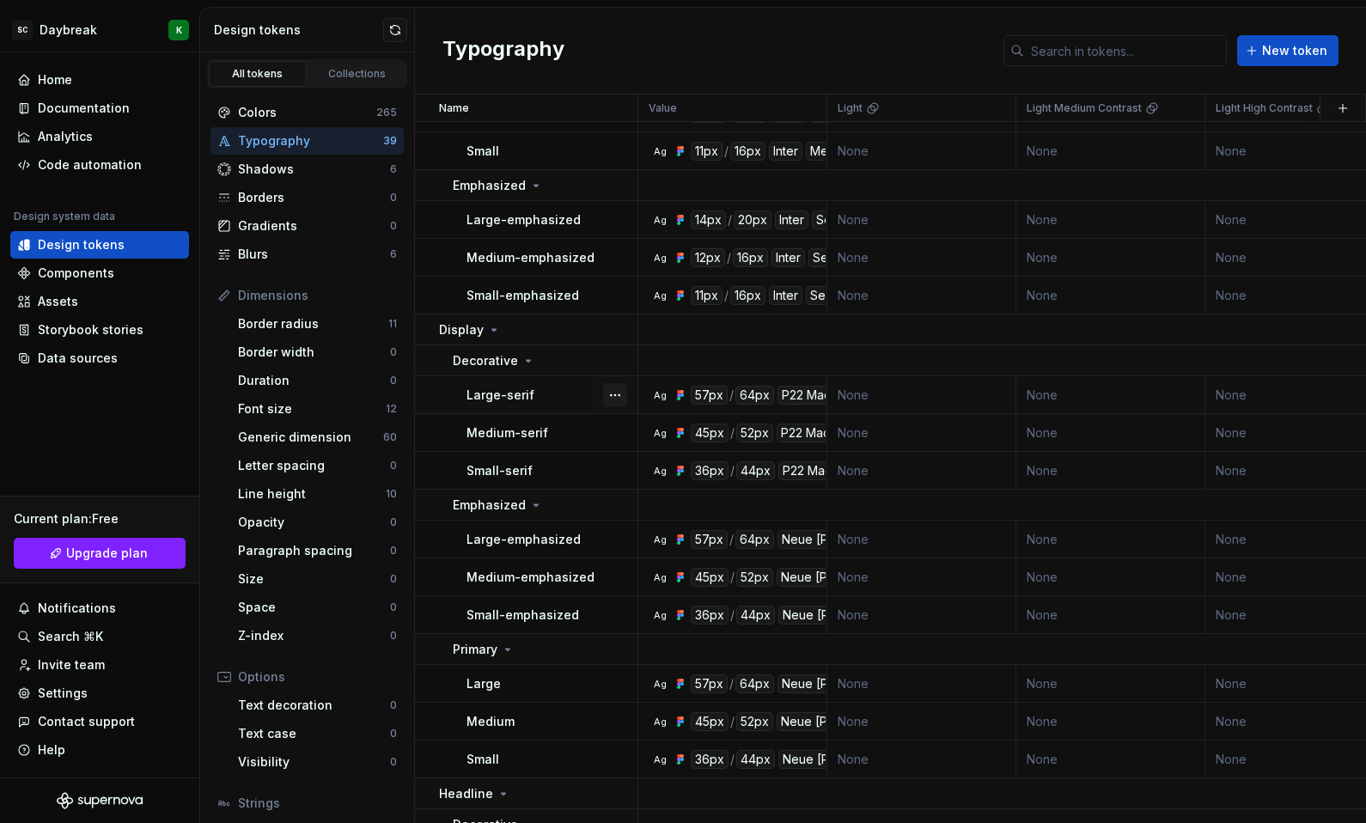
click at [622, 394] on button "button" at bounding box center [615, 395] width 24 height 24
click at [633, 429] on div "Open detail" at bounding box center [681, 428] width 146 height 27
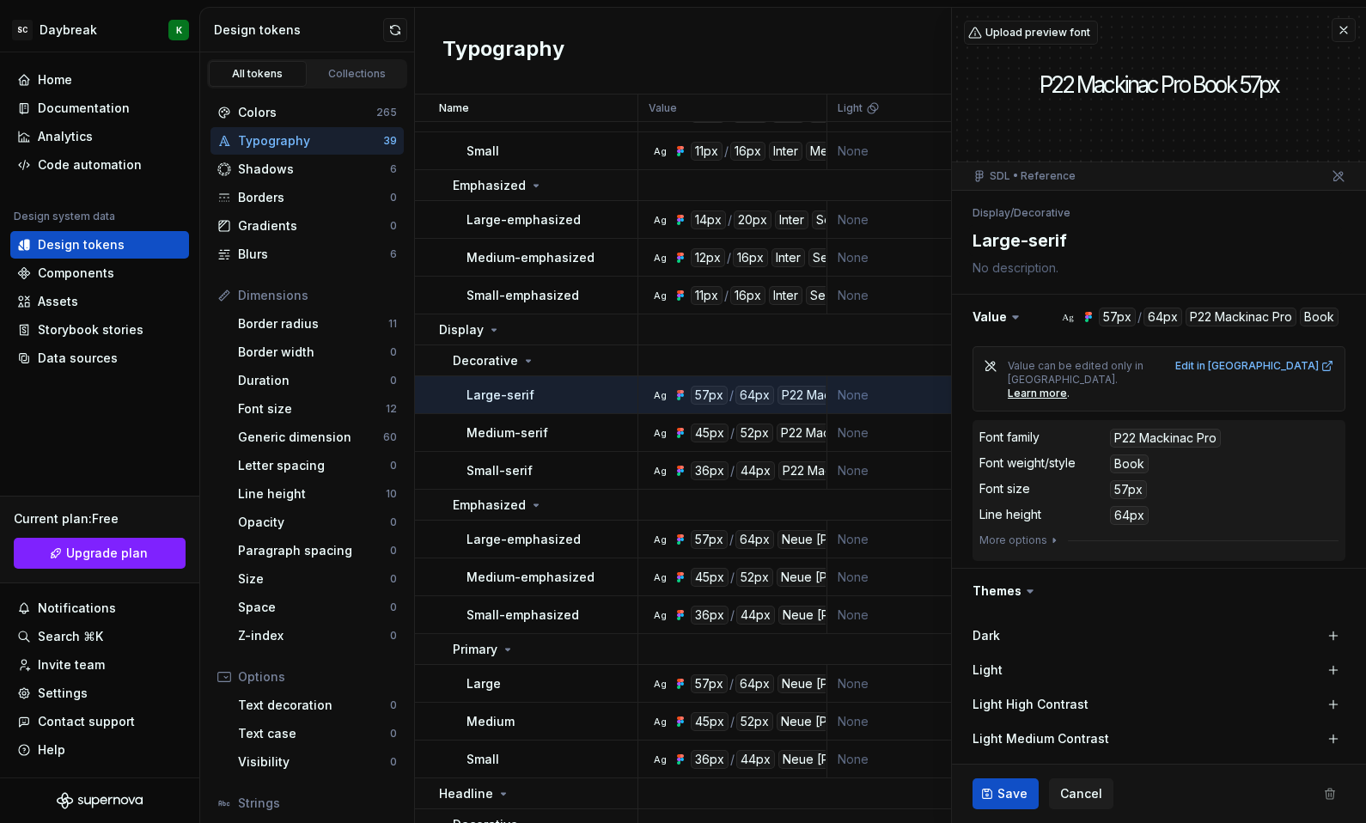
click at [1009, 321] on icon at bounding box center [1015, 317] width 17 height 17
click at [1013, 318] on icon at bounding box center [1015, 317] width 5 height 3
click at [984, 315] on button "button" at bounding box center [1159, 317] width 414 height 45
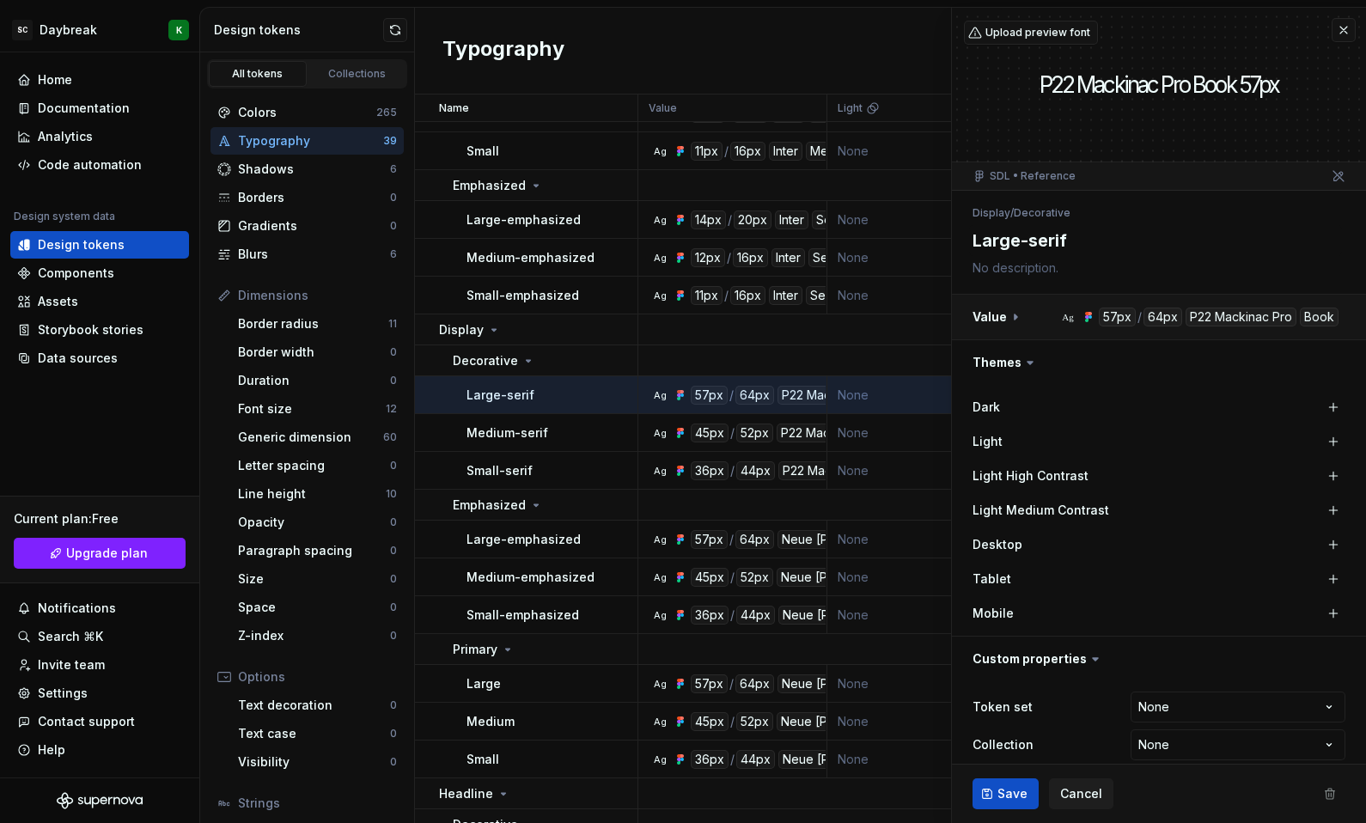
click at [997, 314] on button "button" at bounding box center [1159, 317] width 414 height 45
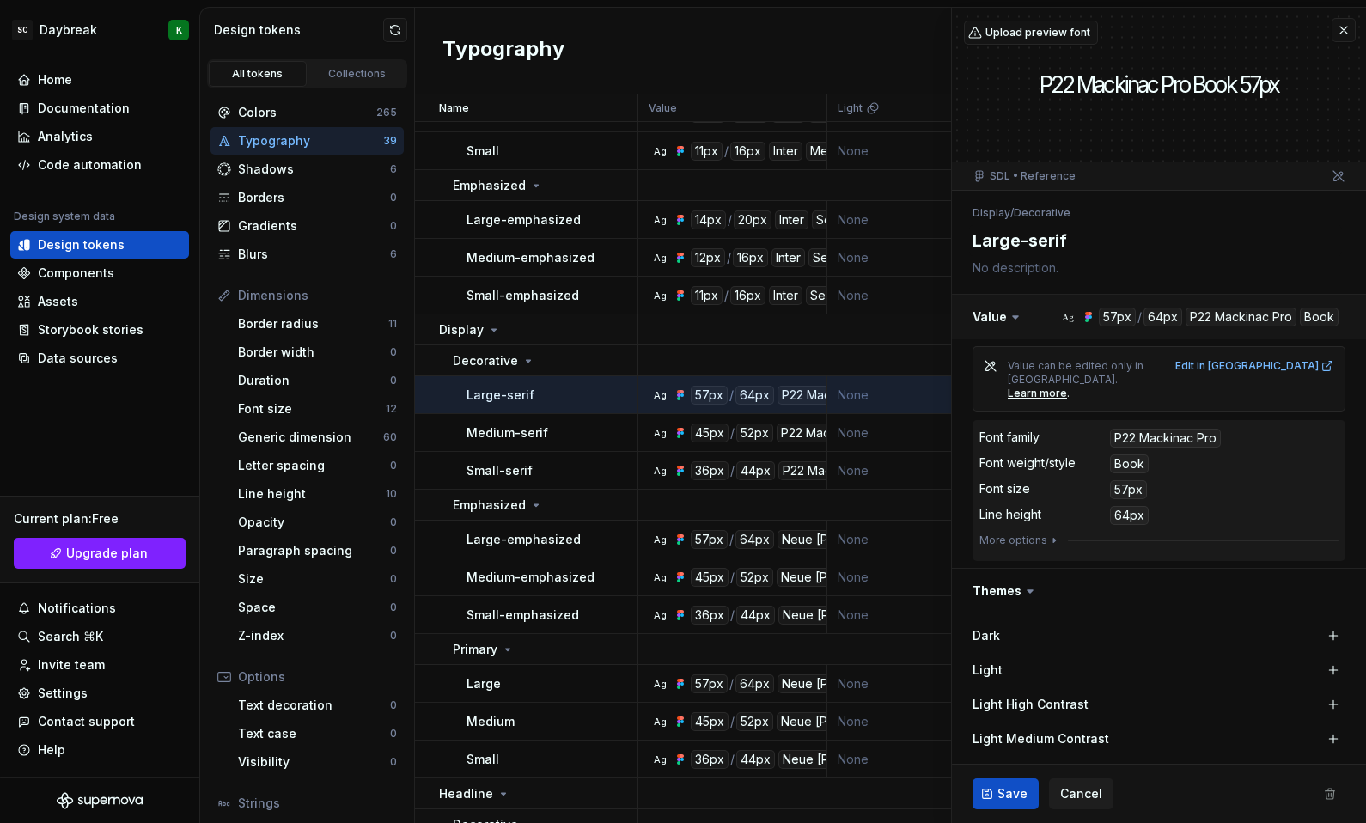
click at [1238, 312] on button "button" at bounding box center [1159, 317] width 414 height 45
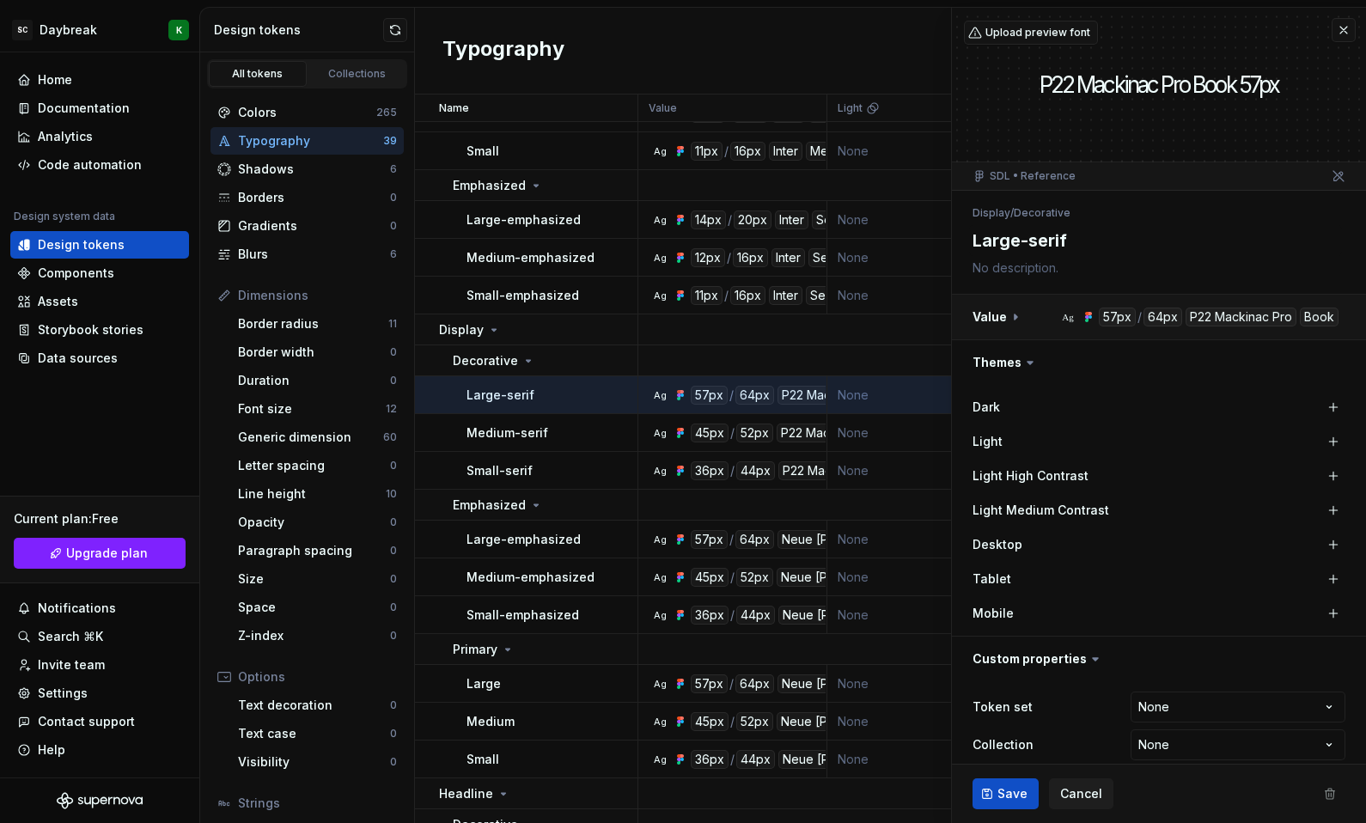
click at [1238, 312] on button "button" at bounding box center [1159, 317] width 414 height 45
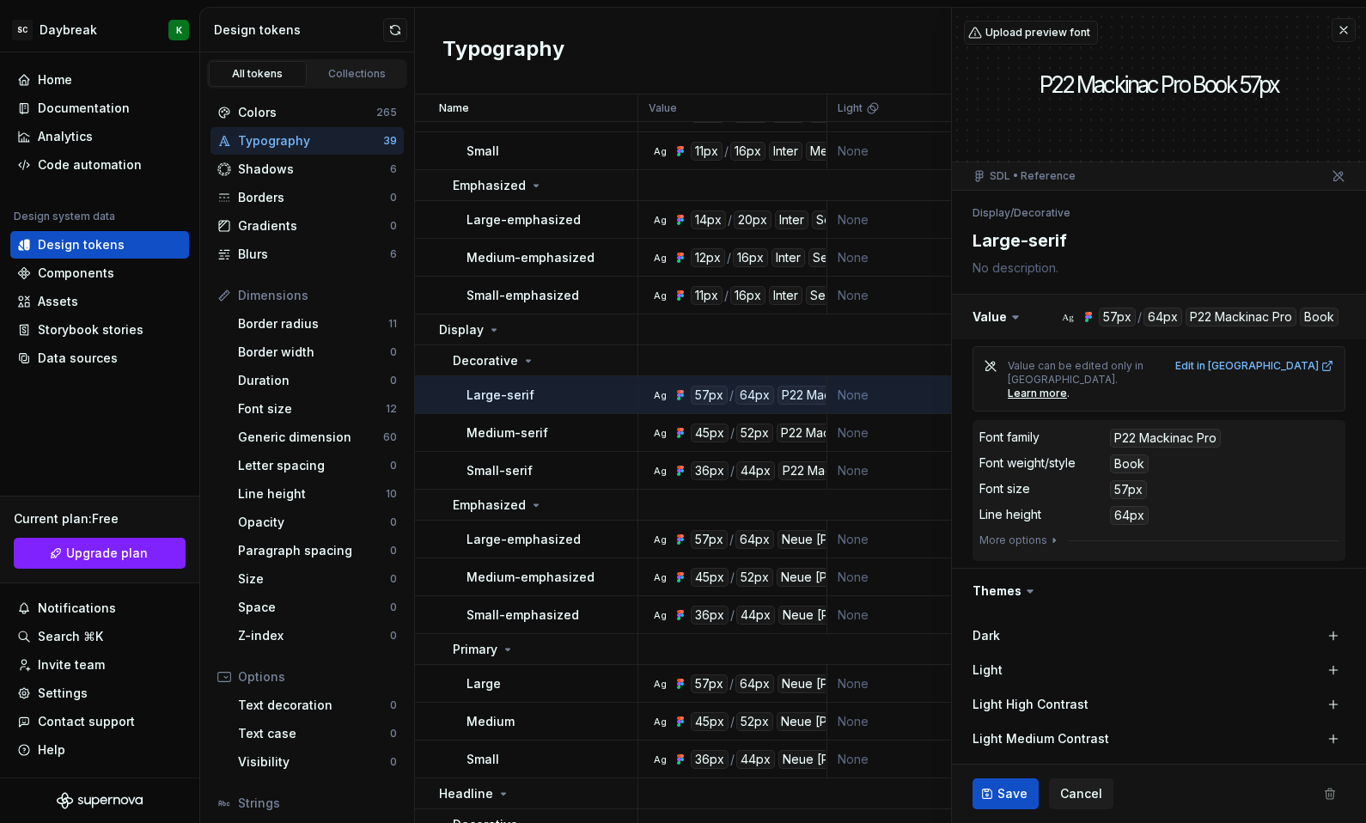
click at [1238, 312] on button "button" at bounding box center [1159, 317] width 414 height 45
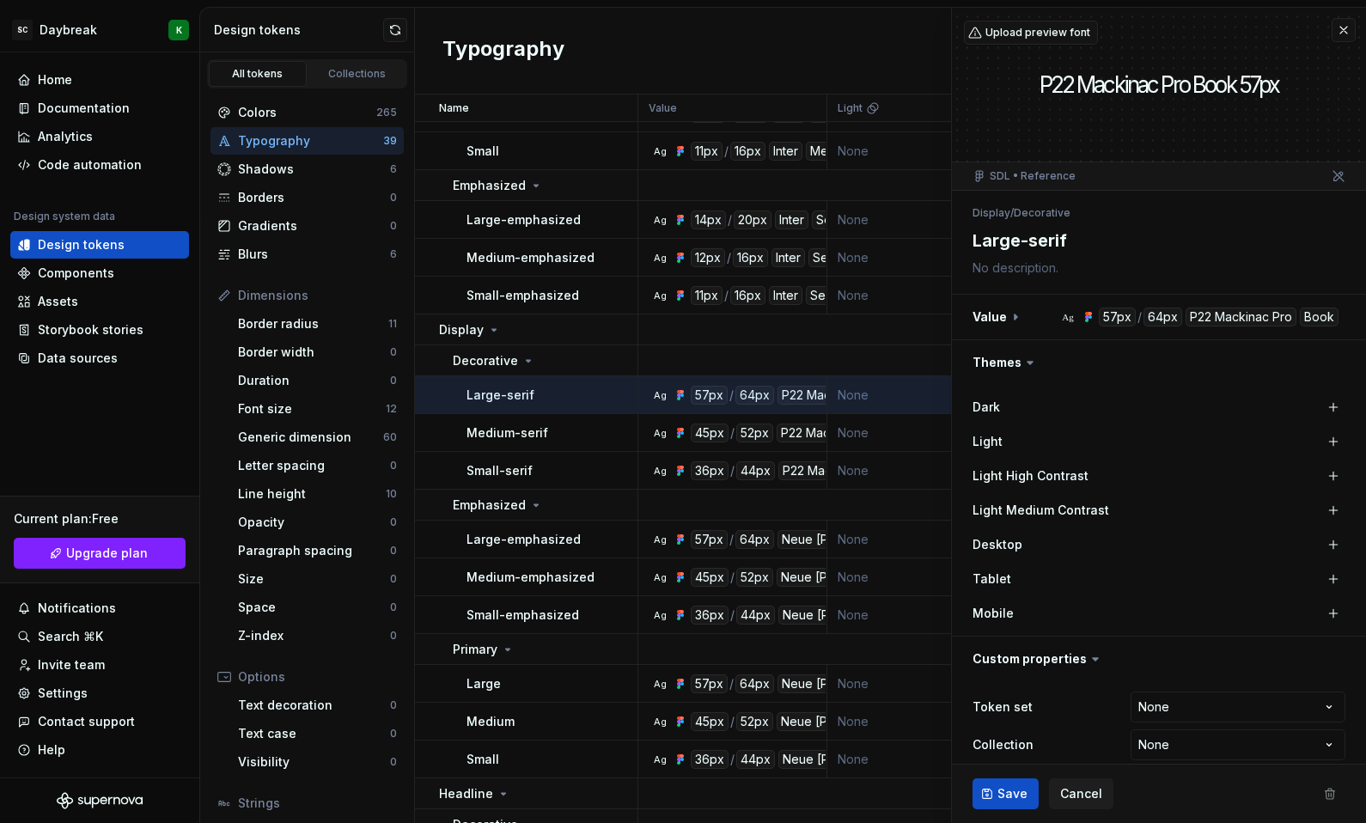
scroll to position [18, 0]
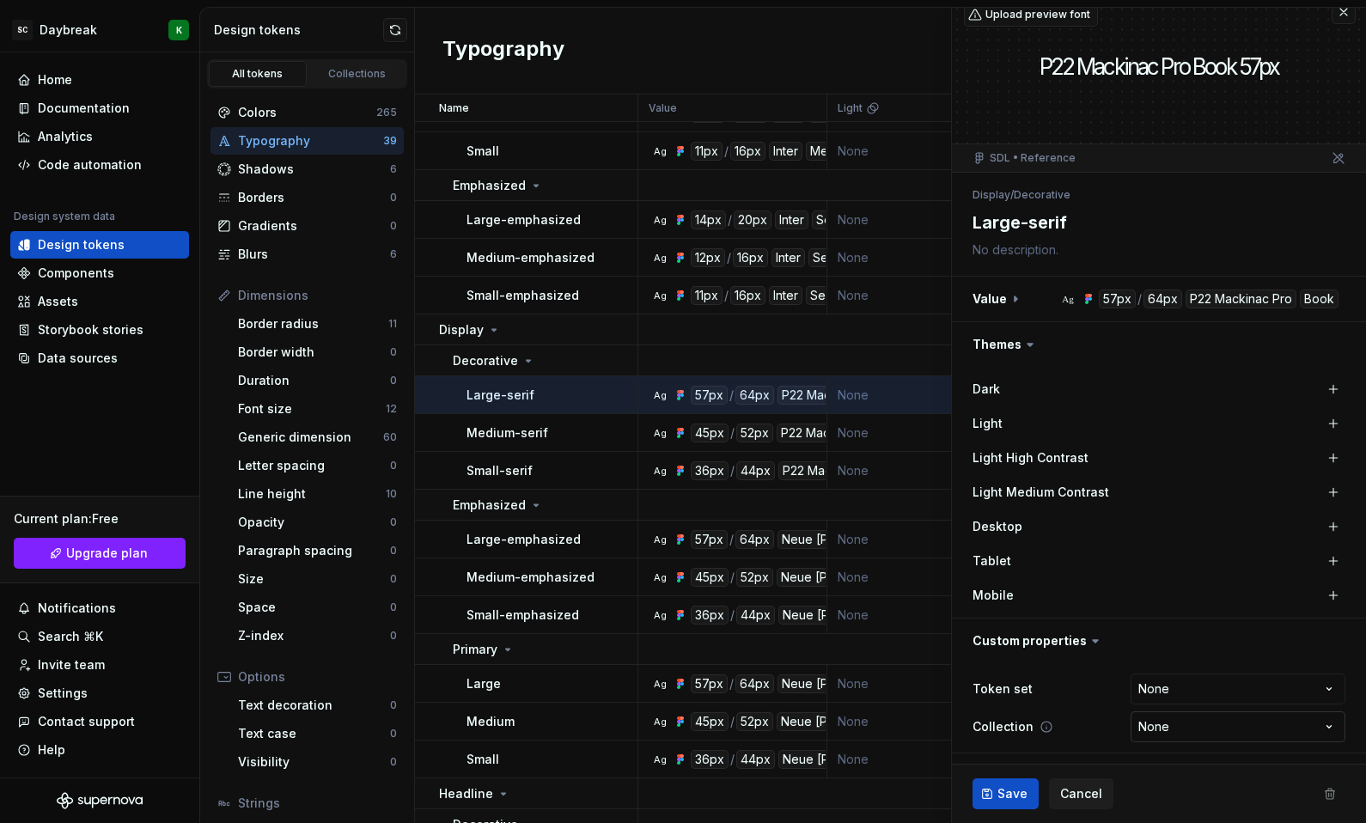
click at [1154, 730] on html "SC Daybreak K Home Documentation Analytics Code automation Design system data D…" at bounding box center [683, 411] width 1366 height 823
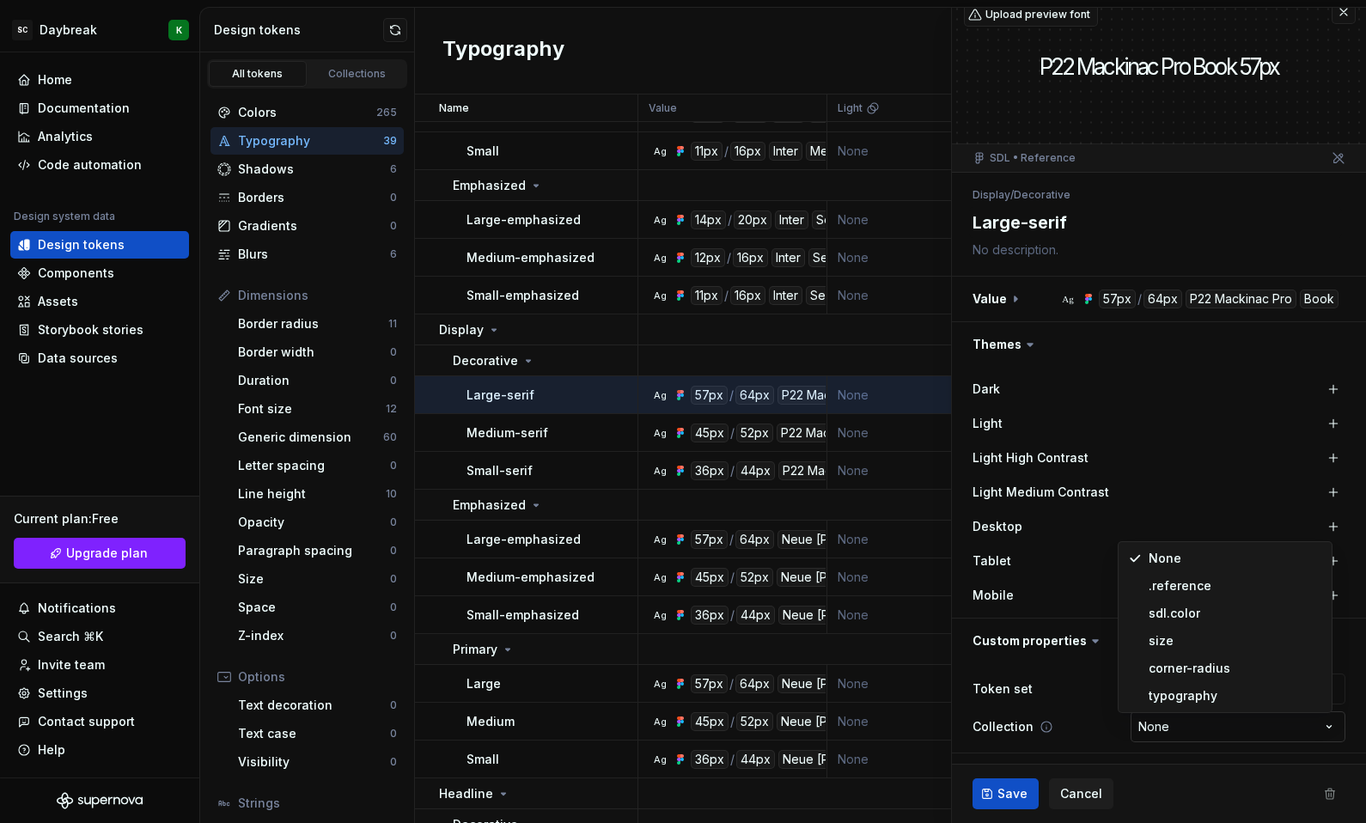
click at [1154, 730] on html "SC Daybreak K Home Documentation Analytics Code automation Design system data D…" at bounding box center [683, 411] width 1366 height 823
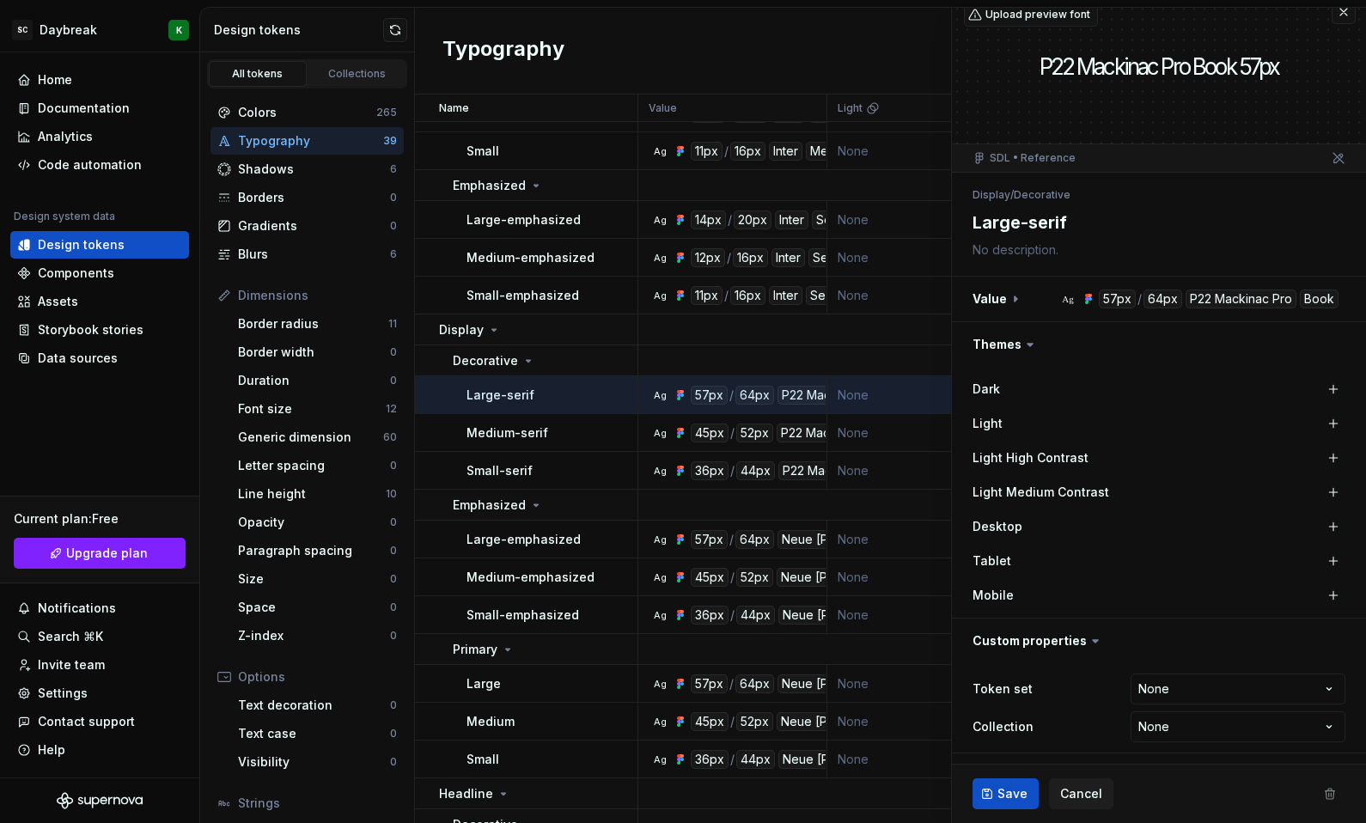
click at [1205, 69] on div "P22 Mackinac Pro Book 57px" at bounding box center [1159, 66] width 414 height 29
type textarea "*"
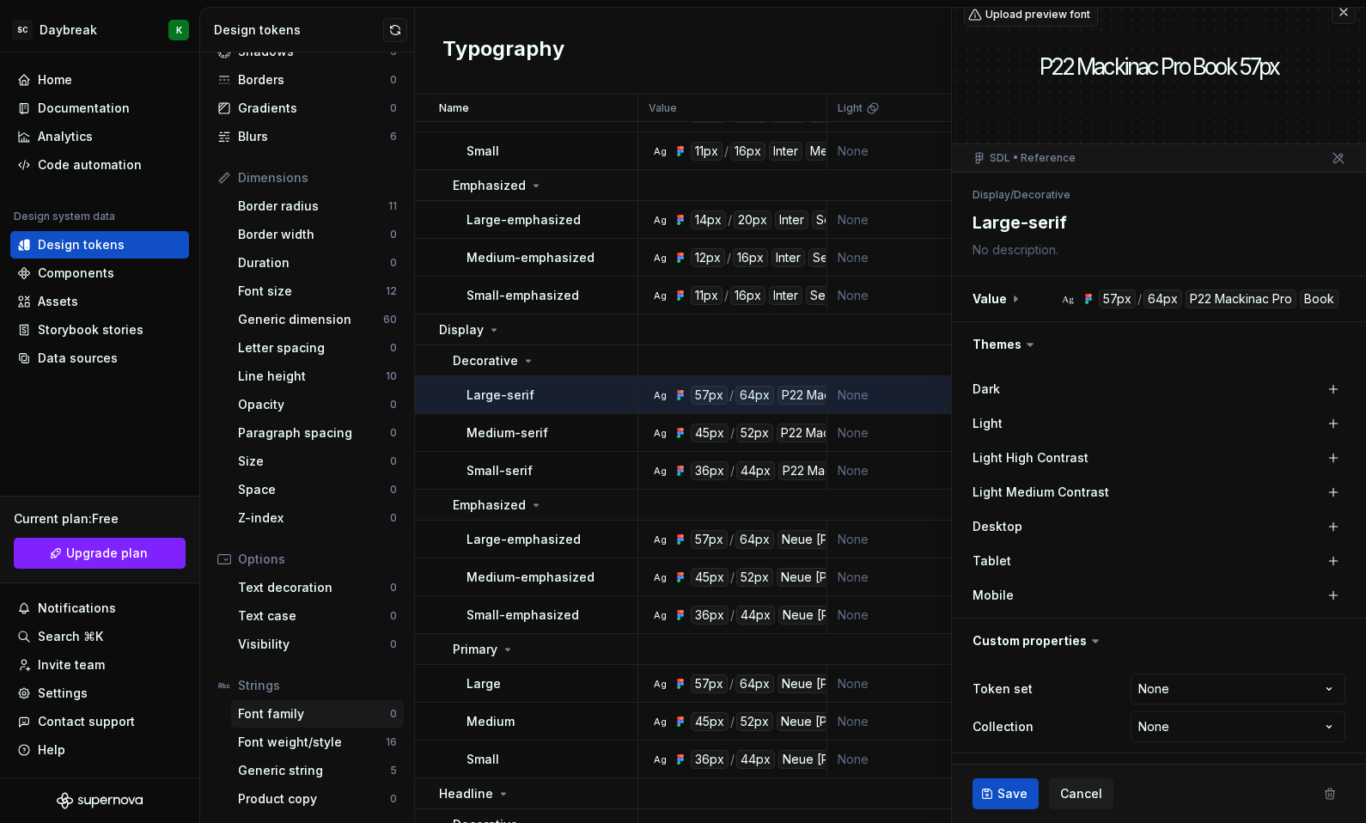
click at [247, 700] on div "Font family 0" at bounding box center [317, 713] width 173 height 27
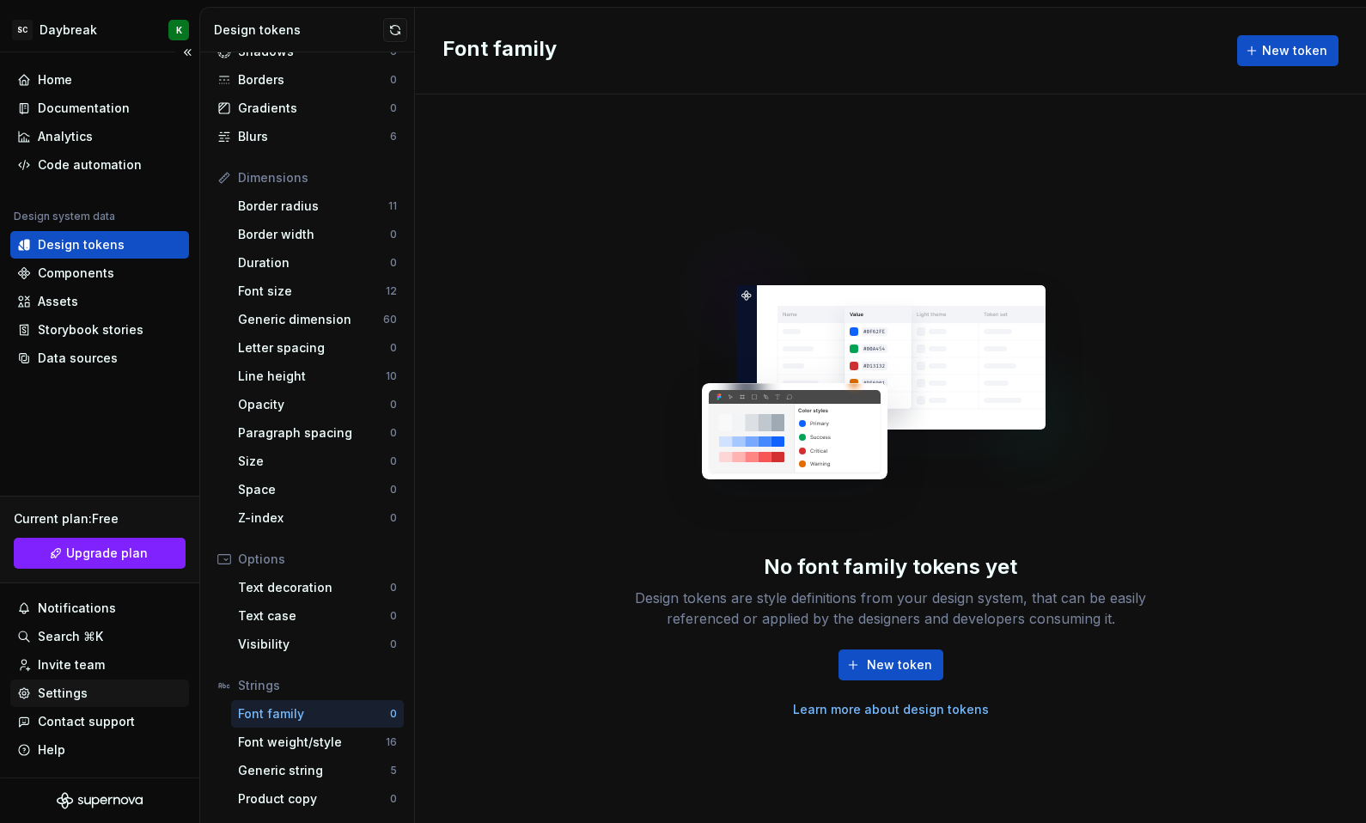
click at [58, 690] on div "Settings" at bounding box center [63, 693] width 50 height 17
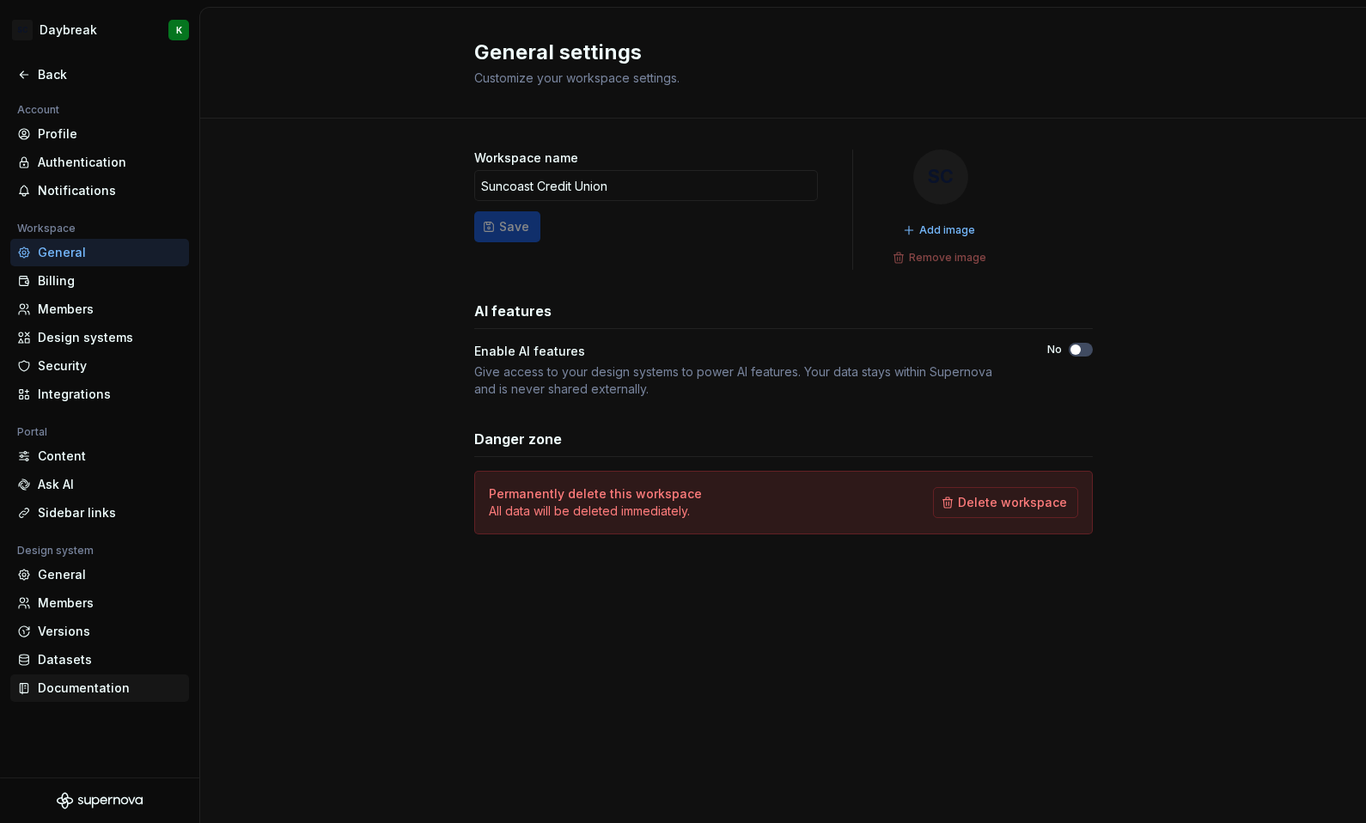
click at [74, 690] on div "Documentation" at bounding box center [110, 688] width 144 height 17
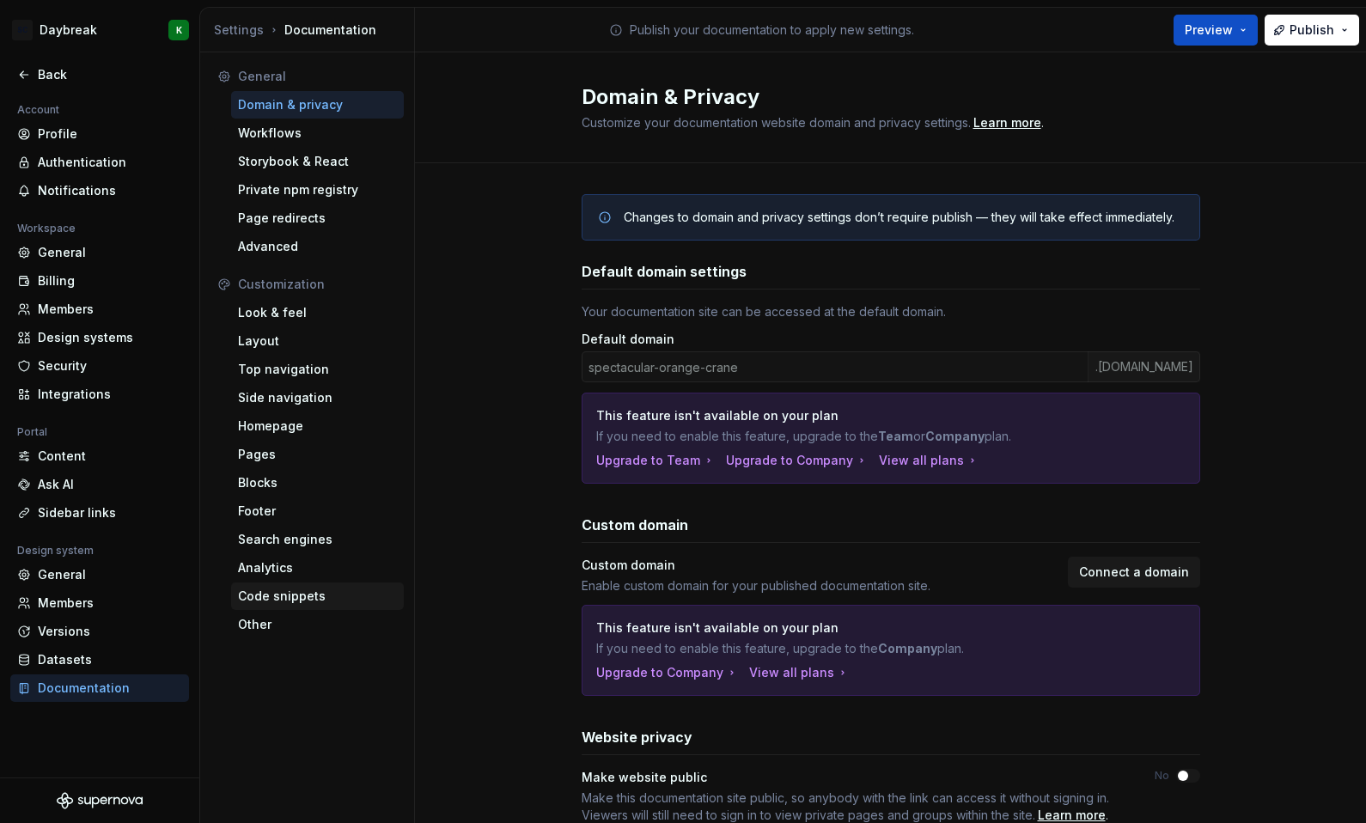
click at [263, 607] on div "Code snippets" at bounding box center [317, 596] width 173 height 27
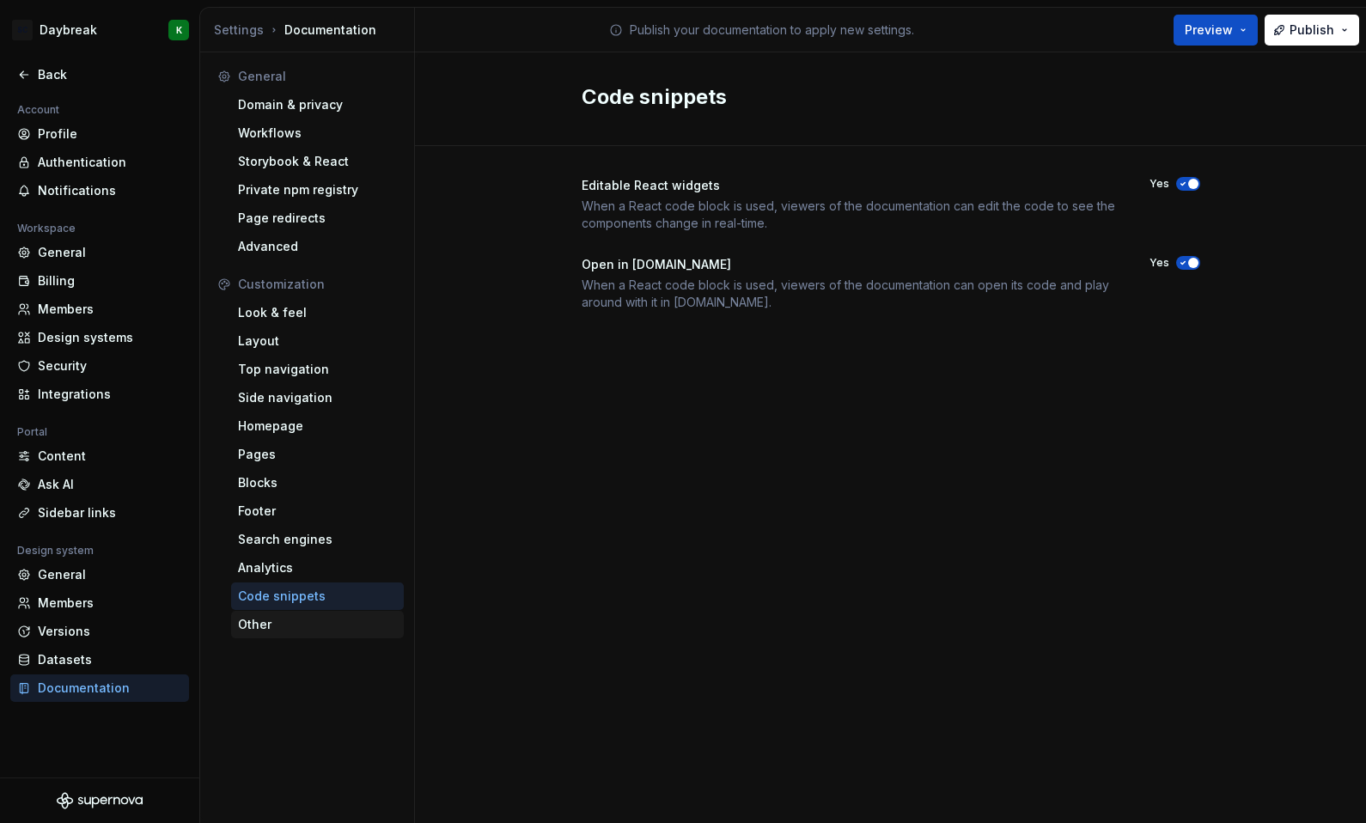
click at [245, 638] on div "Other" at bounding box center [317, 624] width 173 height 27
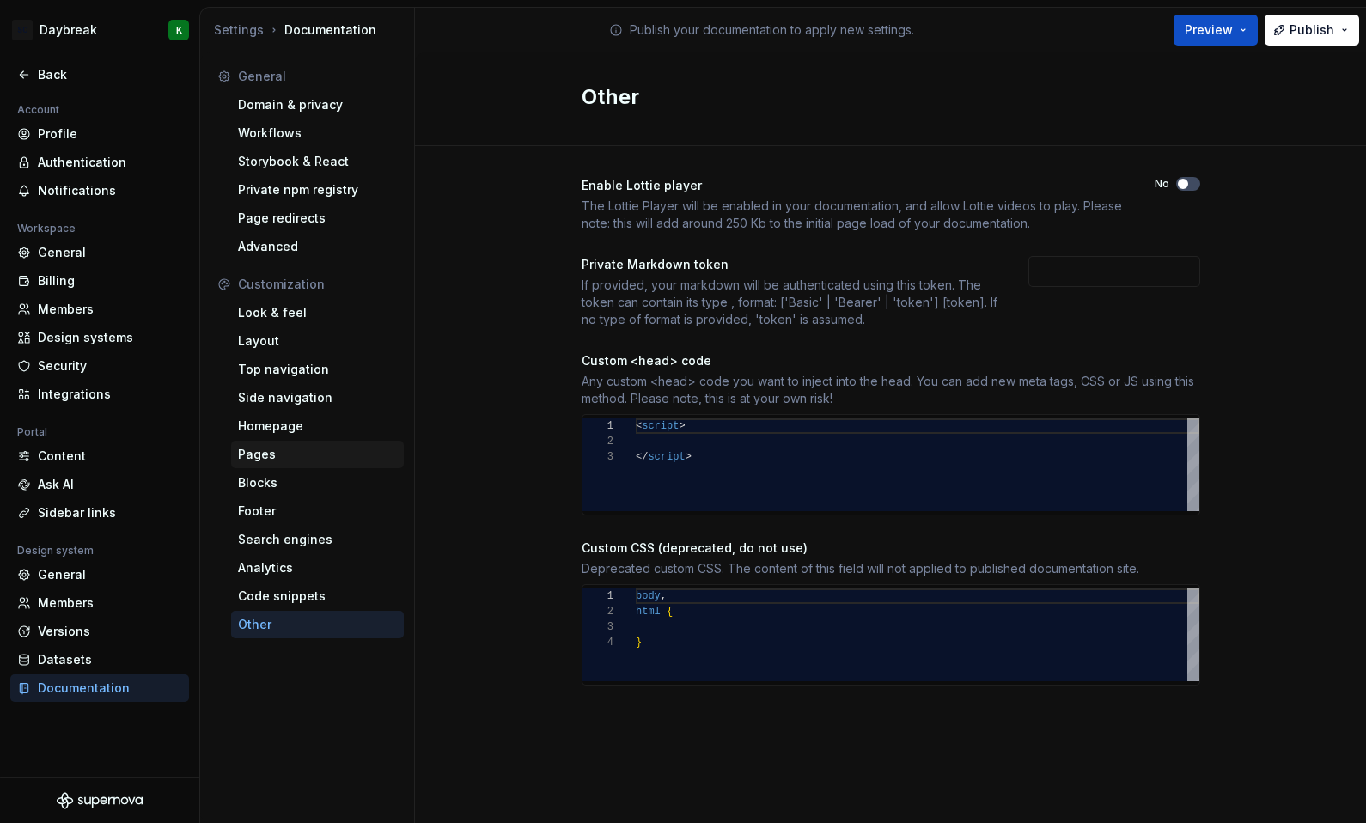
click at [250, 460] on div "Pages" at bounding box center [317, 454] width 159 height 17
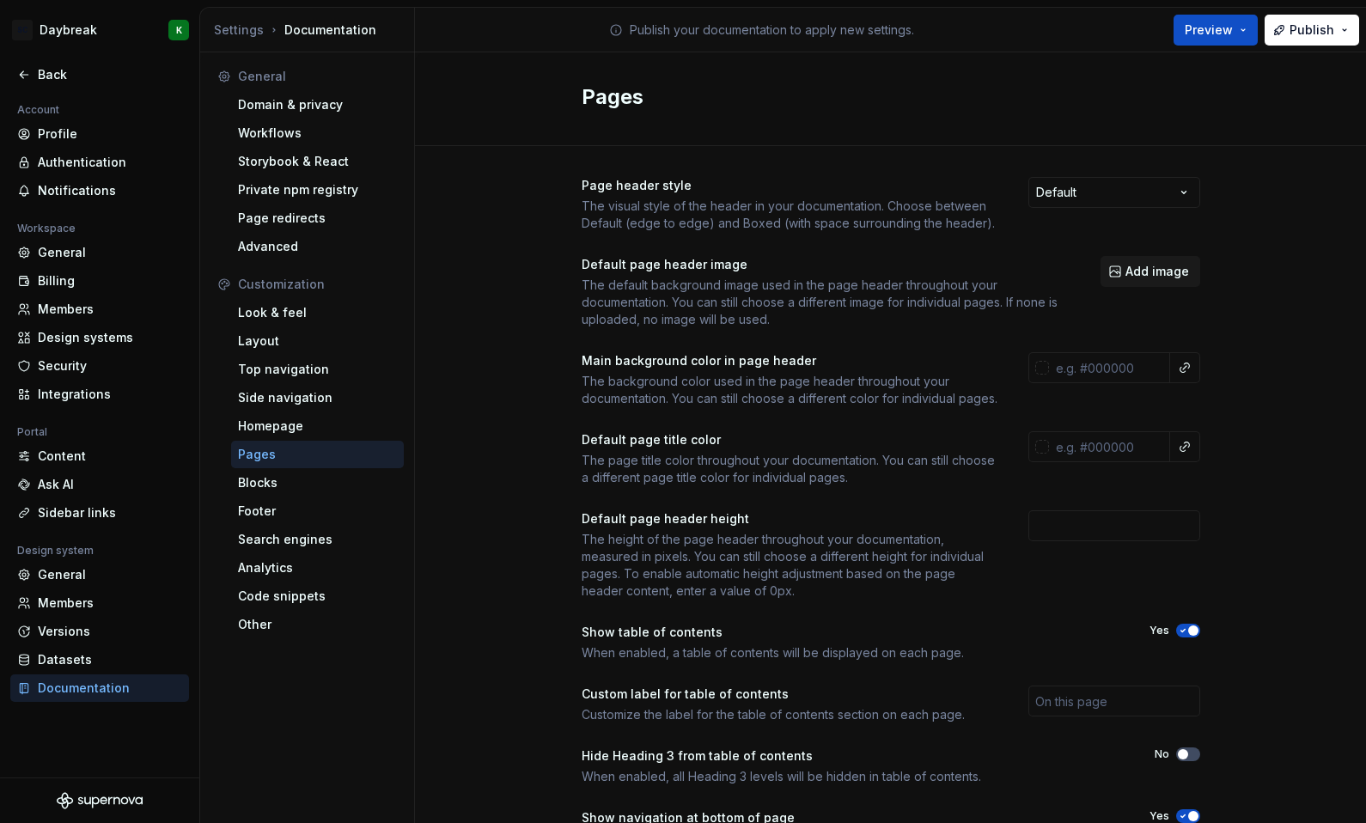
scroll to position [116, 0]
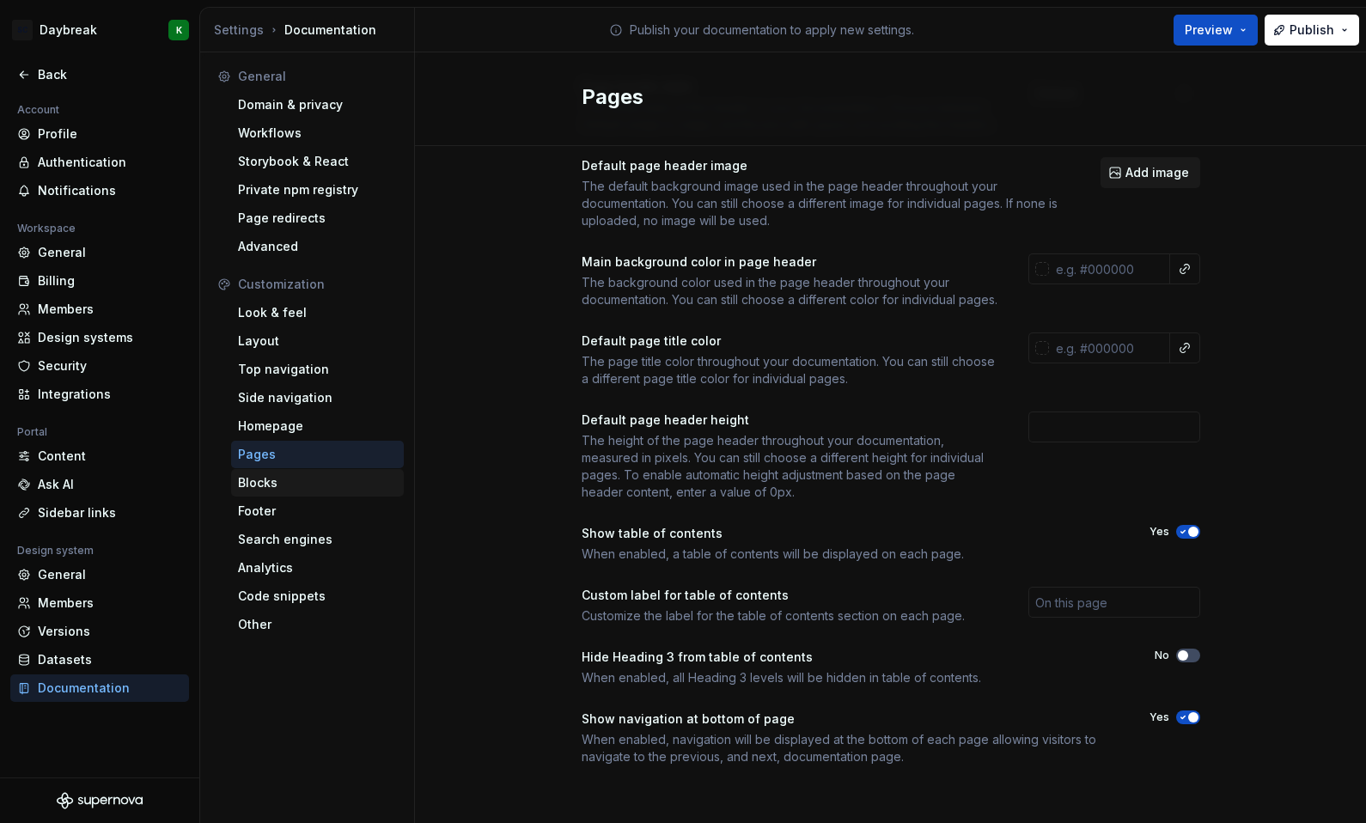
click at [260, 484] on div "Blocks" at bounding box center [317, 482] width 159 height 17
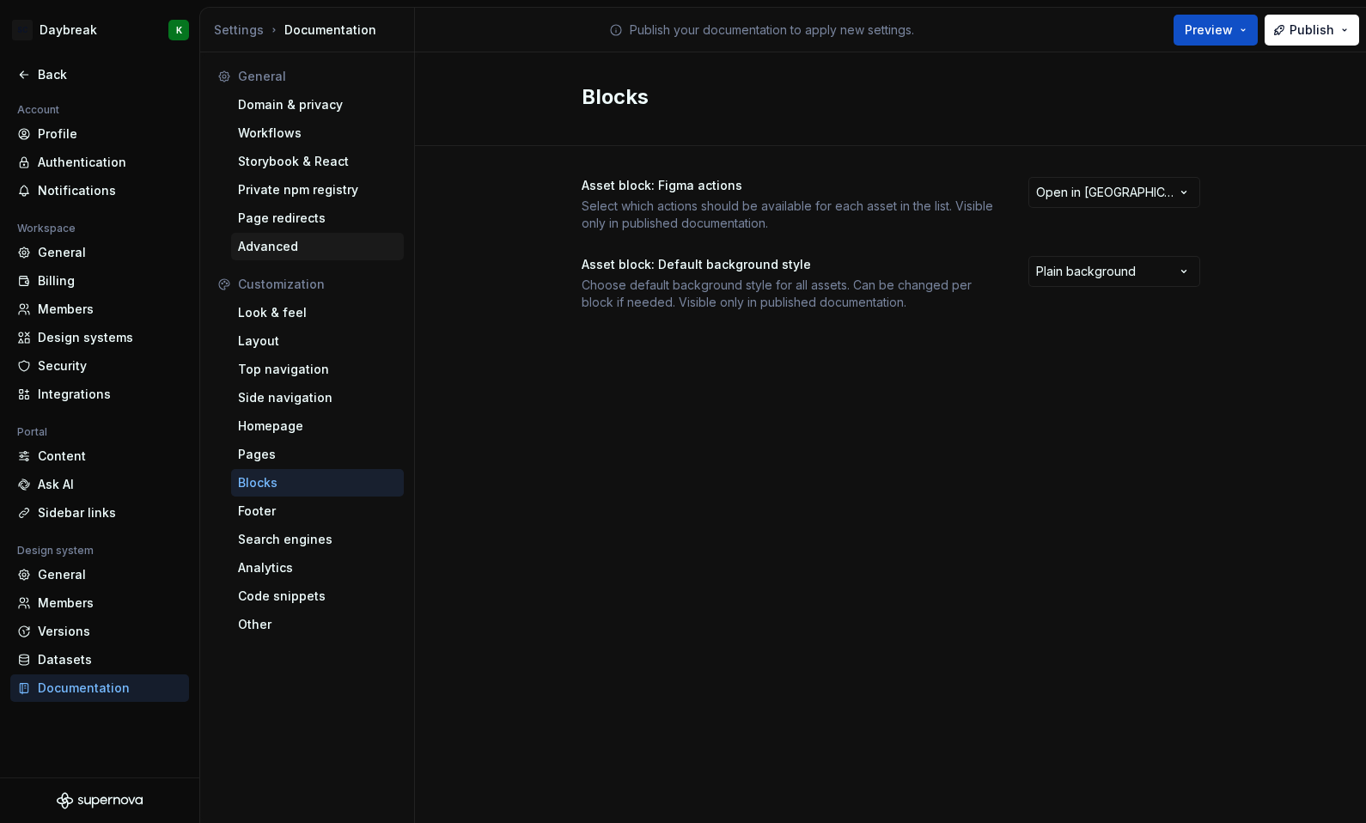
click at [250, 251] on div "Advanced" at bounding box center [317, 246] width 159 height 17
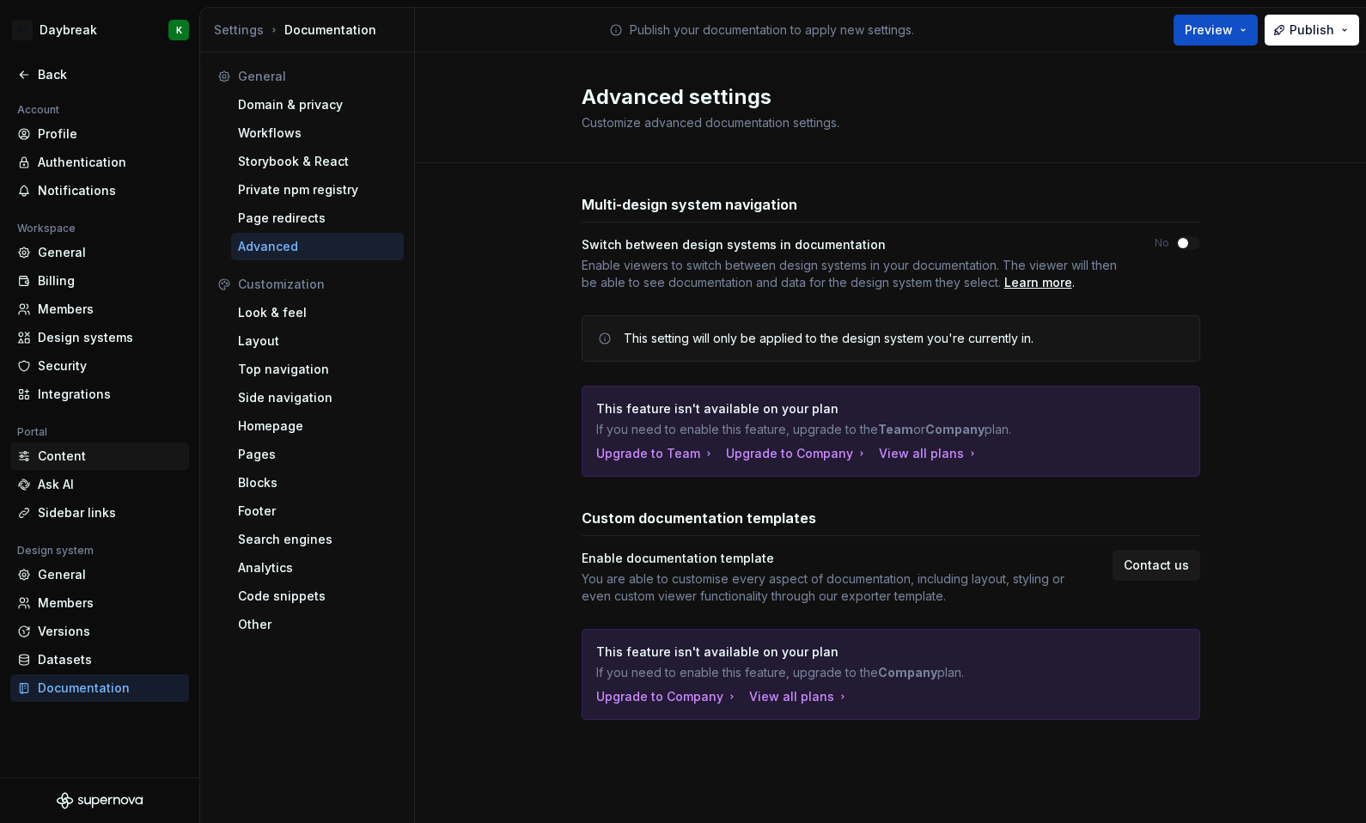
click at [51, 462] on div "Content" at bounding box center [110, 456] width 144 height 17
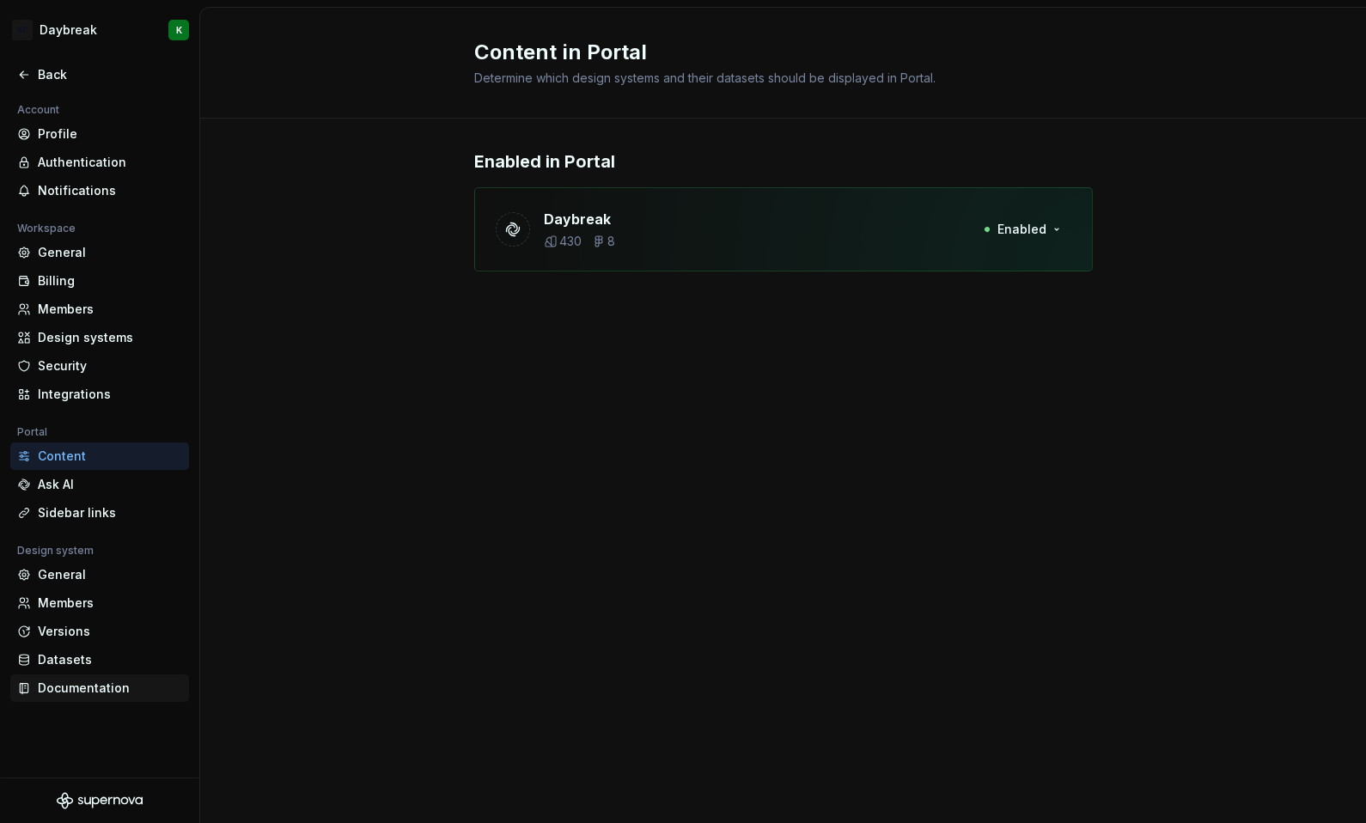
click at [45, 685] on div "Documentation" at bounding box center [110, 688] width 144 height 17
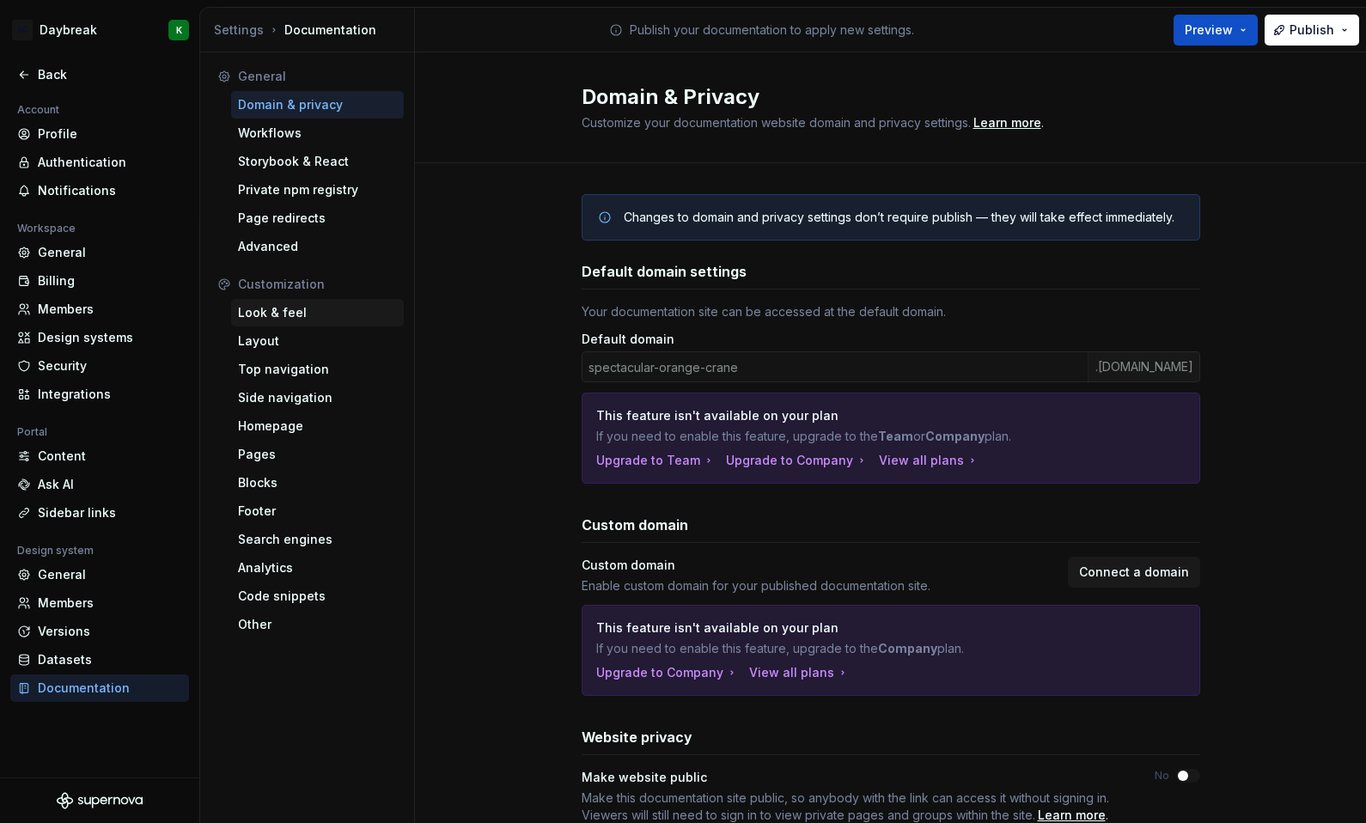
click at [283, 319] on div "Look & feel" at bounding box center [317, 312] width 159 height 17
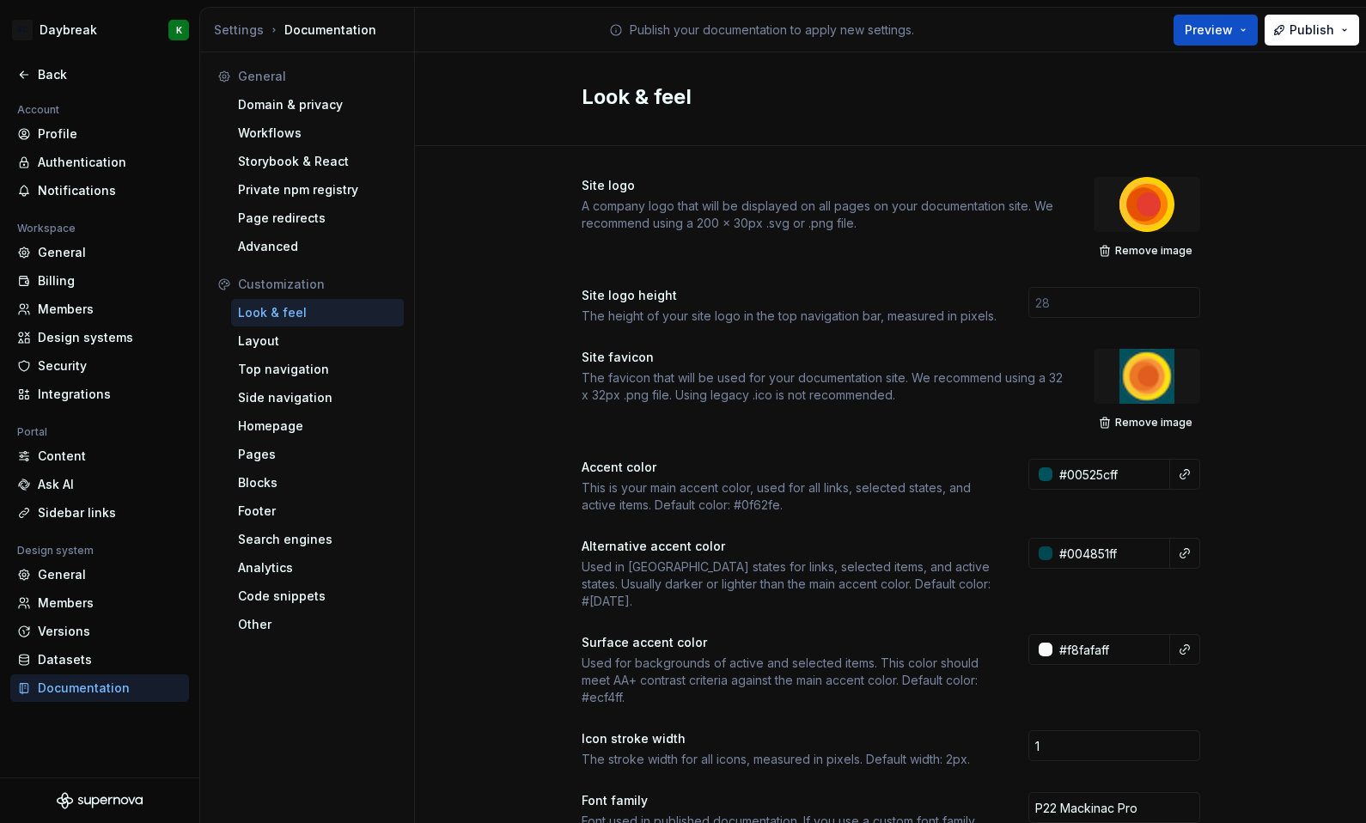
scroll to position [626, 0]
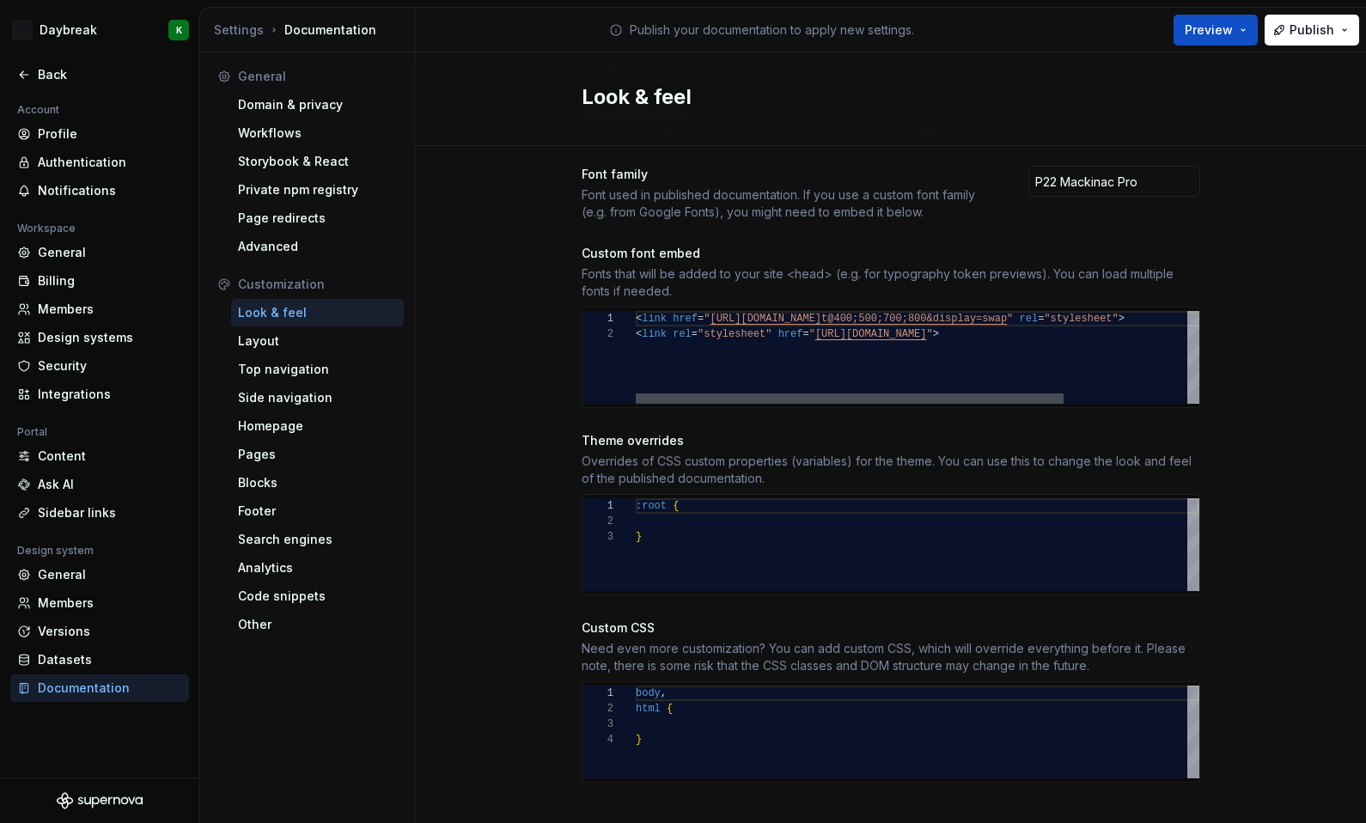
click at [734, 394] on div at bounding box center [850, 399] width 428 height 10
click at [680, 706] on div "body , html { }" at bounding box center [918, 732] width 564 height 93
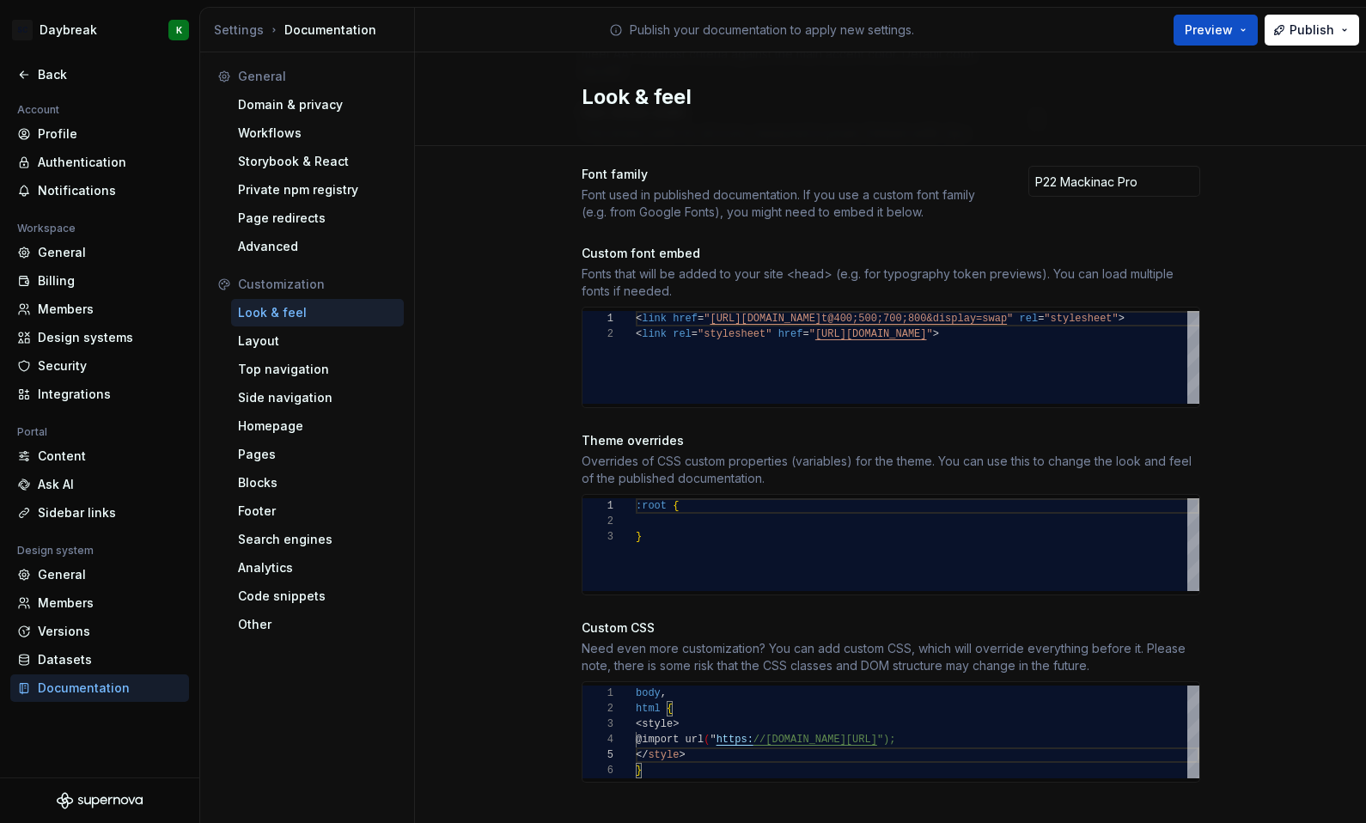
click at [675, 793] on div "Site logo A company logo that will be displayed on all pages on your documentat…" at bounding box center [891, 184] width 619 height 1329
click at [713, 724] on div "body , html { <style> @import url ( " https: //use.typekit.net/qpp4bjl.css "); …" at bounding box center [918, 732] width 564 height 93
click at [702, 719] on div "body , html { <style> @import url ( " https: //use.typekit.net/qpp4bjl.css "); …" at bounding box center [918, 732] width 564 height 93
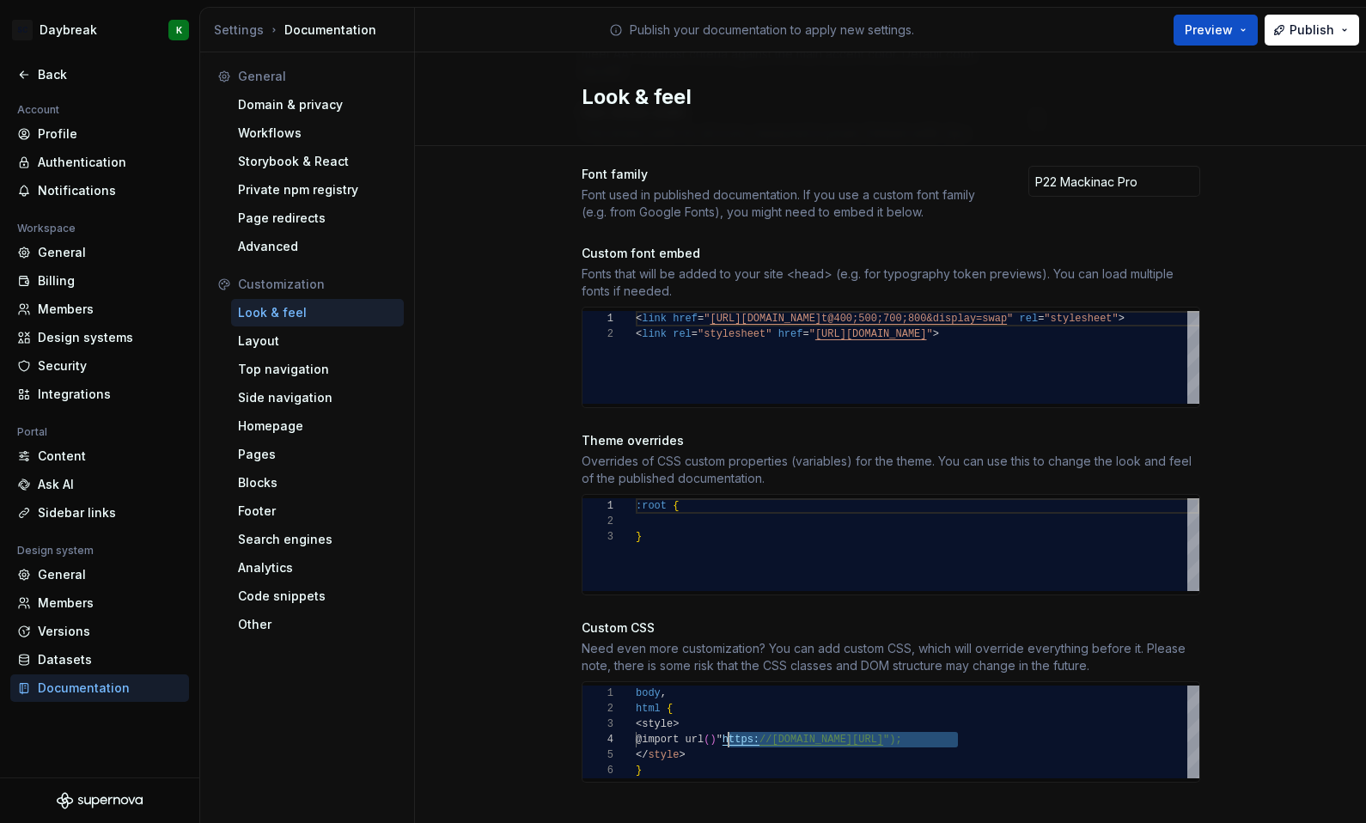
drag, startPoint x: 950, startPoint y: 722, endPoint x: 723, endPoint y: 725, distance: 227.8
click at [723, 725] on div "body , html { <style> @import url ( ) " https: //use.typekit.net/qpp4bjl.css ")…" at bounding box center [918, 732] width 564 height 93
click at [666, 753] on div "body , html { <style> @import url ( " https: //use.typekit.net/qpp4bjl.css "); …" at bounding box center [918, 732] width 564 height 93
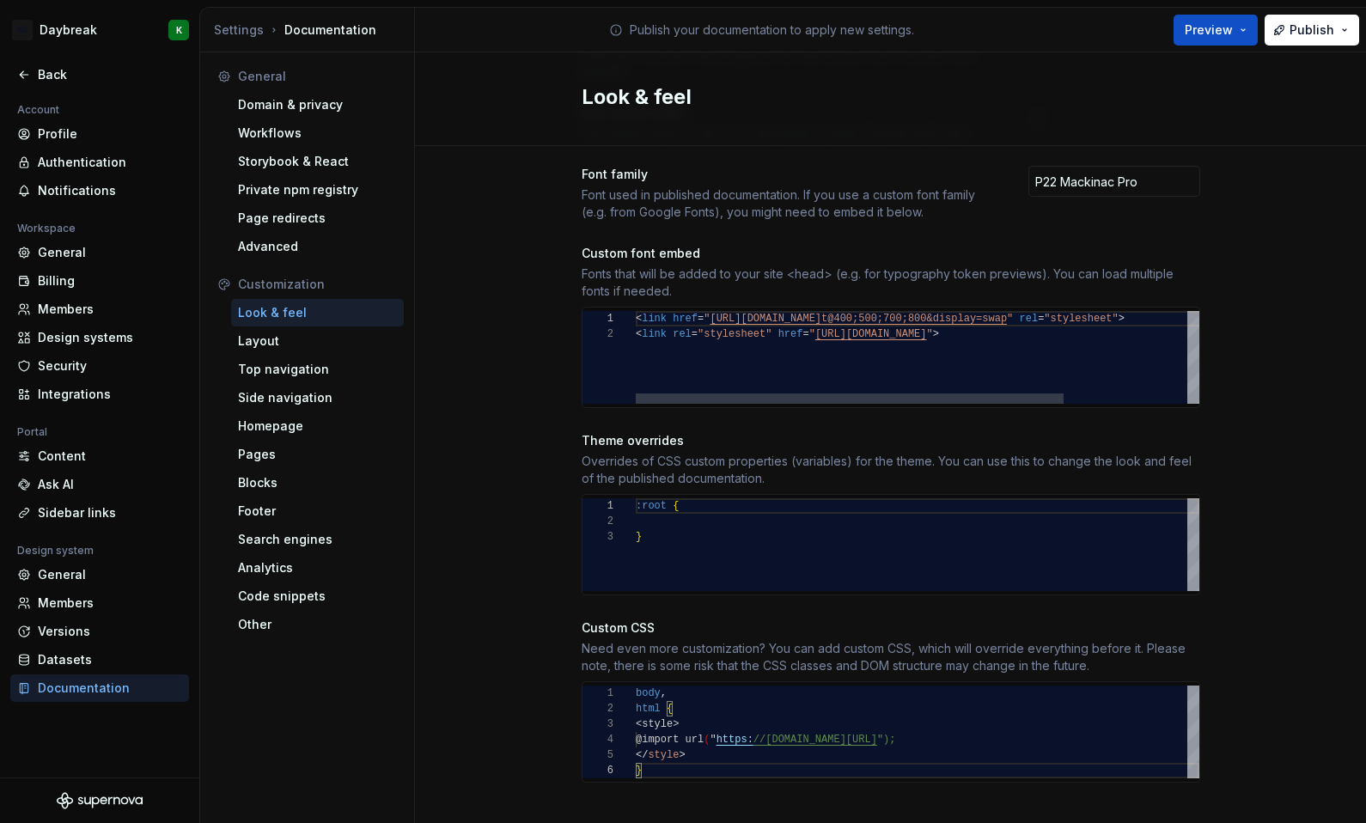
type textarea "**********"
click at [692, 345] on div "< link href = " https://fonts.googleapis.com/css2?family=Inter:wgh t@400;500;70…" at bounding box center [998, 357] width 725 height 93
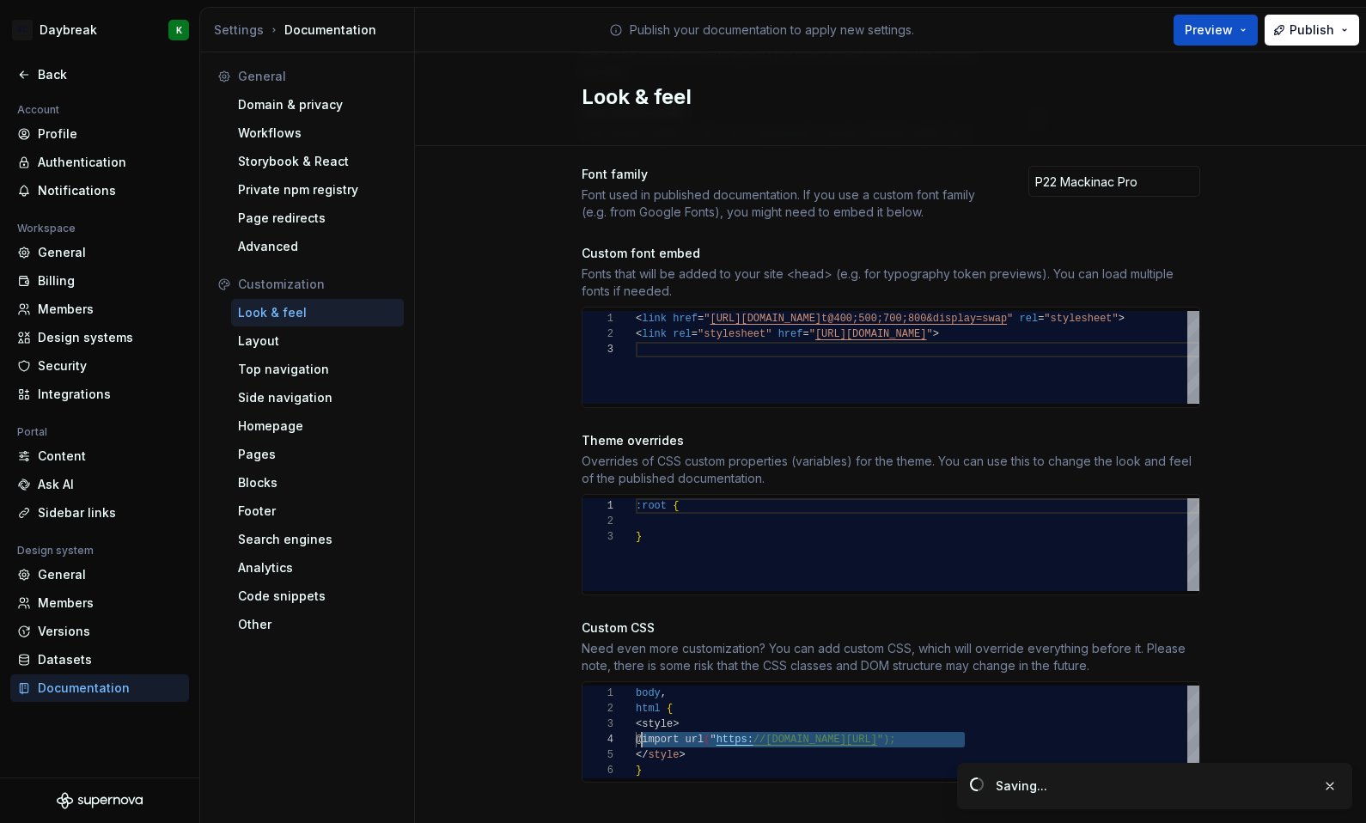
scroll to position [46, 6]
drag, startPoint x: 964, startPoint y: 718, endPoint x: 636, endPoint y: 724, distance: 328.3
click at [636, 732] on div "@import url ( " https: //use.typekit.net/qpp4bjl.css ");" at bounding box center [918, 739] width 564 height 15
click at [651, 335] on div "< link href = " https://fonts.googleapis.com/css2?family=Inter:wgh t@400;500;70…" at bounding box center [998, 357] width 725 height 93
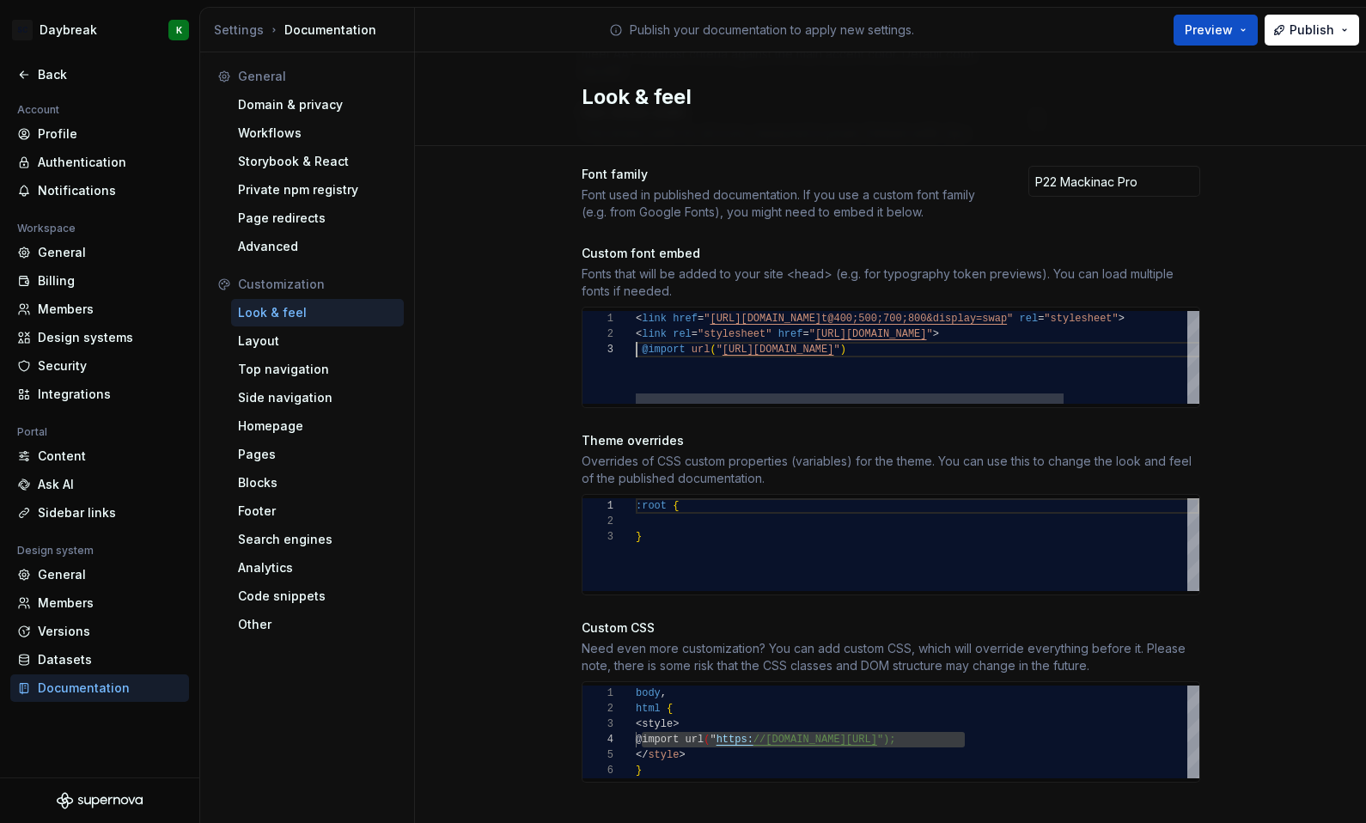
scroll to position [31, 6]
type textarea "**********"
click at [526, 458] on div "Site logo A company logo that will be displayed on all pages on your documentat…" at bounding box center [890, 184] width 951 height 1329
